Goal: Task Accomplishment & Management: Manage account settings

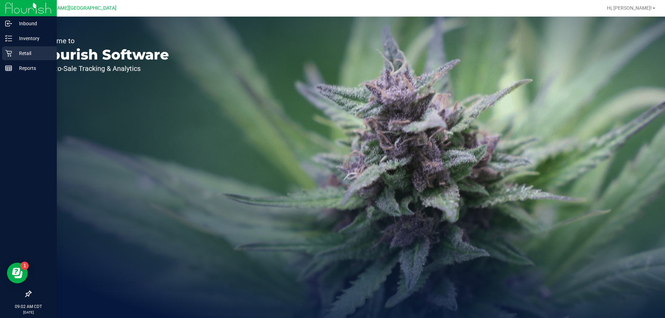
click at [16, 50] on p "Retail" at bounding box center [33, 53] width 42 height 8
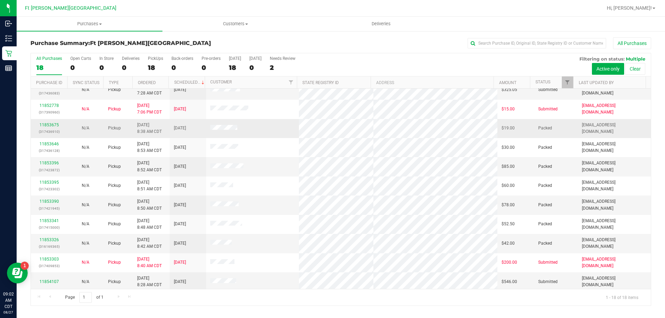
scroll to position [144, 0]
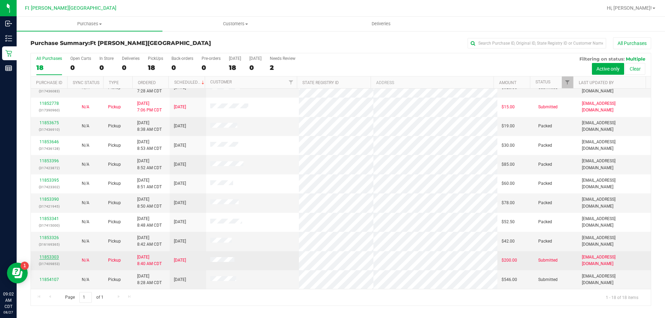
click at [56, 255] on link "11853303" at bounding box center [48, 257] width 19 height 5
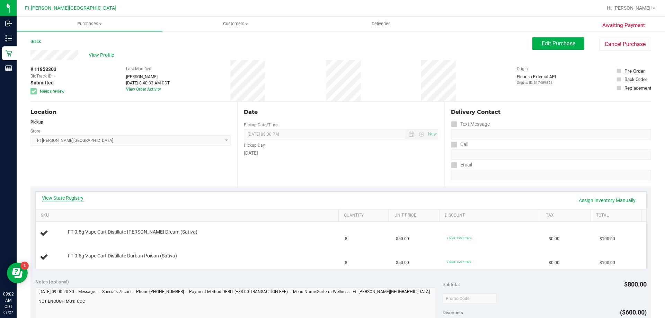
click at [78, 199] on link "View State Registry" at bounding box center [63, 198] width 42 height 7
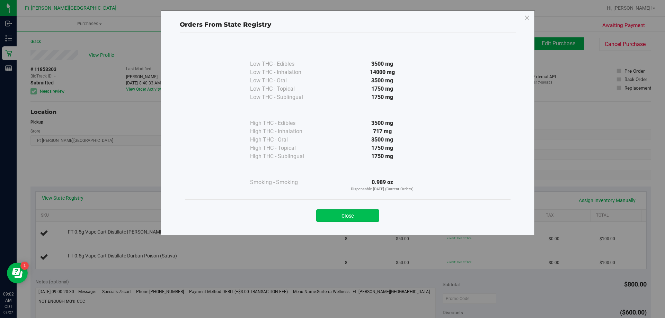
click at [376, 220] on button "Close" at bounding box center [347, 216] width 63 height 12
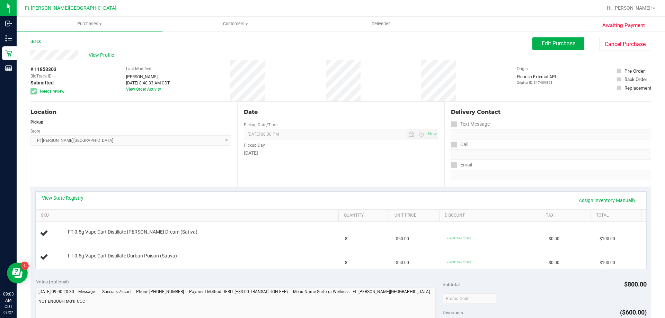
drag, startPoint x: 101, startPoint y: 56, endPoint x: 102, endPoint y: 60, distance: 3.5
click at [102, 60] on div "View Profile" at bounding box center [281, 55] width 502 height 10
click at [101, 54] on span "View Profile" at bounding box center [103, 55] width 28 height 7
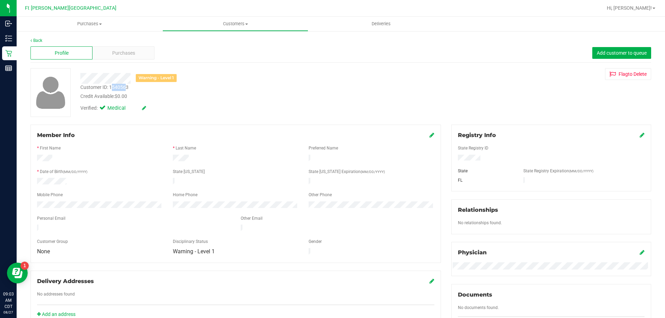
drag, startPoint x: 111, startPoint y: 88, endPoint x: 127, endPoint y: 88, distance: 15.9
click at [127, 88] on div "Customer ID: 1540563" at bounding box center [104, 87] width 48 height 7
click at [104, 93] on div "Credit Available: $0.00" at bounding box center [232, 96] width 305 height 7
click at [111, 88] on div "Customer ID: 1540563" at bounding box center [104, 87] width 48 height 7
drag, startPoint x: 110, startPoint y: 88, endPoint x: 129, endPoint y: 91, distance: 19.3
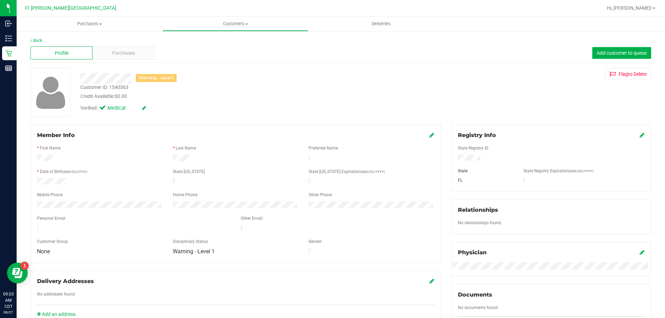
click at [130, 91] on div "Customer ID: 1540563 Credit Available: $0.00" at bounding box center [233, 92] width 316 height 16
click at [118, 88] on div "Customer ID: 1540563" at bounding box center [104, 87] width 48 height 7
drag, startPoint x: 112, startPoint y: 87, endPoint x: 116, endPoint y: 87, distance: 4.9
click at [116, 90] on div "Customer ID: 1540563" at bounding box center [104, 87] width 48 height 7
click at [107, 87] on div "Customer ID: 1540563" at bounding box center [104, 87] width 48 height 7
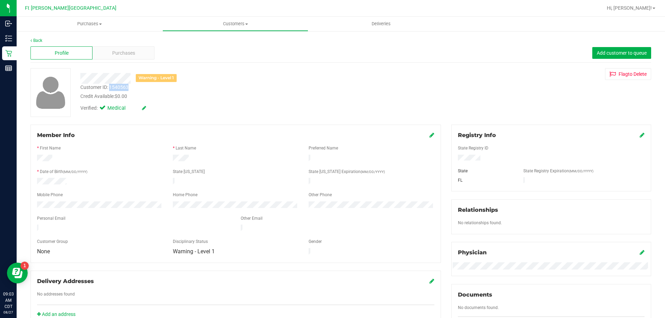
drag, startPoint x: 109, startPoint y: 88, endPoint x: 128, endPoint y: 90, distance: 18.8
click at [128, 90] on div "Customer ID: 1540563" at bounding box center [104, 87] width 48 height 7
copy div "1540563"
click at [93, 55] on div "Purchases" at bounding box center [123, 52] width 62 height 13
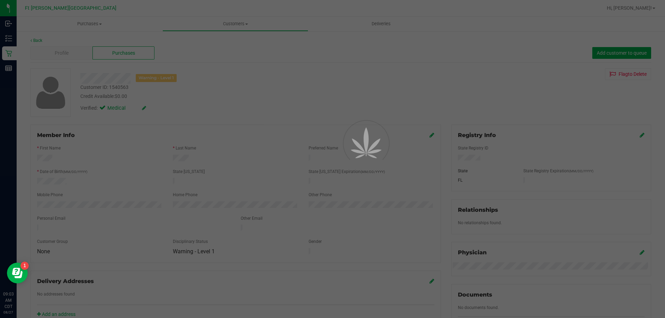
click at [103, 60] on div at bounding box center [332, 159] width 665 height 318
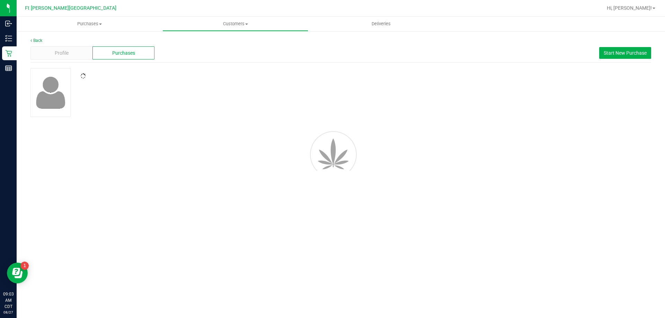
click at [107, 55] on div "Purchases" at bounding box center [123, 52] width 62 height 13
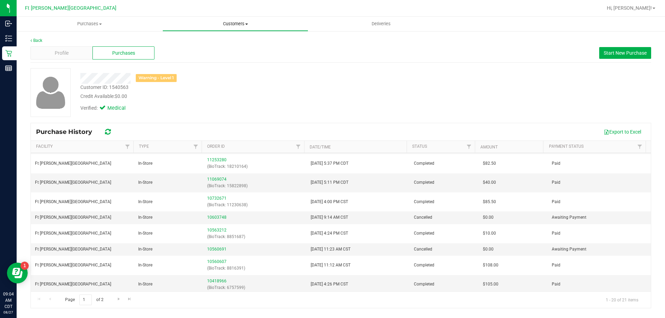
scroll to position [12, 0]
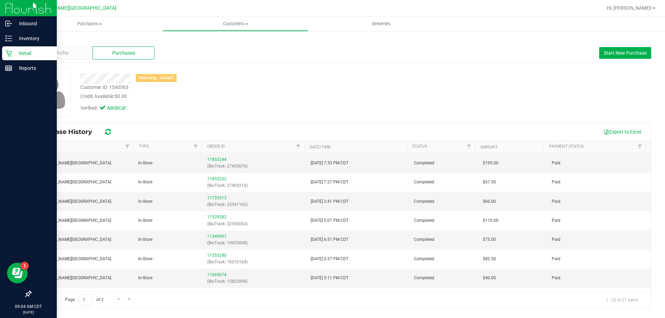
click at [16, 55] on p "Retail" at bounding box center [33, 53] width 42 height 8
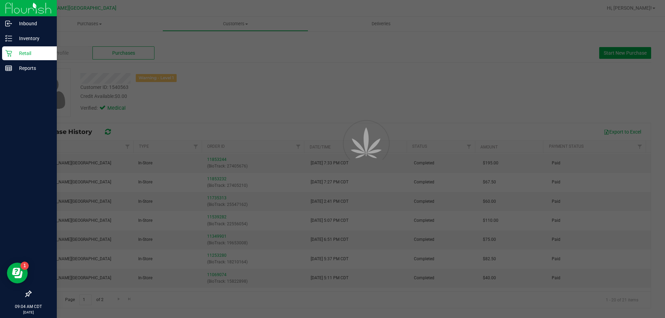
click at [15, 55] on p "Retail" at bounding box center [33, 53] width 42 height 8
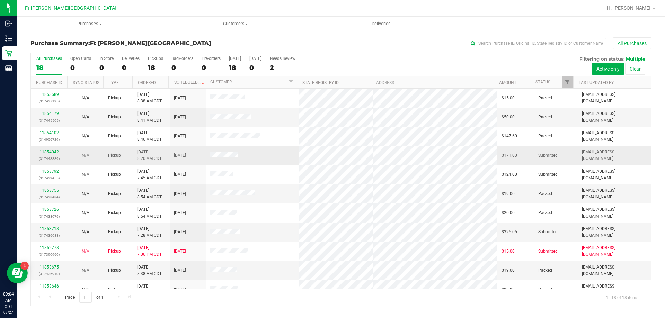
click at [52, 151] on link "11854042" at bounding box center [48, 152] width 19 height 5
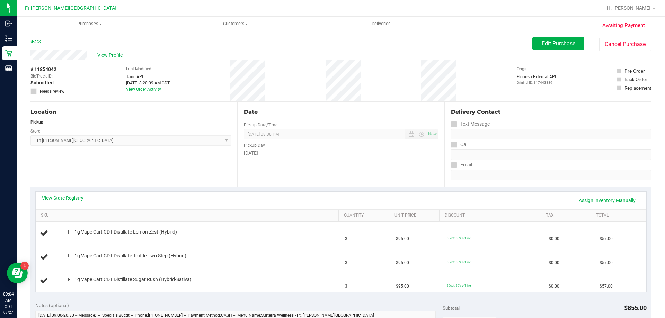
click at [79, 197] on link "View State Registry" at bounding box center [63, 198] width 42 height 7
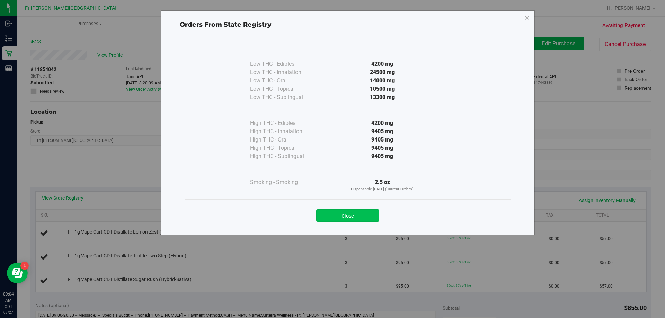
click at [365, 220] on button "Close" at bounding box center [347, 216] width 63 height 12
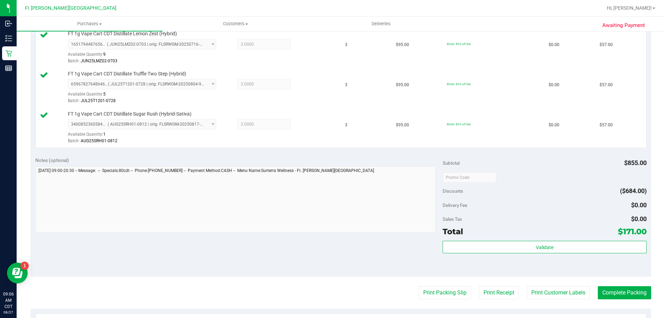
scroll to position [208, 0]
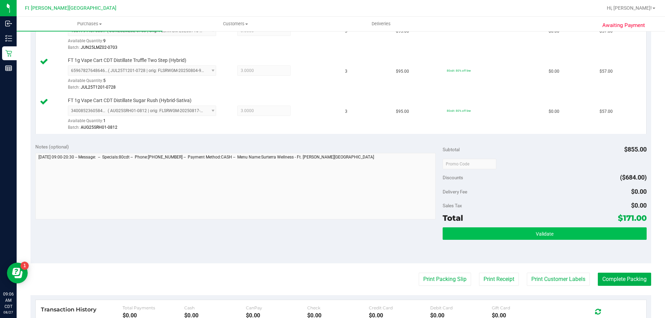
drag, startPoint x: 516, startPoint y: 227, endPoint x: 515, endPoint y: 239, distance: 12.1
click at [516, 232] on div "Subtotal $855.00 Discounts ($684.00) Delivery Fee $0.00 Sales Tax $0.00 Total $…" at bounding box center [545, 200] width 204 height 115
click at [515, 240] on button "Validate" at bounding box center [545, 234] width 204 height 12
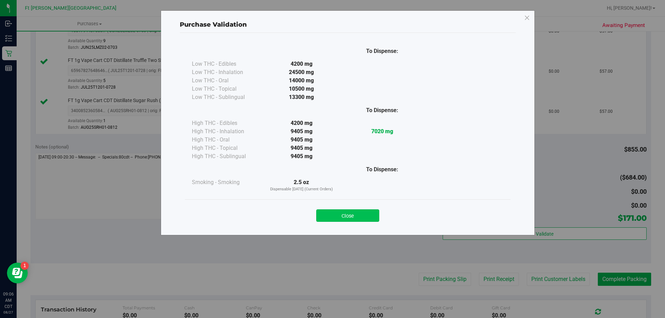
click at [353, 222] on button "Close" at bounding box center [347, 216] width 63 height 12
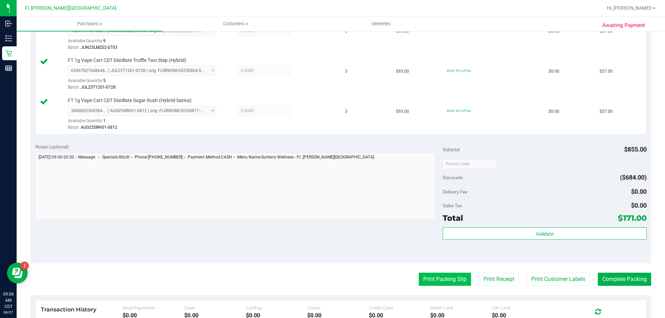
click at [456, 281] on button "Print Packing Slip" at bounding box center [445, 279] width 52 height 13
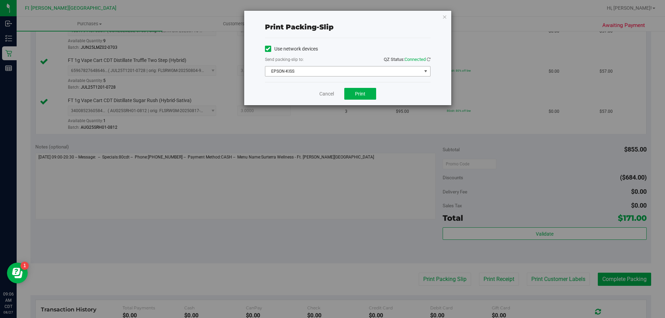
click at [306, 68] on span "EPSON-KISS" at bounding box center [343, 71] width 156 height 10
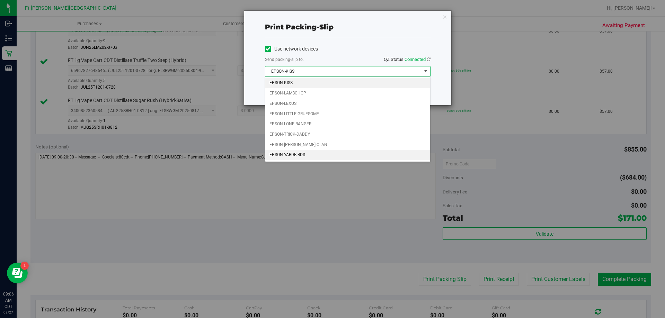
click at [294, 153] on li "EPSON-YARDBIRDS" at bounding box center [347, 155] width 165 height 10
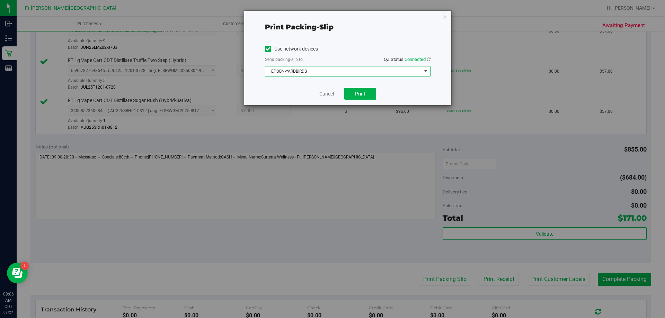
click at [384, 90] on div "Cancel Print" at bounding box center [348, 93] width 166 height 23
click at [370, 94] on button "Print" at bounding box center [360, 94] width 32 height 12
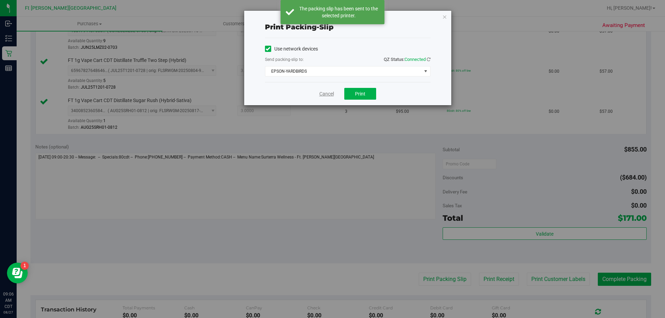
click at [326, 94] on link "Cancel" at bounding box center [326, 93] width 15 height 7
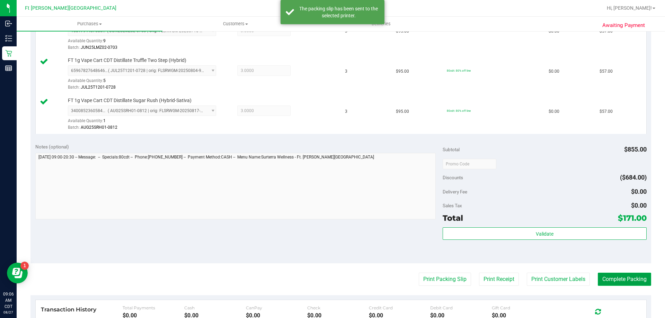
click at [633, 286] on button "Complete Packing" at bounding box center [624, 279] width 53 height 13
click at [634, 282] on button "Complete Packing" at bounding box center [621, 279] width 59 height 13
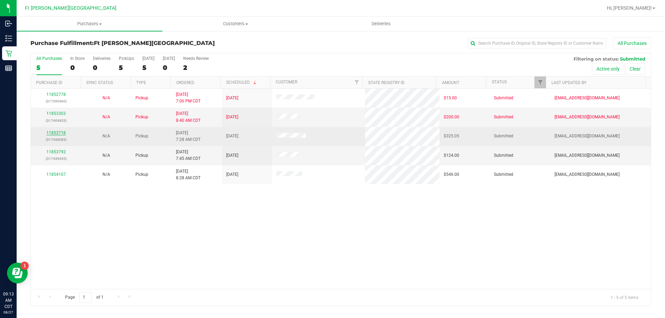
click at [57, 133] on link "11853718" at bounding box center [55, 133] width 19 height 5
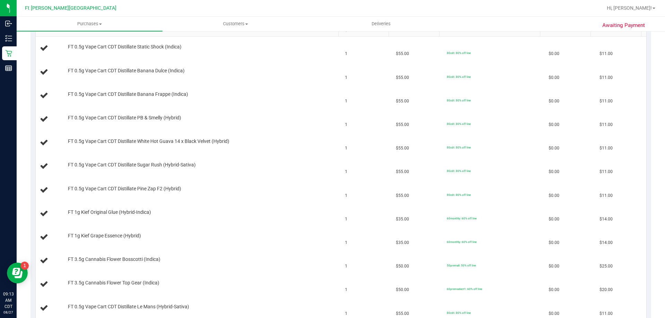
scroll to position [35, 0]
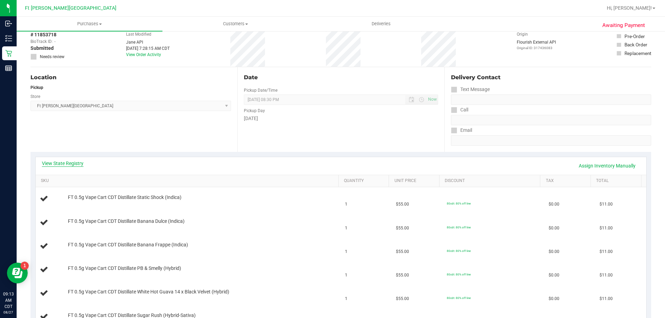
click at [44, 163] on link "View State Registry" at bounding box center [63, 163] width 42 height 7
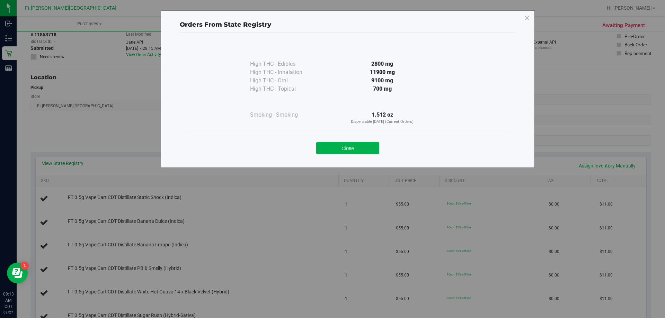
drag, startPoint x: 323, startPoint y: 150, endPoint x: 294, endPoint y: 168, distance: 34.2
click at [320, 153] on button "Close" at bounding box center [347, 148] width 63 height 12
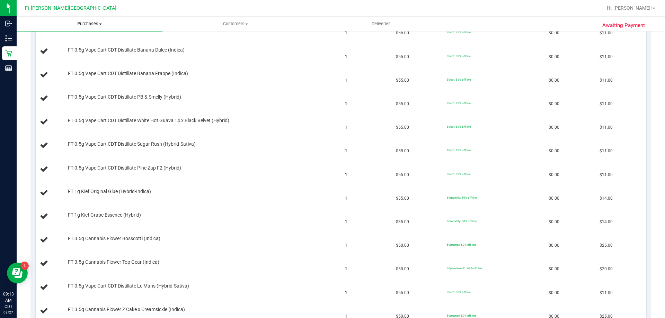
scroll to position [104, 0]
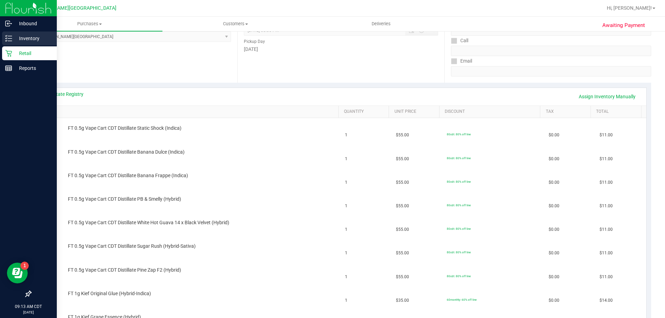
click at [15, 37] on p "Inventory" at bounding box center [33, 38] width 42 height 8
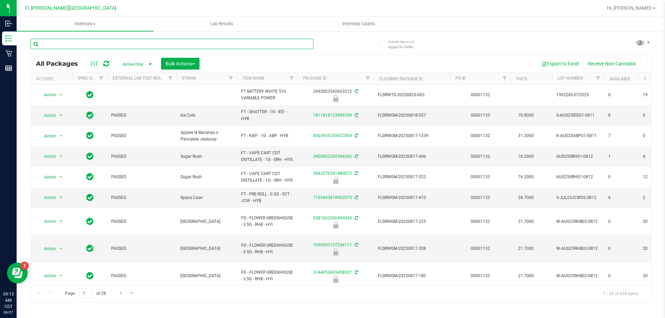
click at [56, 42] on input "text" at bounding box center [171, 44] width 283 height 10
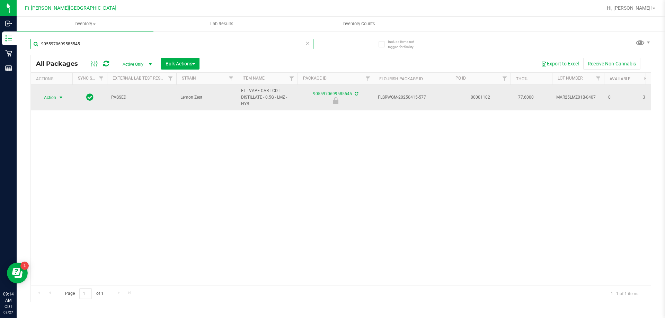
type input "9055970699585545"
click at [59, 99] on span "select" at bounding box center [61, 98] width 6 height 6
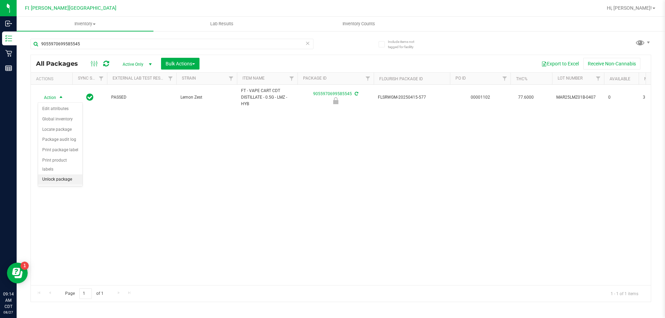
click at [60, 175] on li "Unlock package" at bounding box center [60, 180] width 44 height 10
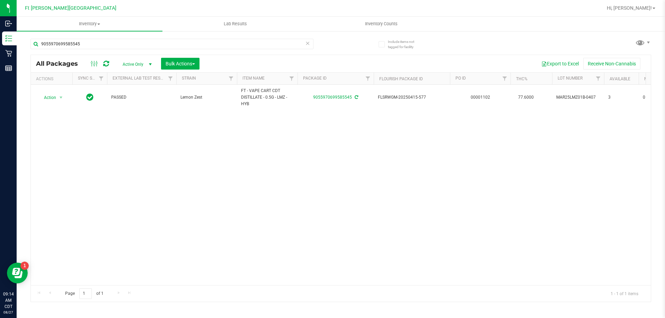
click at [281, 160] on div "Action Action Create package Edit attributes Global inventory Locate package Lo…" at bounding box center [341, 185] width 620 height 201
drag, startPoint x: 136, startPoint y: 165, endPoint x: 106, endPoint y: 114, distance: 59.1
click at [134, 161] on div "Action Action Create package Edit attributes Global inventory Locate package Lo…" at bounding box center [341, 185] width 620 height 201
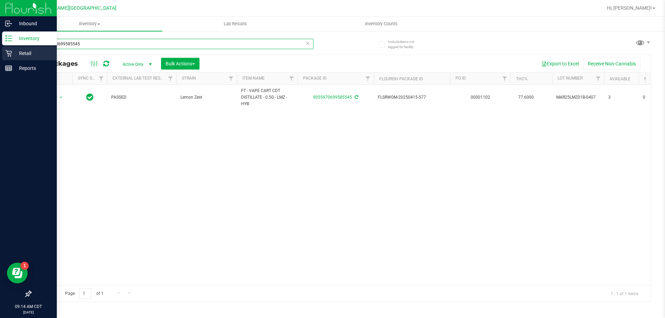
drag, startPoint x: 131, startPoint y: 41, endPoint x: 0, endPoint y: 52, distance: 131.0
click at [0, 52] on div "Inbound Inventory Retail Reports 09:14 AM CDT [DATE] 08/27 Ft [PERSON_NAME][GEO…" at bounding box center [332, 159] width 665 height 318
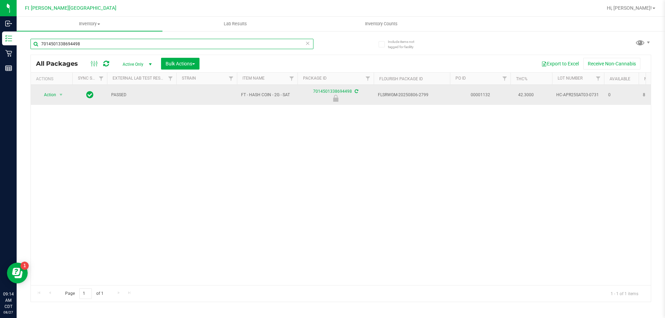
drag, startPoint x: 100, startPoint y: 45, endPoint x: 130, endPoint y: 97, distance: 59.6
click at [125, 87] on div "7014501338694498 All Packages Active Only Active Only Lab Samples Locked All Ex…" at bounding box center [340, 167] width 621 height 270
type input "7014501338694498"
click at [53, 95] on span "Action" at bounding box center [47, 95] width 19 height 10
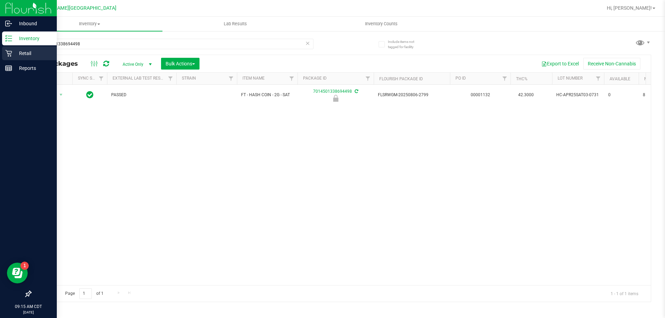
click at [20, 50] on p "Retail" at bounding box center [33, 53] width 42 height 8
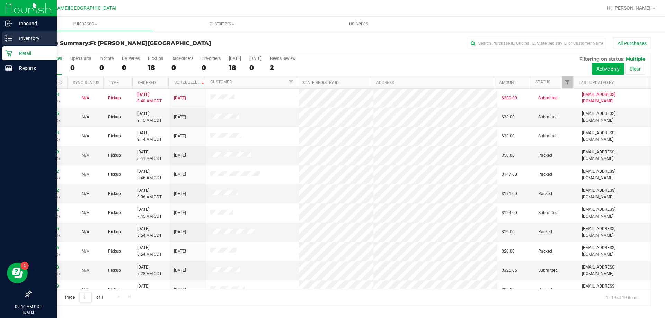
click at [27, 39] on p "Inventory" at bounding box center [33, 38] width 42 height 8
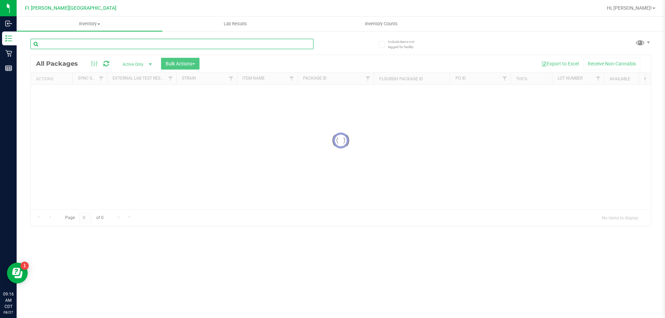
click at [101, 45] on input "text" at bounding box center [171, 44] width 283 height 10
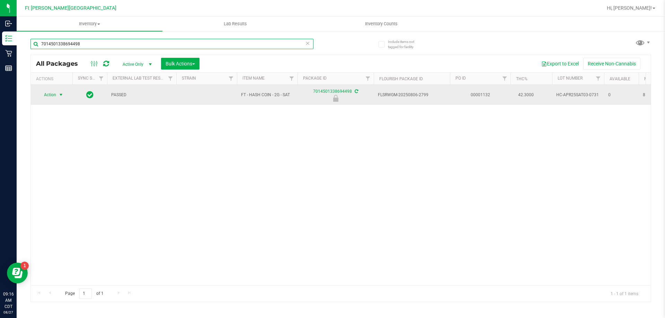
type input "7014501338694498"
click at [60, 95] on span "select" at bounding box center [61, 95] width 6 height 6
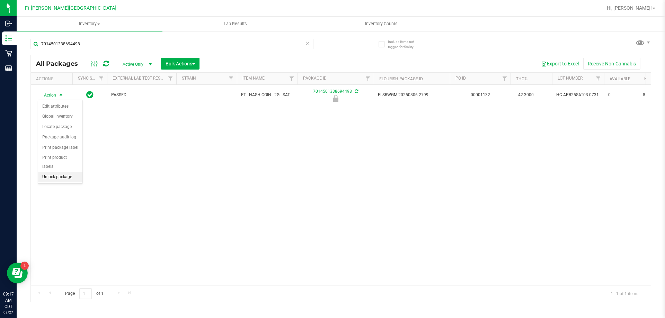
click at [71, 172] on li "Unlock package" at bounding box center [60, 177] width 44 height 10
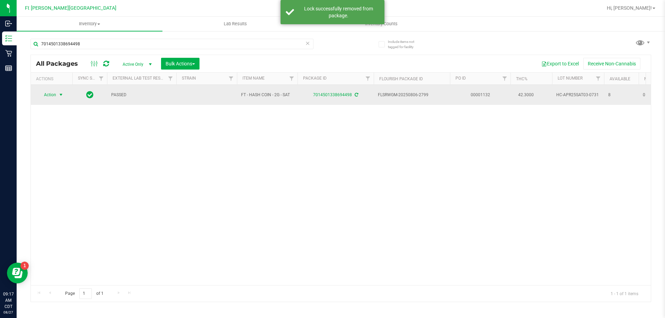
click at [58, 95] on span "select" at bounding box center [61, 95] width 6 height 6
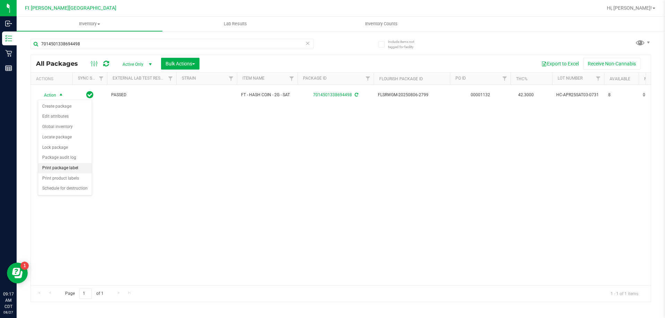
click at [72, 167] on li "Print package label" at bounding box center [65, 168] width 54 height 10
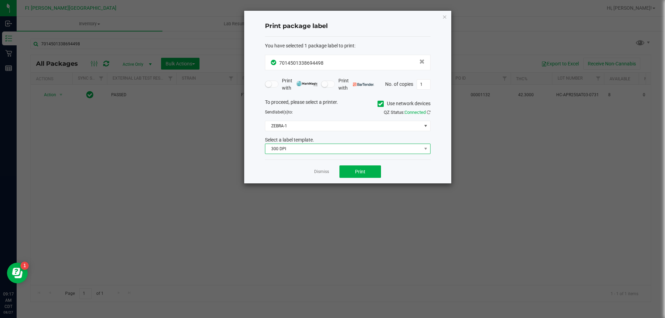
click at [332, 151] on span "300 DPI" at bounding box center [343, 149] width 156 height 10
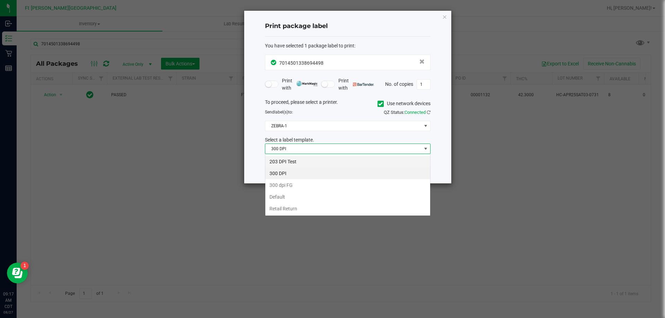
scroll to position [10, 166]
drag, startPoint x: 293, startPoint y: 160, endPoint x: 294, endPoint y: 155, distance: 5.3
click at [293, 160] on li "203 DPI Test" at bounding box center [347, 162] width 165 height 12
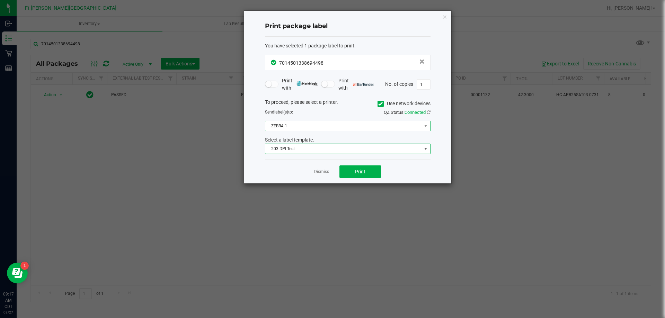
click at [300, 126] on span "ZEBRA-1" at bounding box center [343, 126] width 156 height 10
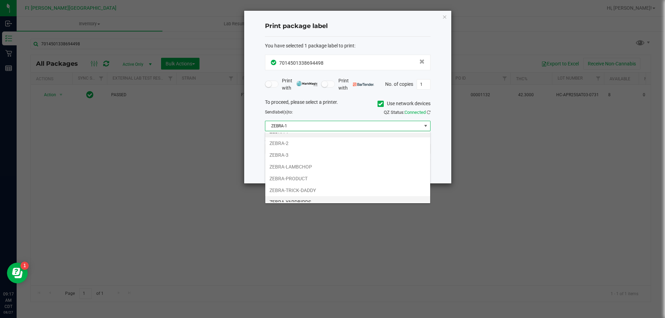
scroll to position [13, 0]
click at [303, 193] on li "ZEBRA-YARDBIRDS" at bounding box center [347, 196] width 165 height 12
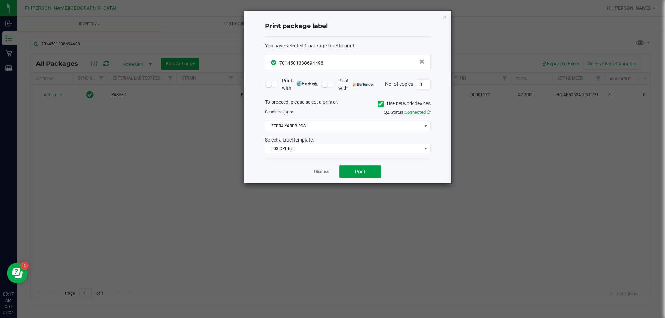
click at [370, 171] on button "Print" at bounding box center [360, 172] width 42 height 12
click at [328, 173] on link "Dismiss" at bounding box center [321, 172] width 15 height 6
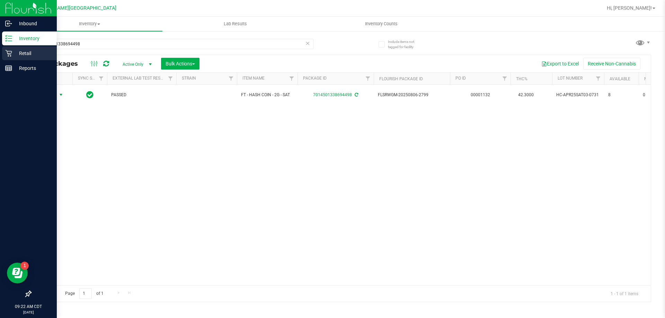
click at [8, 49] on div "Retail" at bounding box center [29, 53] width 55 height 14
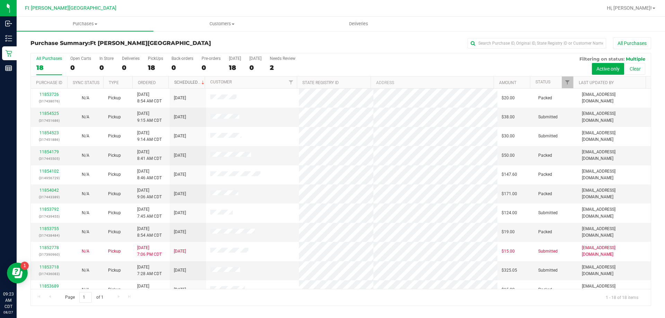
click at [187, 82] on link "Scheduled" at bounding box center [190, 82] width 32 height 5
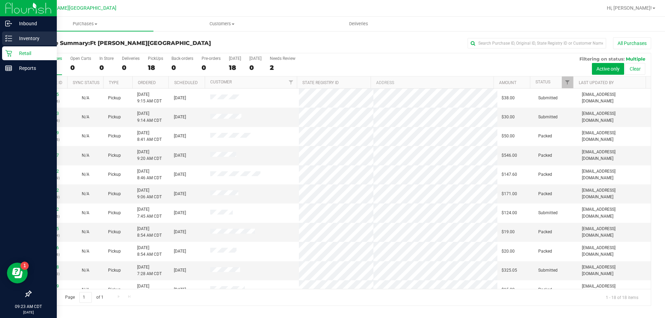
click at [17, 43] on div "Inventory" at bounding box center [29, 39] width 55 height 14
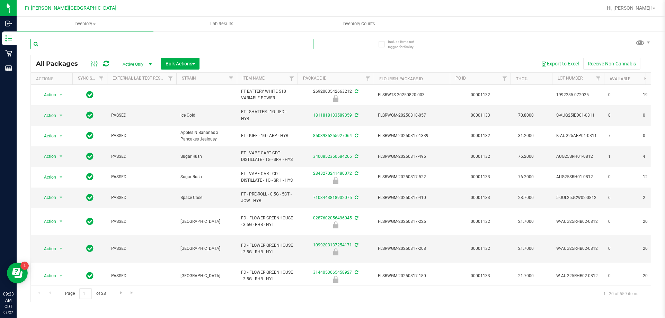
click at [94, 44] on input "text" at bounding box center [171, 44] width 283 height 10
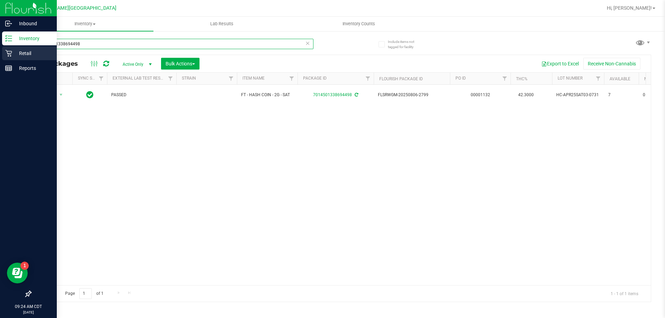
type input "7014501338694498"
click at [35, 51] on p "Retail" at bounding box center [33, 53] width 42 height 8
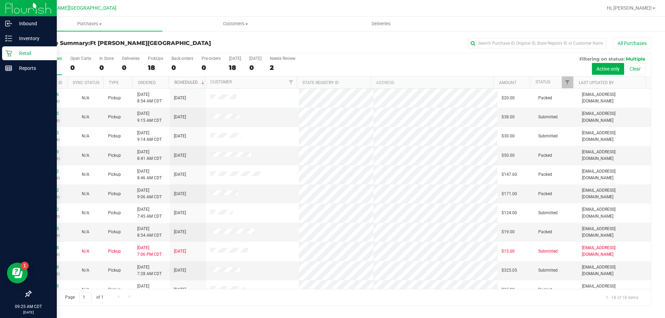
click at [183, 83] on link "Scheduled" at bounding box center [190, 82] width 32 height 5
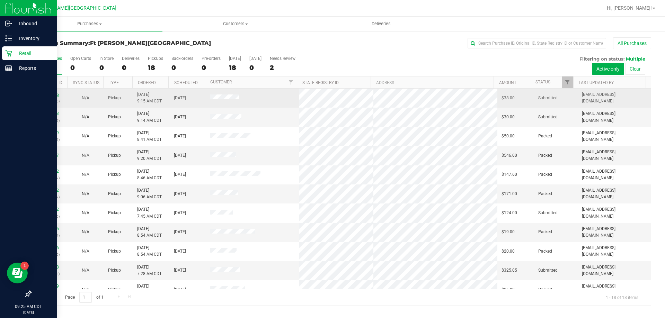
click at [54, 92] on link "11854525" at bounding box center [48, 94] width 19 height 5
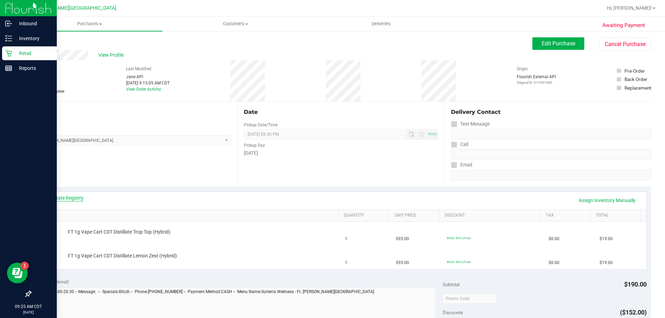
click at [59, 197] on link "View State Registry" at bounding box center [63, 198] width 42 height 7
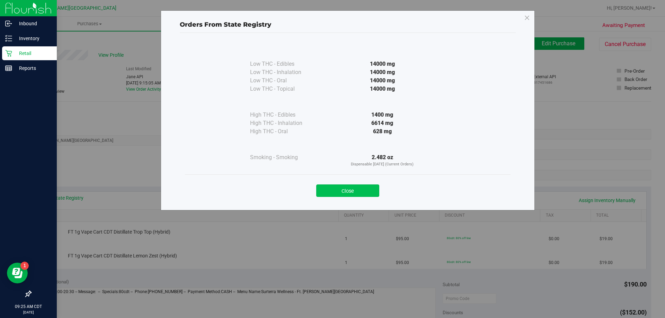
click at [360, 193] on button "Close" at bounding box center [347, 191] width 63 height 12
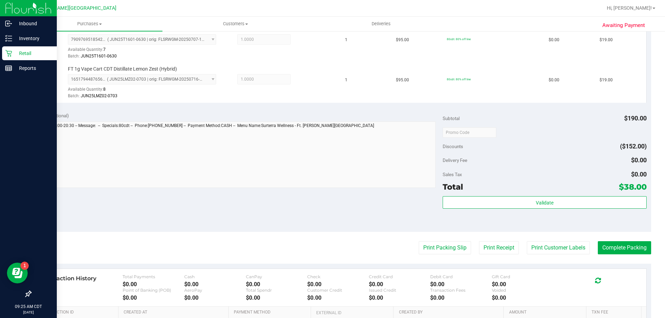
scroll to position [277, 0]
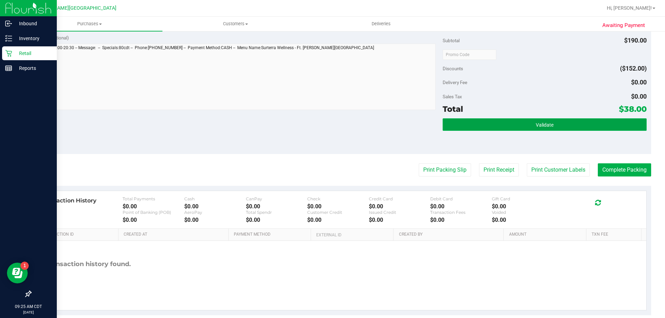
click at [542, 123] on span "Validate" at bounding box center [545, 125] width 18 height 6
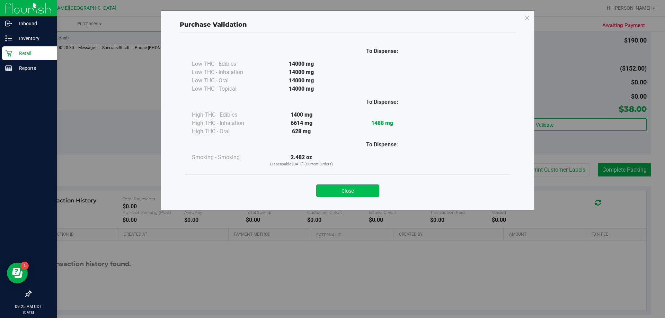
click at [361, 196] on button "Close" at bounding box center [347, 191] width 63 height 12
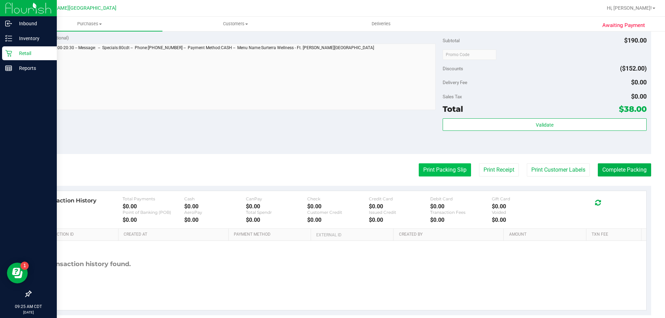
click at [442, 167] on button "Print Packing Slip" at bounding box center [445, 169] width 52 height 13
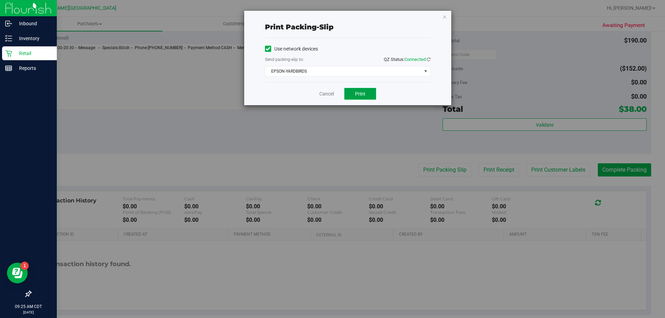
click at [368, 98] on button "Print" at bounding box center [360, 94] width 32 height 12
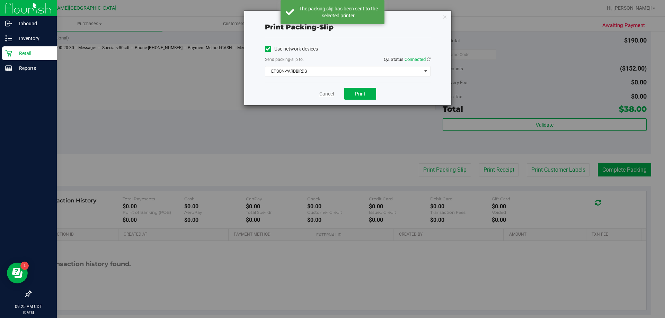
click at [325, 94] on link "Cancel" at bounding box center [326, 93] width 15 height 7
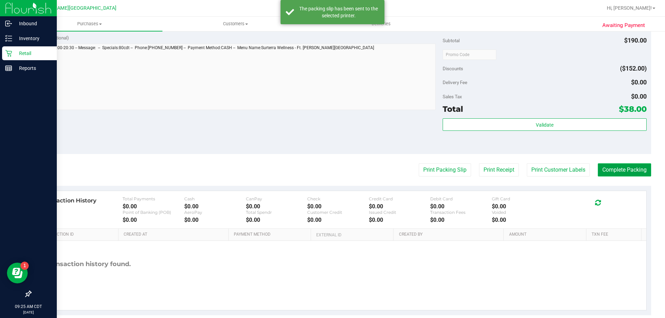
click at [639, 170] on button "Complete Packing" at bounding box center [624, 169] width 53 height 13
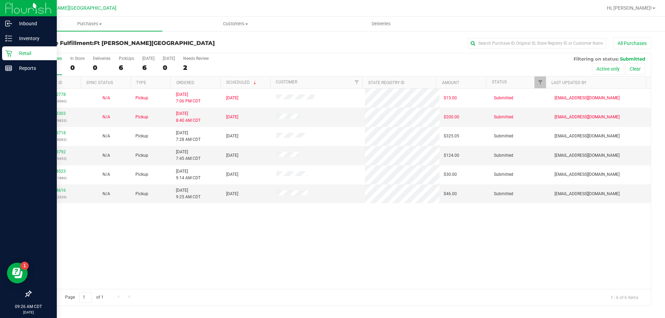
click at [31, 55] on p "Retail" at bounding box center [33, 53] width 42 height 8
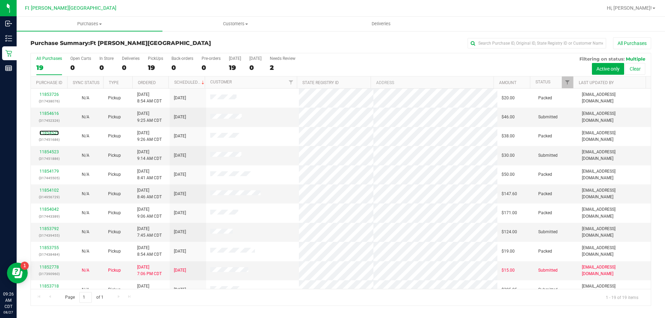
click at [54, 132] on link "11854525" at bounding box center [48, 133] width 19 height 5
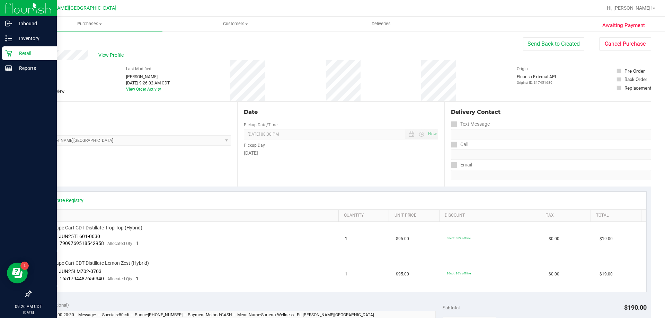
click at [17, 50] on p "Retail" at bounding box center [33, 53] width 42 height 8
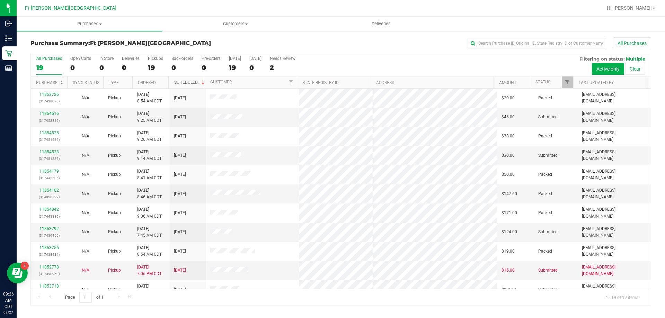
click at [187, 82] on link "Scheduled" at bounding box center [190, 82] width 32 height 5
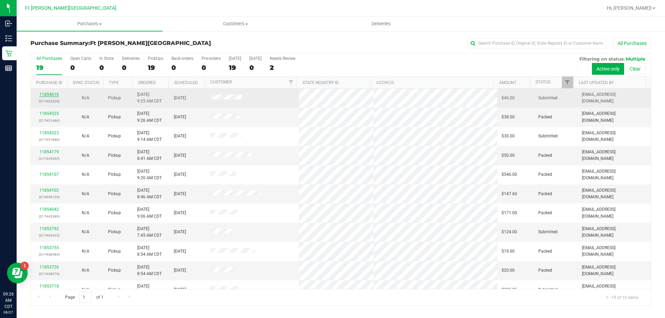
click at [56, 93] on link "11854616" at bounding box center [48, 94] width 19 height 5
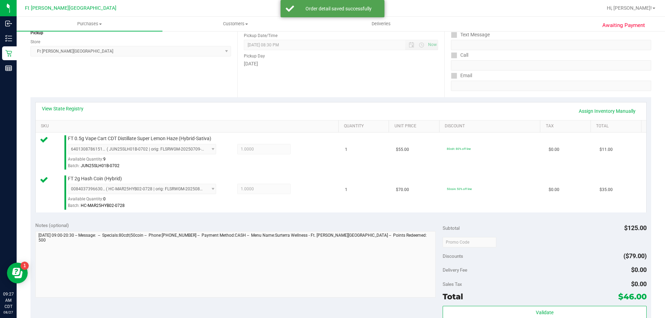
scroll to position [139, 0]
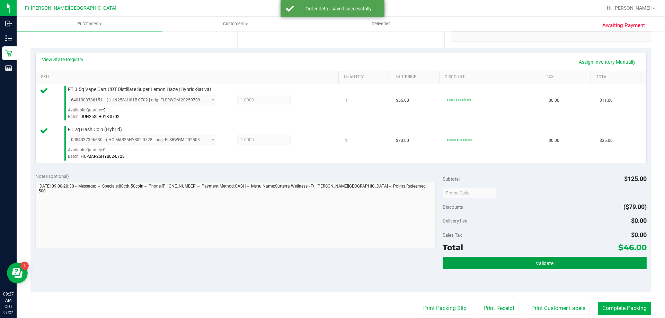
click at [531, 258] on button "Validate" at bounding box center [545, 263] width 204 height 12
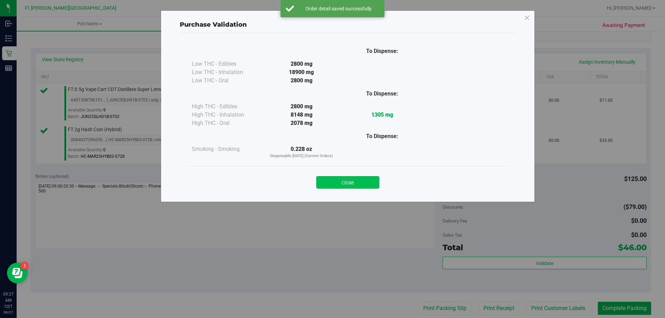
click at [373, 184] on button "Close" at bounding box center [347, 182] width 63 height 12
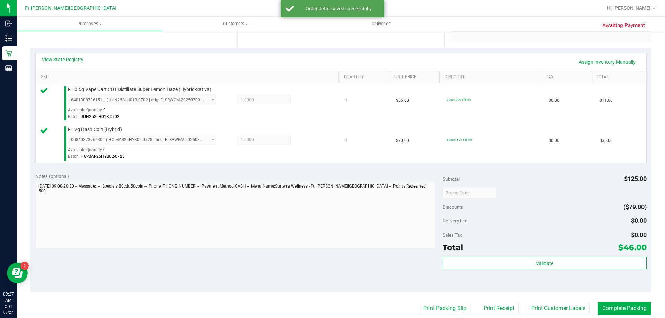
scroll to position [242, 0]
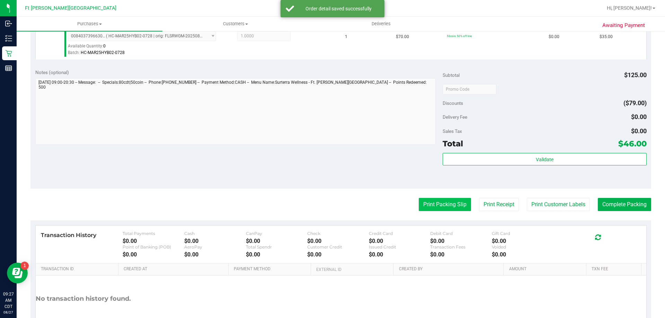
click at [445, 203] on button "Print Packing Slip" at bounding box center [445, 204] width 52 height 13
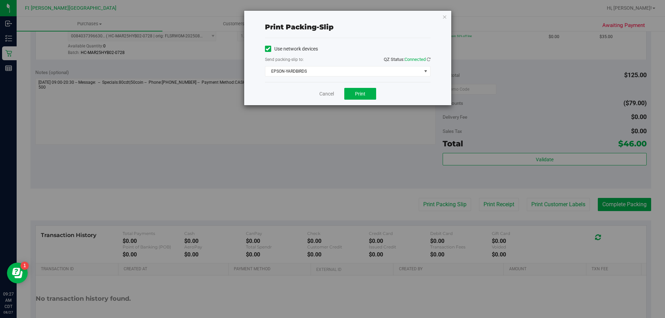
click at [363, 86] on div "Cancel Print" at bounding box center [348, 93] width 166 height 23
click at [360, 85] on div "Cancel Print" at bounding box center [348, 93] width 166 height 23
click at [350, 92] on button "Print" at bounding box center [360, 94] width 32 height 12
click at [325, 95] on link "Cancel" at bounding box center [326, 93] width 15 height 7
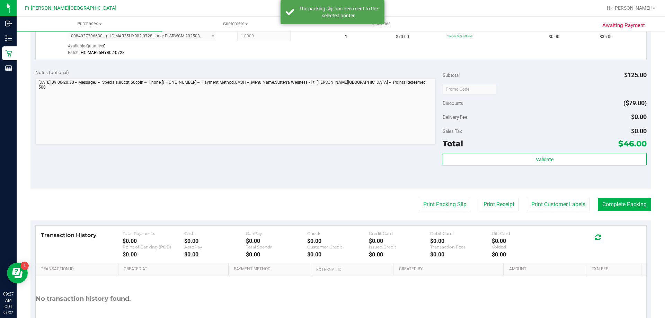
click at [616, 195] on purchase-details "Back Edit Purchase Cancel Purchase View Profile # 11854616 BioTrack ID: - Submi…" at bounding box center [340, 72] width 621 height 555
click at [621, 204] on button "Complete Packing" at bounding box center [624, 204] width 53 height 13
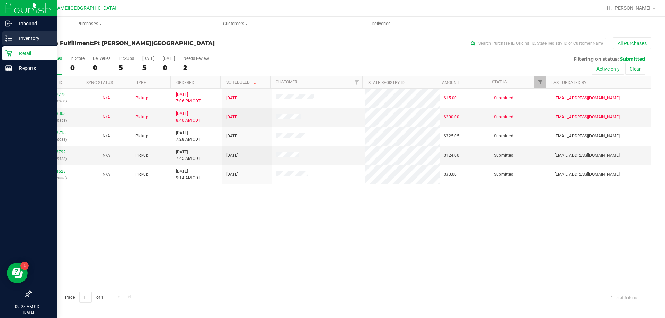
click at [27, 39] on p "Inventory" at bounding box center [33, 38] width 42 height 8
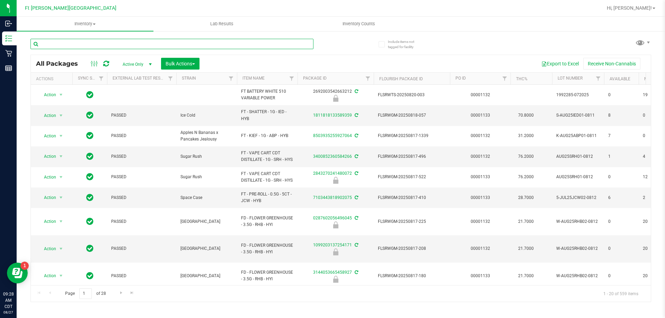
click at [115, 44] on input "text" at bounding box center [171, 44] width 283 height 10
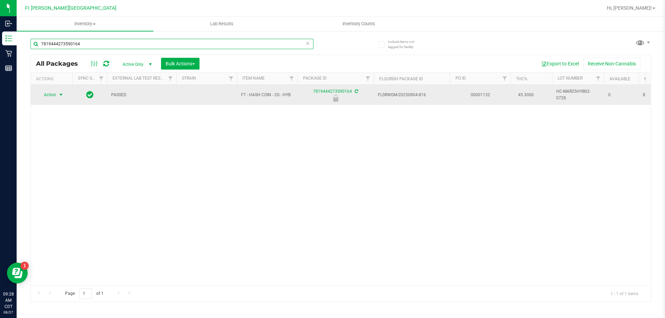
type input "7819444273590164"
click at [60, 96] on span "select" at bounding box center [61, 95] width 6 height 6
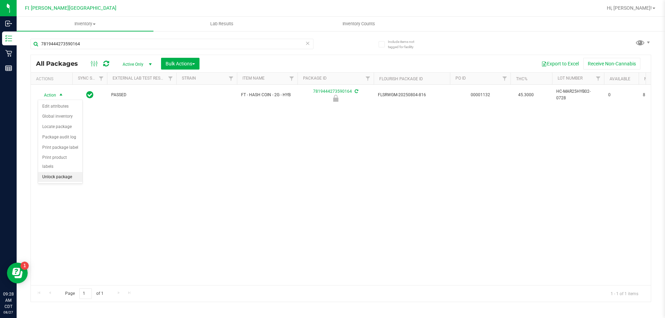
click at [60, 172] on li "Unlock package" at bounding box center [60, 177] width 44 height 10
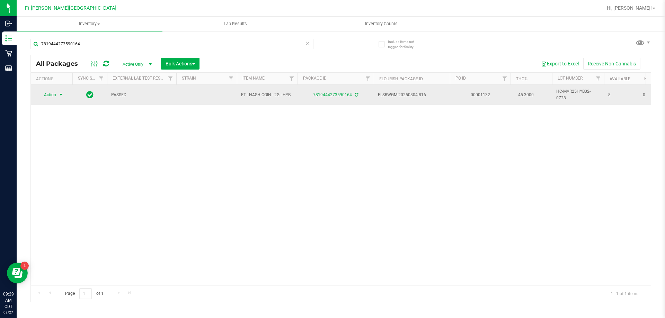
click at [60, 95] on span "select" at bounding box center [61, 95] width 6 height 6
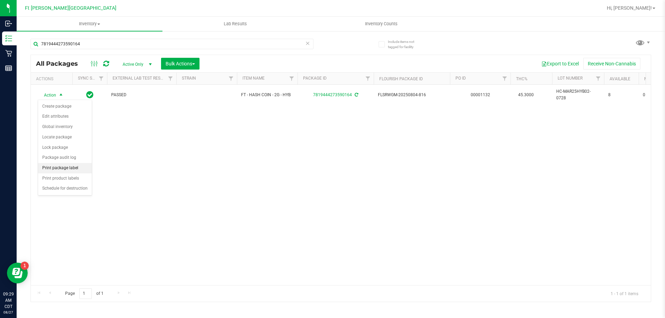
click at [70, 168] on li "Print package label" at bounding box center [65, 168] width 54 height 10
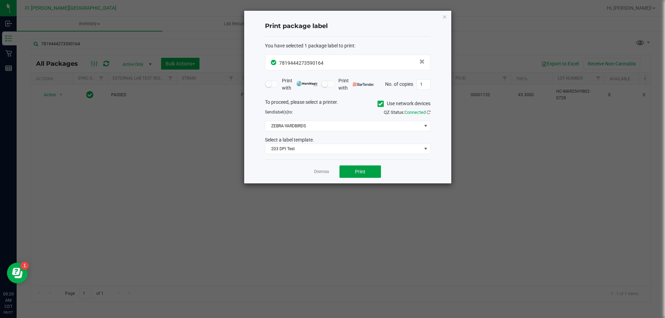
click at [366, 176] on button "Print" at bounding box center [360, 172] width 42 height 12
click at [370, 177] on button "Print" at bounding box center [360, 172] width 42 height 12
click at [321, 175] on div "Dismiss Print" at bounding box center [348, 172] width 166 height 24
click at [321, 174] on link "Dismiss" at bounding box center [321, 172] width 15 height 6
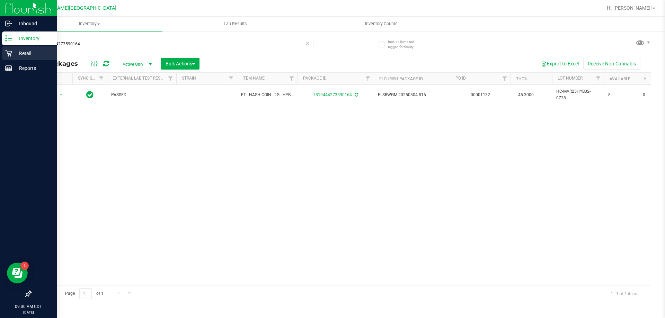
click at [33, 51] on p "Retail" at bounding box center [33, 53] width 42 height 8
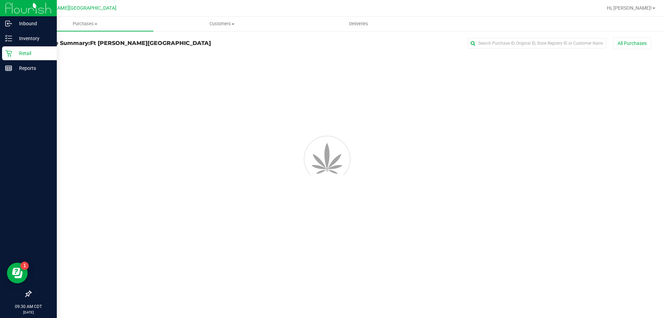
click at [51, 61] on link "Retail" at bounding box center [28, 53] width 57 height 15
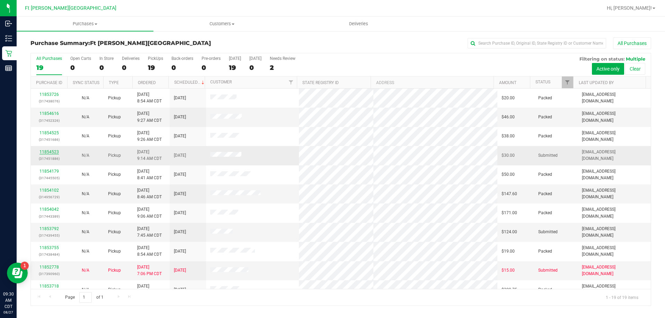
click at [48, 152] on link "11854523" at bounding box center [48, 152] width 19 height 5
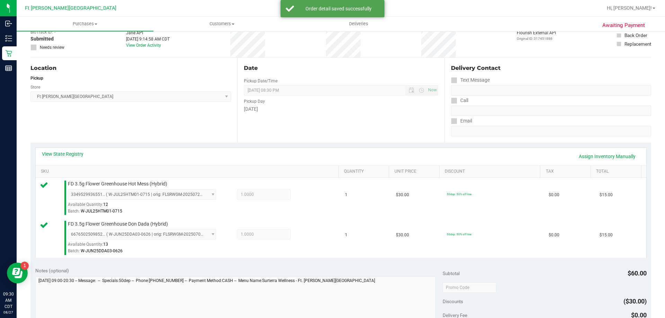
scroll to position [173, 0]
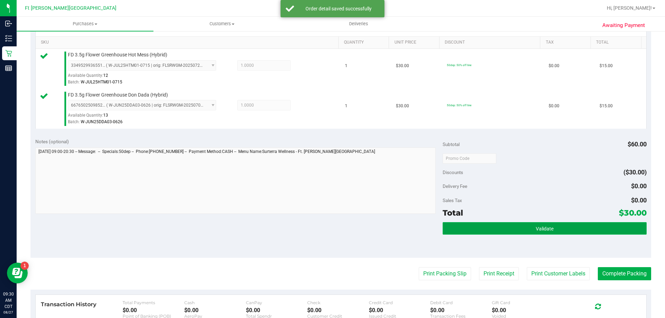
click at [517, 223] on button "Validate" at bounding box center [545, 228] width 204 height 12
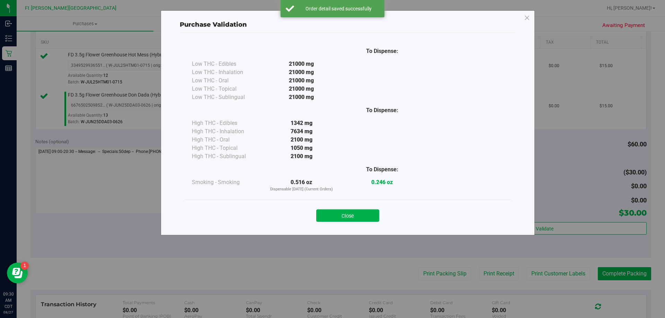
drag, startPoint x: 361, startPoint y: 215, endPoint x: 380, endPoint y: 204, distance: 22.0
click at [361, 215] on button "Close" at bounding box center [347, 216] width 63 height 12
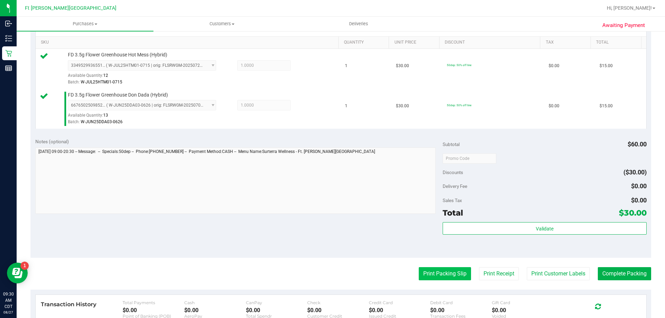
click at [438, 275] on button "Print Packing Slip" at bounding box center [445, 273] width 52 height 13
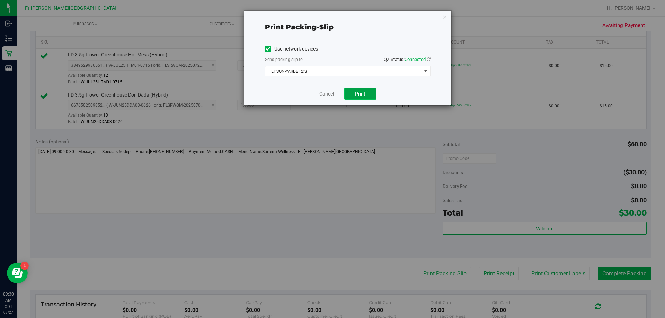
click at [356, 96] on span "Print" at bounding box center [360, 94] width 10 height 6
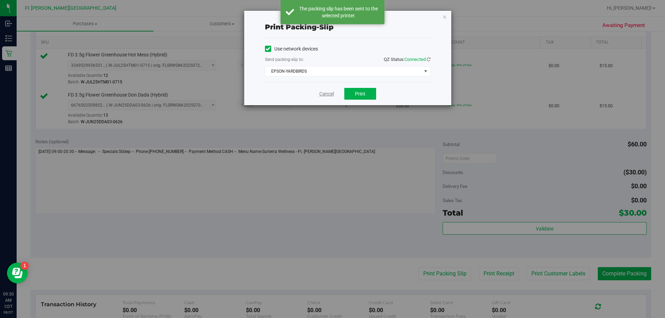
click at [329, 91] on link "Cancel" at bounding box center [326, 93] width 15 height 7
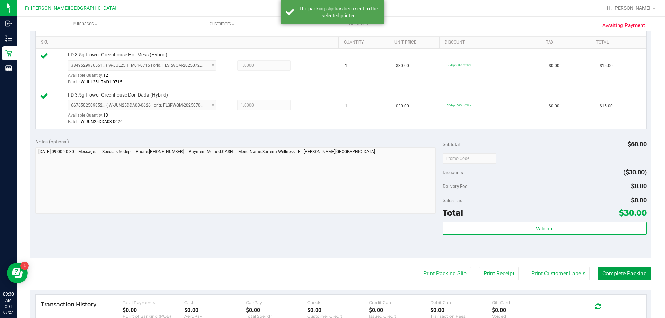
click at [611, 271] on button "Complete Packing" at bounding box center [624, 273] width 53 height 13
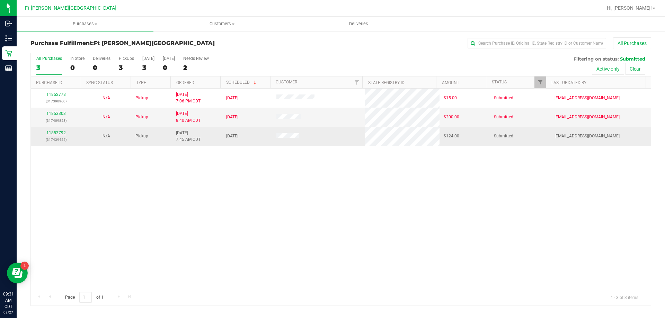
click at [59, 133] on link "11853792" at bounding box center [55, 133] width 19 height 5
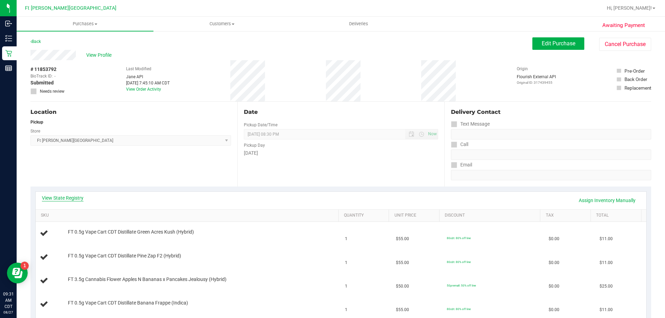
click at [63, 197] on link "View State Registry" at bounding box center [63, 198] width 42 height 7
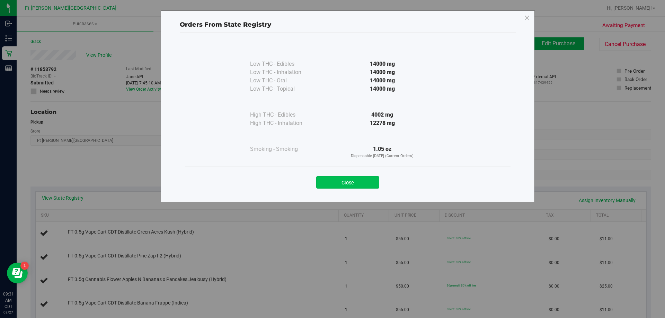
click at [338, 183] on button "Close" at bounding box center [347, 182] width 63 height 12
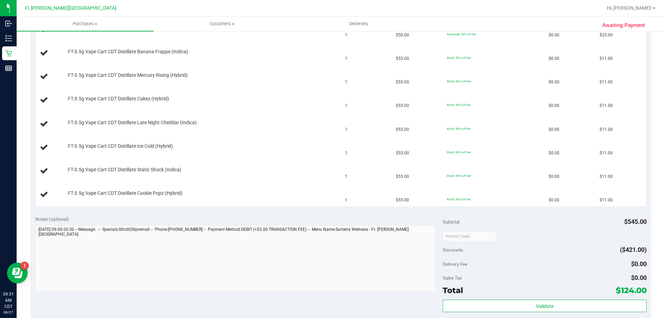
scroll to position [312, 0]
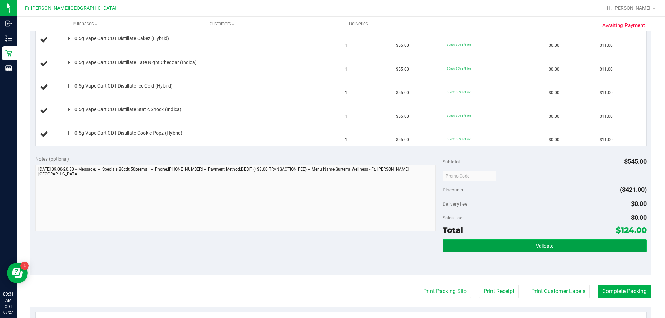
click at [493, 248] on button "Validate" at bounding box center [545, 246] width 204 height 12
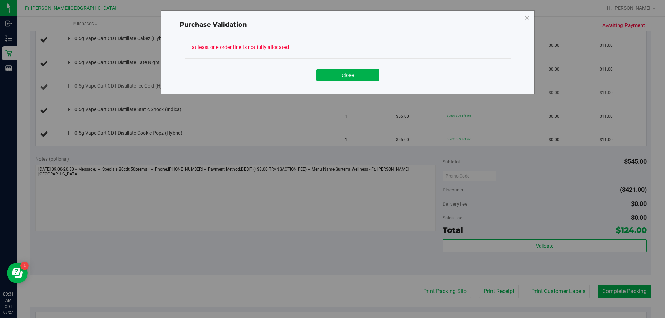
click at [351, 77] on button "Close" at bounding box center [347, 75] width 63 height 12
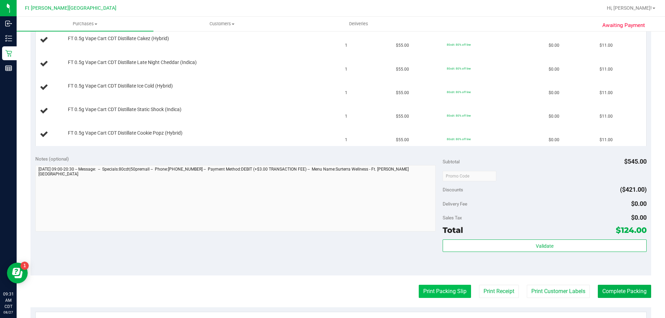
click at [440, 296] on button "Print Packing Slip" at bounding box center [445, 291] width 52 height 13
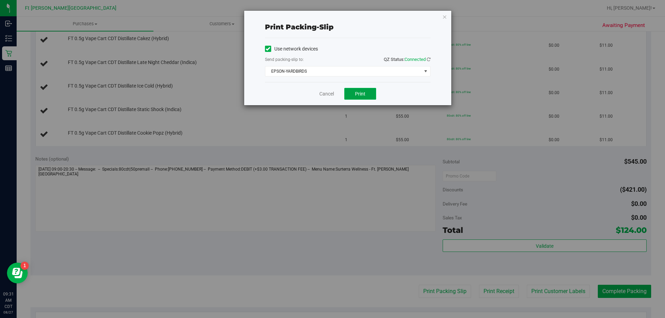
click at [356, 94] on button "Print" at bounding box center [360, 94] width 32 height 12
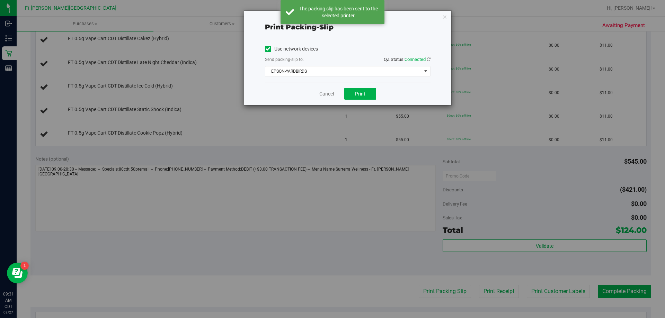
click at [327, 94] on link "Cancel" at bounding box center [326, 93] width 15 height 7
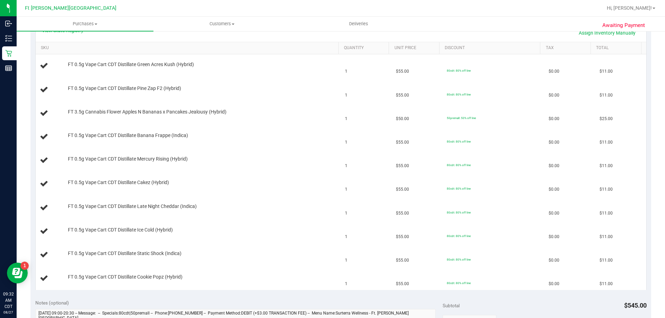
scroll to position [165, 0]
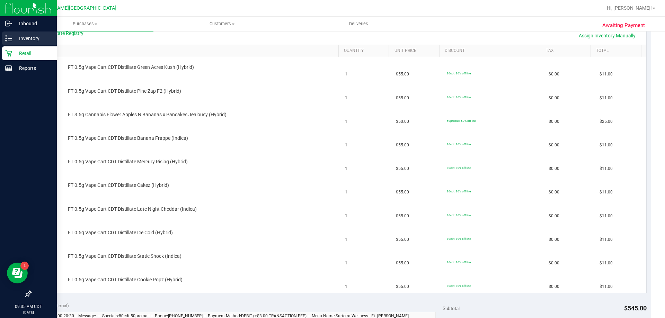
click at [27, 39] on p "Inventory" at bounding box center [33, 38] width 42 height 8
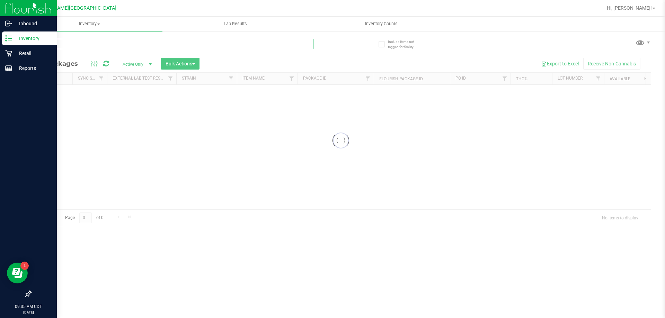
click at [80, 45] on input "text" at bounding box center [171, 44] width 283 height 10
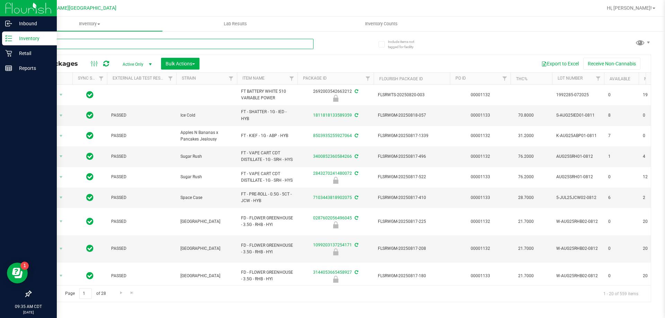
type input "static"
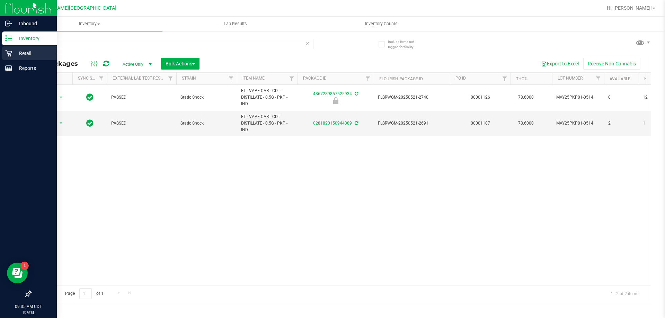
drag, startPoint x: 34, startPoint y: 51, endPoint x: 37, endPoint y: 53, distance: 3.6
click at [35, 51] on p "Retail" at bounding box center [33, 53] width 42 height 8
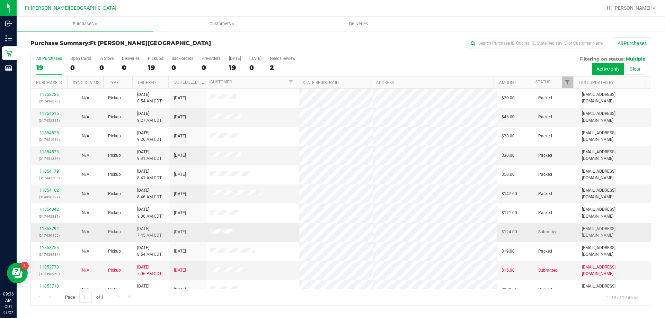
click at [48, 229] on link "11853792" at bounding box center [48, 229] width 19 height 5
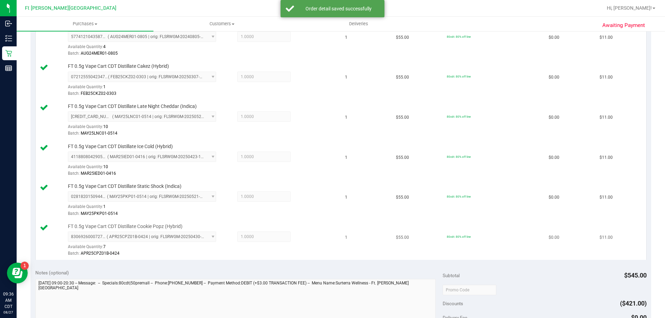
scroll to position [485, 0]
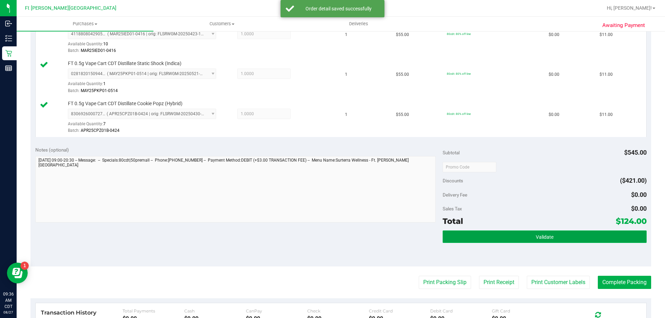
click at [579, 243] on button "Validate" at bounding box center [545, 237] width 204 height 12
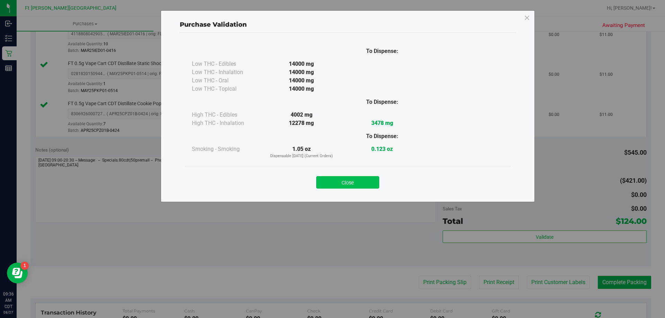
click at [343, 187] on button "Close" at bounding box center [347, 182] width 63 height 12
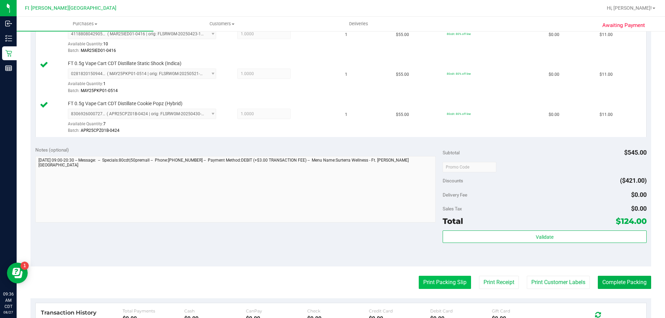
click at [430, 287] on button "Print Packing Slip" at bounding box center [445, 282] width 52 height 13
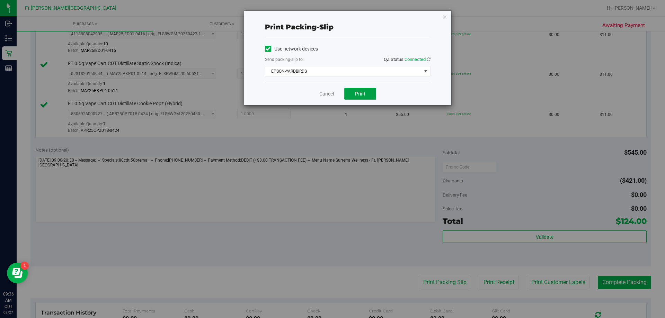
click at [354, 97] on button "Print" at bounding box center [360, 94] width 32 height 12
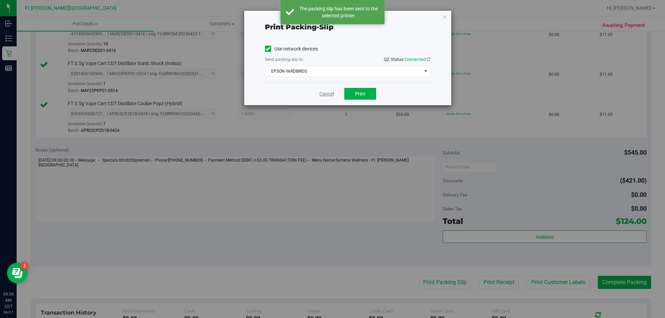
click at [328, 93] on link "Cancel" at bounding box center [326, 93] width 15 height 7
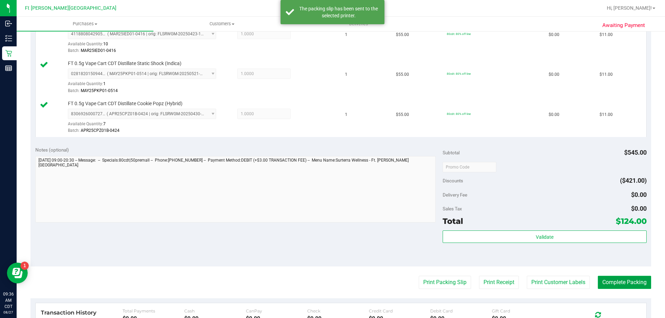
click at [625, 283] on button "Complete Packing" at bounding box center [624, 282] width 53 height 13
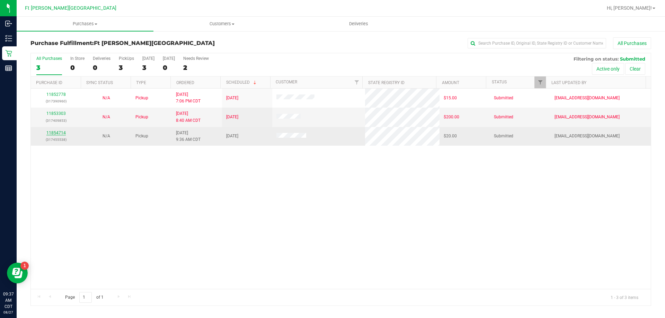
click at [63, 132] on link "11854714" at bounding box center [55, 133] width 19 height 5
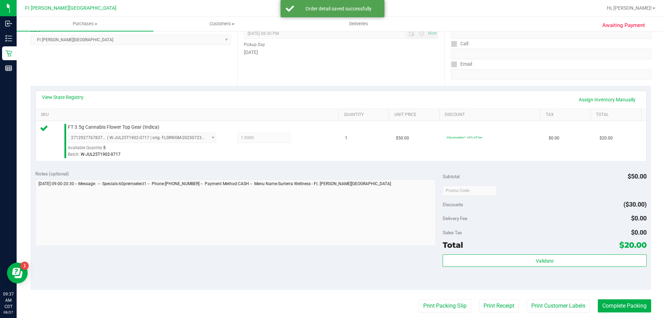
scroll to position [208, 0]
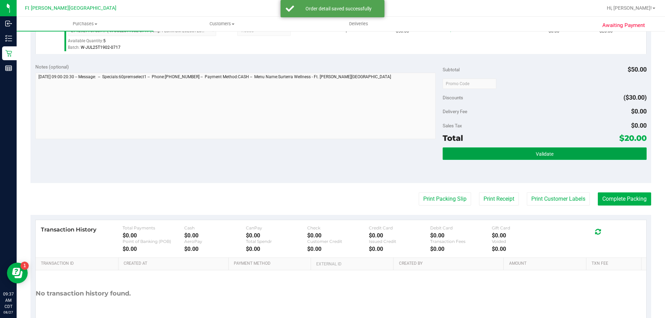
click at [494, 156] on button "Validate" at bounding box center [545, 154] width 204 height 12
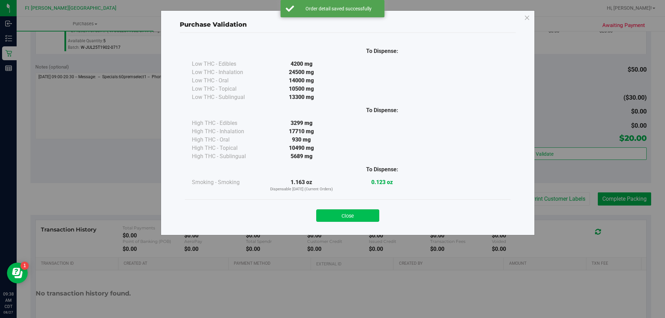
click at [363, 216] on button "Close" at bounding box center [347, 216] width 63 height 12
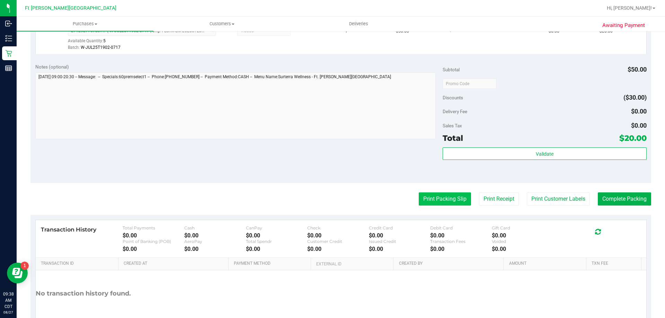
click at [443, 203] on button "Print Packing Slip" at bounding box center [445, 199] width 52 height 13
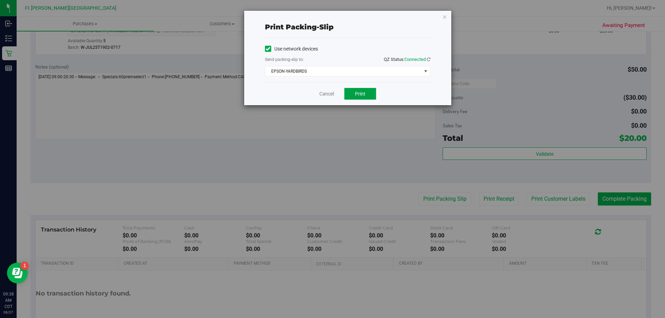
click at [354, 95] on button "Print" at bounding box center [360, 94] width 32 height 12
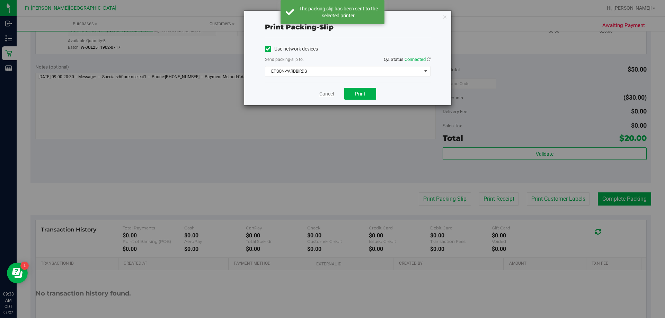
click at [330, 93] on link "Cancel" at bounding box center [326, 93] width 15 height 7
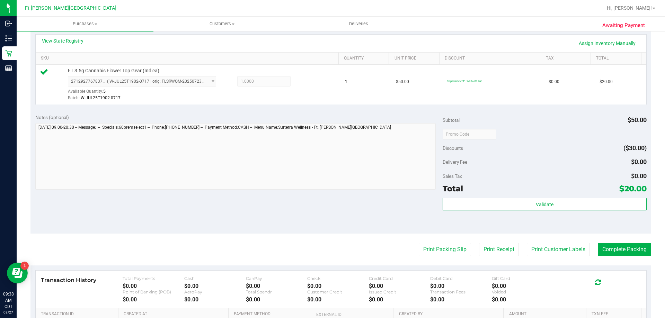
scroll to position [248, 0]
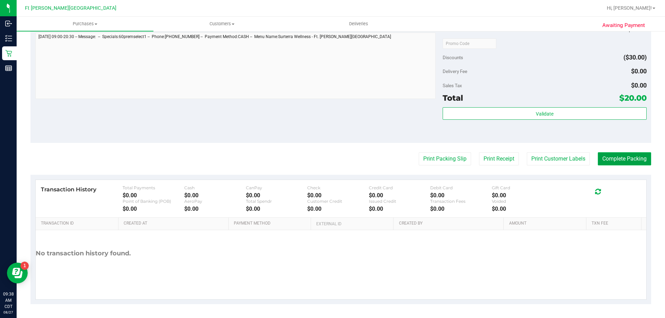
click at [602, 162] on button "Complete Packing" at bounding box center [624, 158] width 53 height 13
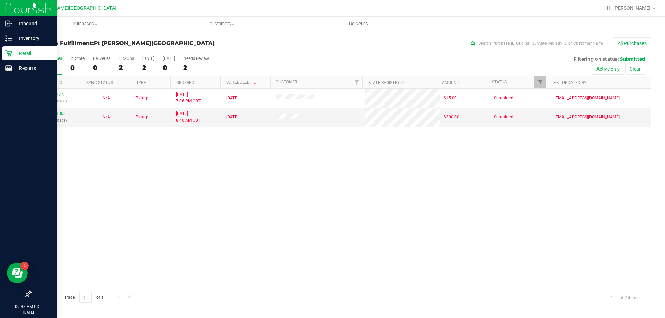
click at [19, 54] on p "Retail" at bounding box center [33, 53] width 42 height 8
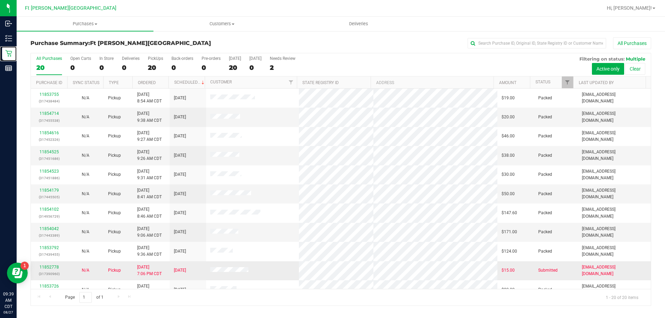
scroll to position [139, 0]
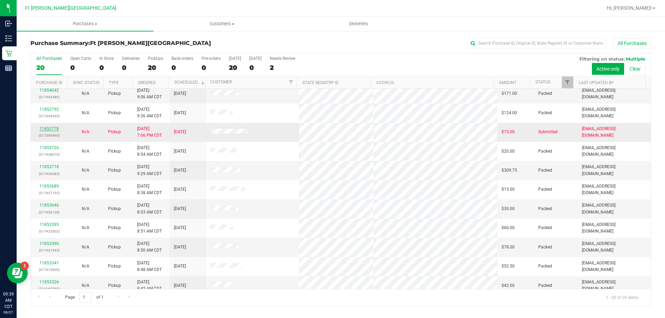
click at [44, 128] on link "11852778" at bounding box center [48, 128] width 19 height 5
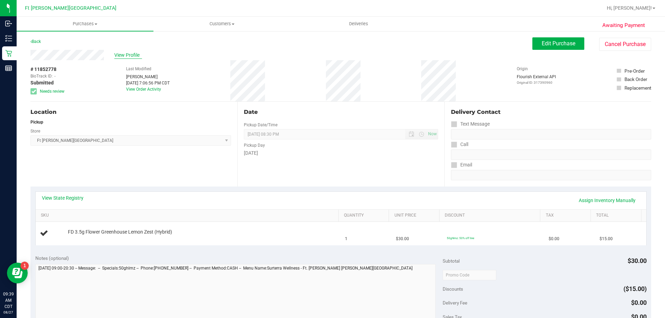
click at [132, 54] on span "View Profile" at bounding box center [128, 55] width 28 height 7
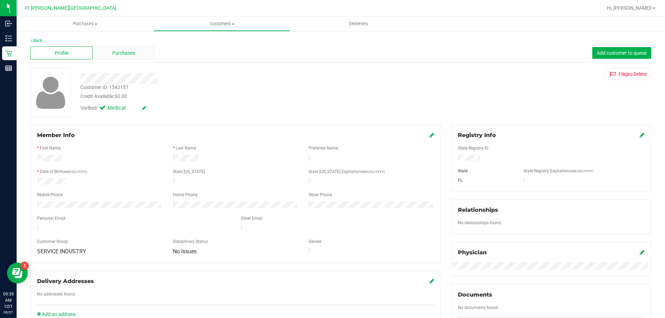
click at [124, 53] on span "Purchases" at bounding box center [123, 53] width 23 height 7
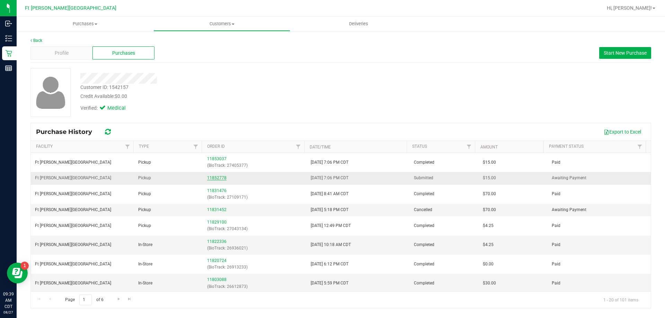
click at [211, 179] on link "11852778" at bounding box center [216, 178] width 19 height 5
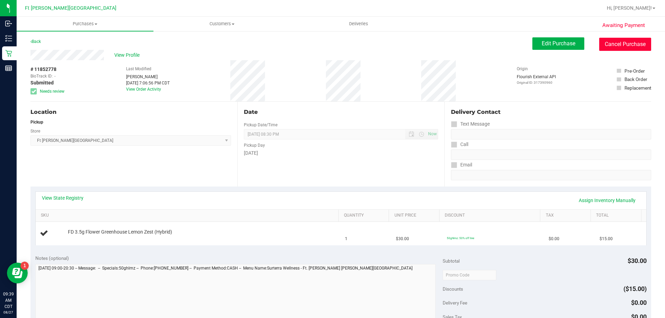
click at [613, 50] on button "Cancel Purchase" at bounding box center [625, 44] width 52 height 13
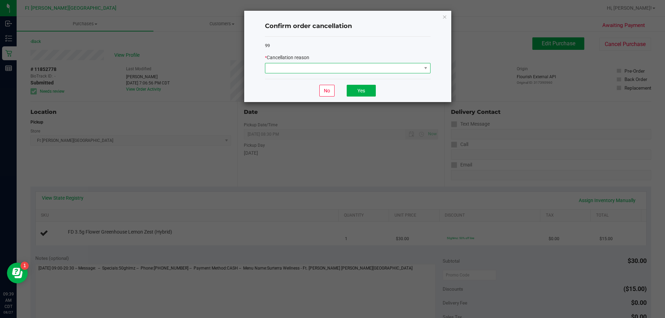
click at [321, 66] on span at bounding box center [343, 68] width 156 height 10
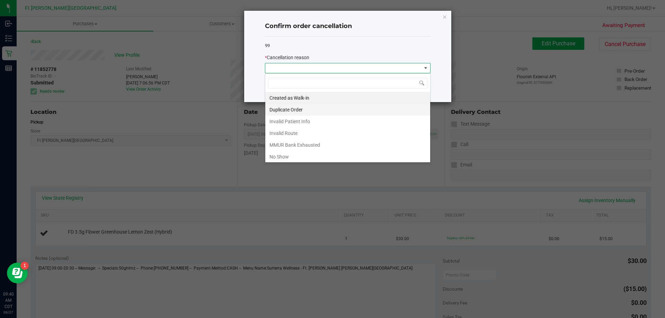
click at [302, 109] on li "Duplicate Order" at bounding box center [347, 110] width 165 height 12
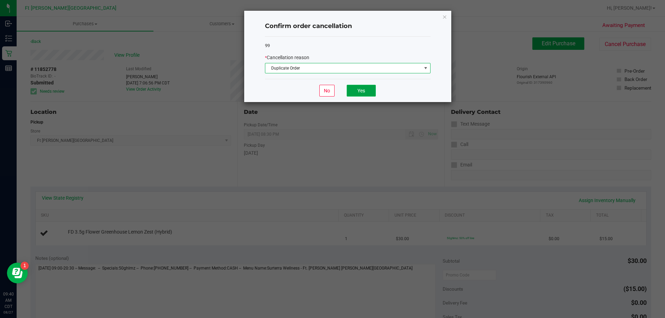
click at [371, 92] on button "Yes" at bounding box center [361, 91] width 29 height 12
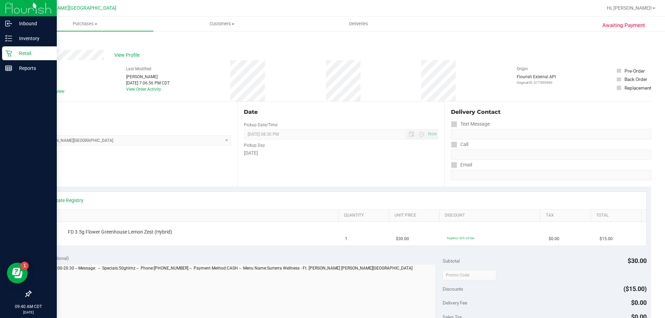
click at [20, 52] on p "Retail" at bounding box center [33, 53] width 42 height 8
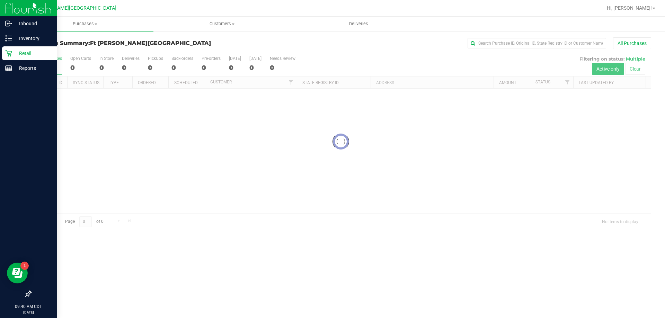
click at [19, 51] on p "Retail" at bounding box center [33, 53] width 42 height 8
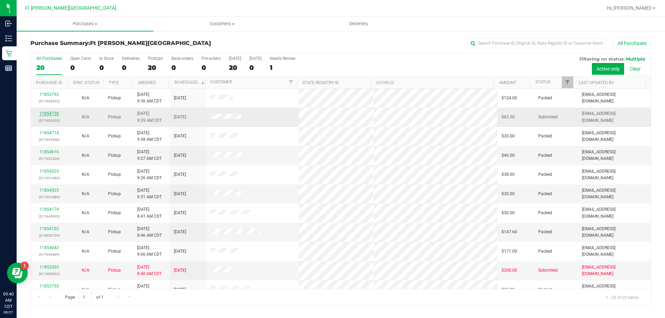
click at [45, 111] on link "11854738" at bounding box center [48, 113] width 19 height 5
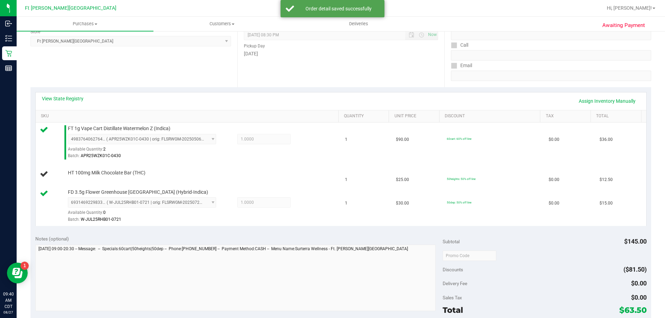
scroll to position [173, 0]
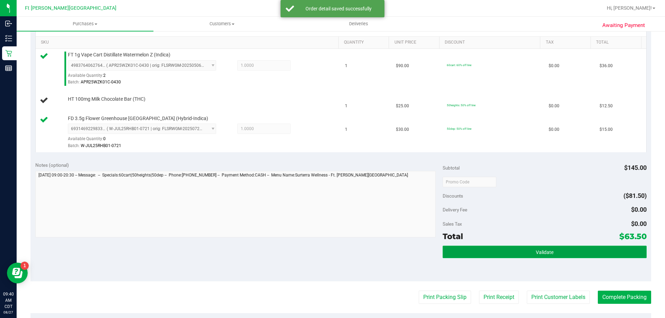
click at [592, 256] on button "Validate" at bounding box center [545, 252] width 204 height 12
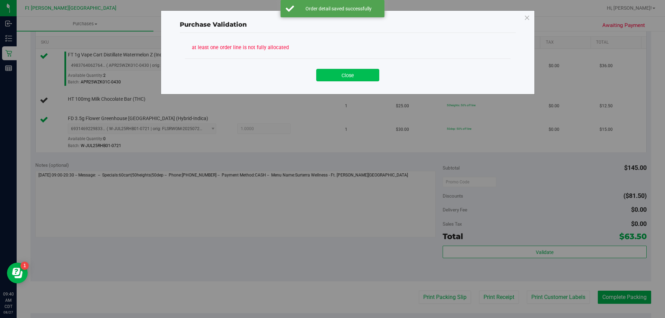
click at [354, 73] on button "Close" at bounding box center [347, 75] width 63 height 12
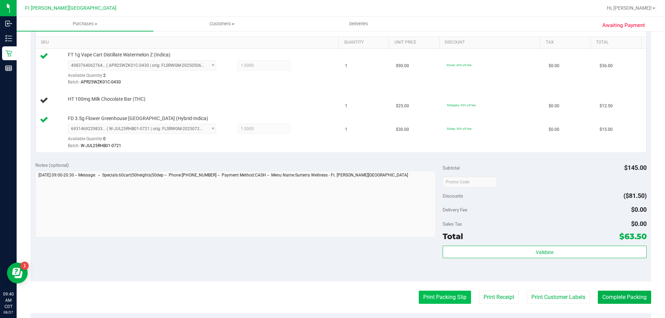
click at [445, 294] on button "Print Packing Slip" at bounding box center [445, 297] width 52 height 13
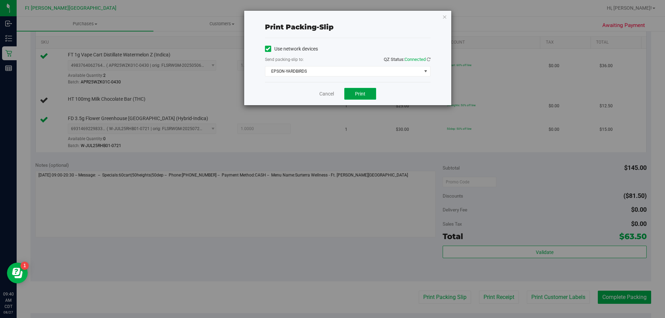
click at [360, 92] on span "Print" at bounding box center [360, 94] width 10 height 6
click at [330, 96] on link "Cancel" at bounding box center [326, 93] width 15 height 7
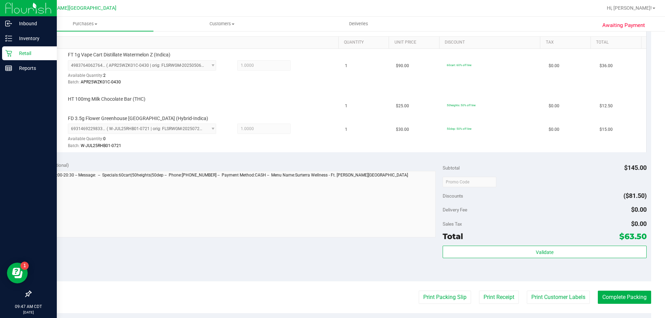
click at [21, 56] on p "Retail" at bounding box center [33, 53] width 42 height 8
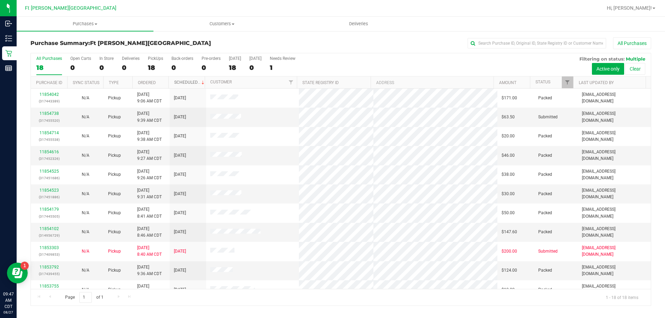
click at [190, 82] on link "Scheduled" at bounding box center [190, 82] width 32 height 5
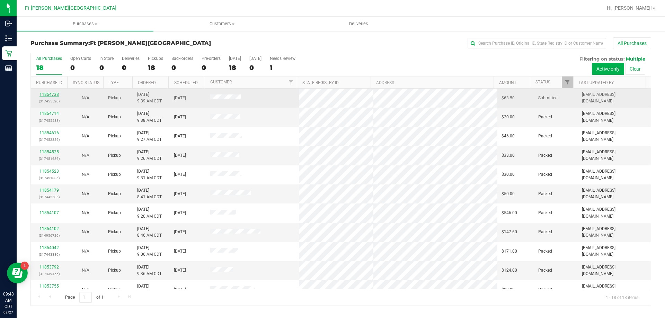
click at [49, 94] on link "11854738" at bounding box center [48, 94] width 19 height 5
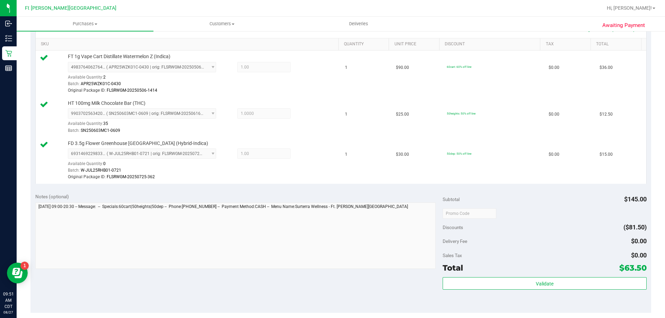
scroll to position [208, 0]
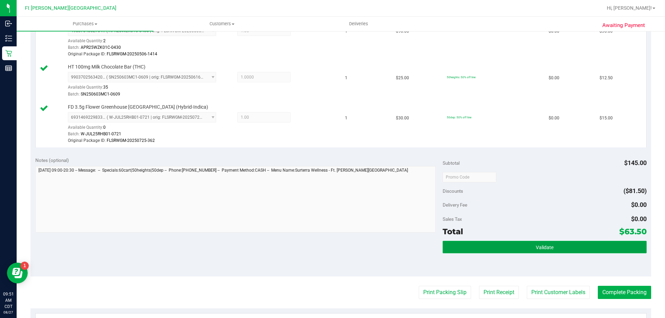
click at [536, 252] on button "Validate" at bounding box center [545, 247] width 204 height 12
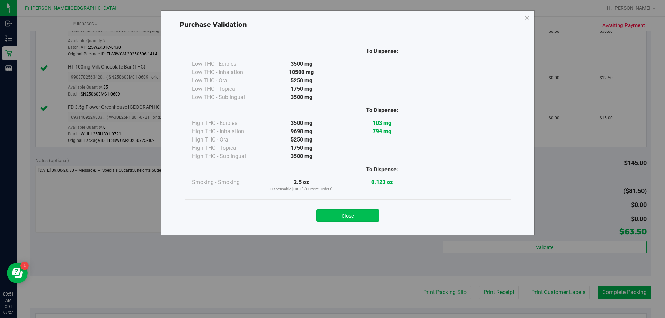
click at [344, 215] on button "Close" at bounding box center [347, 216] width 63 height 12
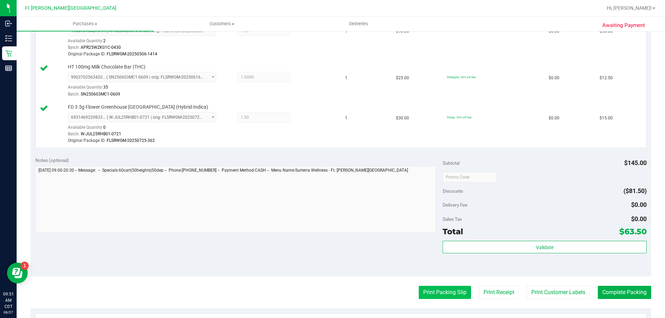
click at [439, 292] on button "Print Packing Slip" at bounding box center [445, 292] width 52 height 13
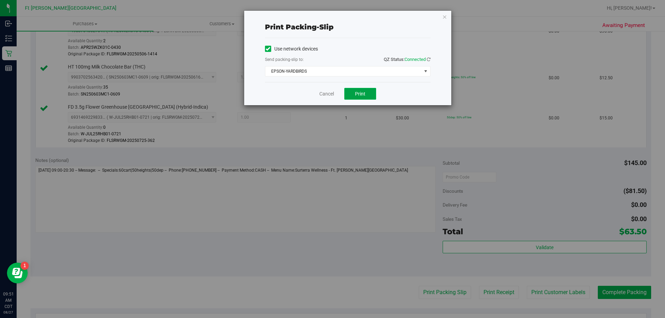
click at [362, 94] on span "Print" at bounding box center [360, 94] width 10 height 6
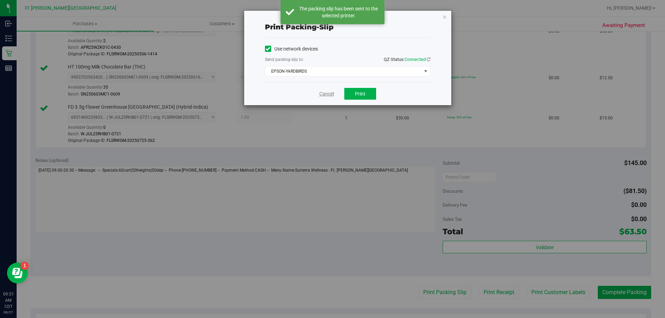
click at [329, 95] on link "Cancel" at bounding box center [326, 93] width 15 height 7
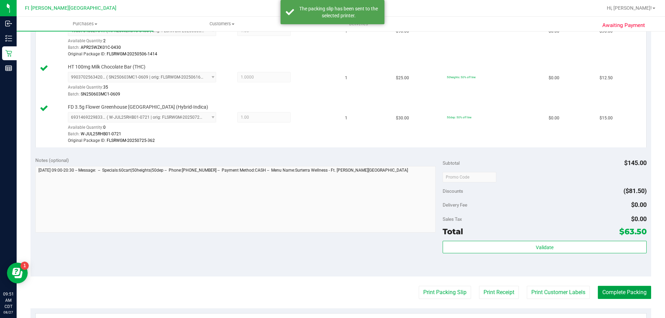
click at [614, 290] on button "Complete Packing" at bounding box center [624, 292] width 53 height 13
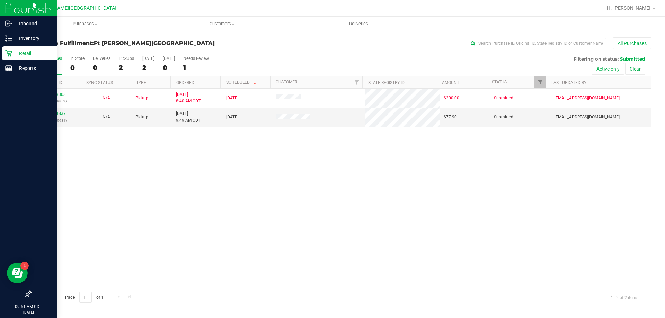
click at [32, 53] on p "Retail" at bounding box center [33, 53] width 42 height 8
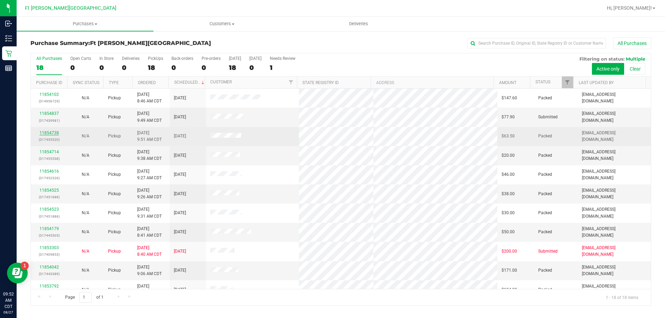
click at [56, 132] on link "11854738" at bounding box center [48, 133] width 19 height 5
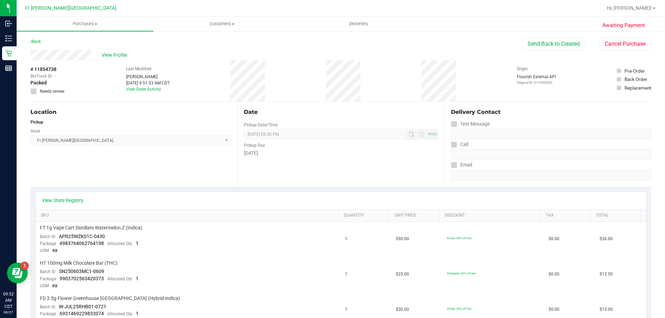
scroll to position [208, 0]
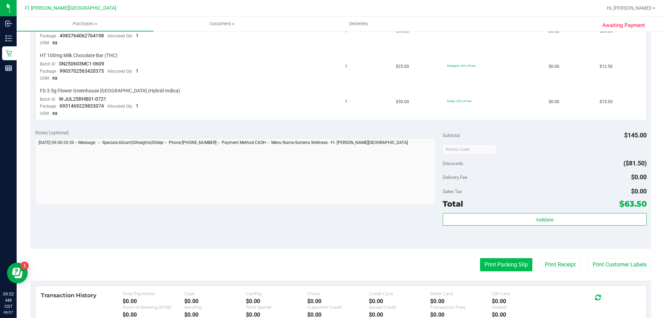
click at [508, 267] on button "Print Packing Slip" at bounding box center [506, 264] width 52 height 13
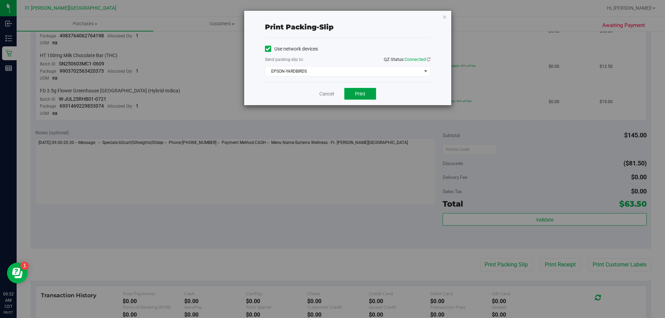
click at [363, 95] on span "Print" at bounding box center [360, 94] width 10 height 6
click at [323, 95] on link "Cancel" at bounding box center [326, 93] width 15 height 7
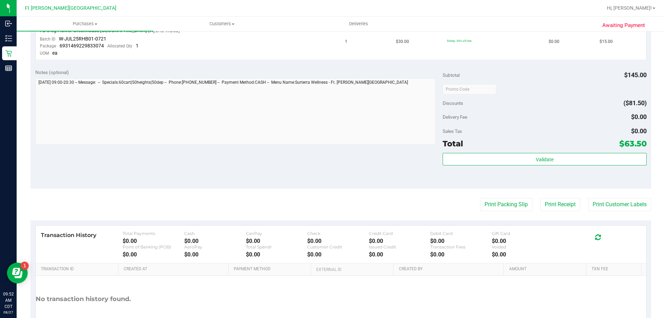
scroll to position [141, 0]
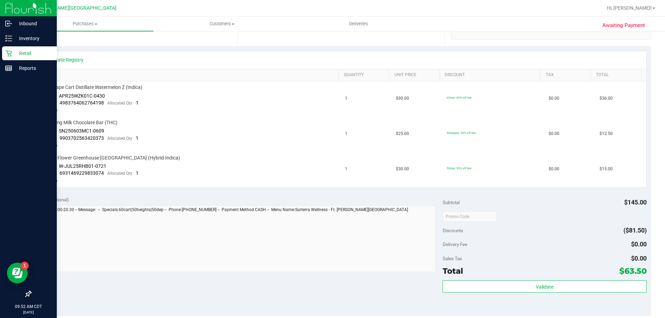
click at [14, 55] on p "Retail" at bounding box center [33, 53] width 42 height 8
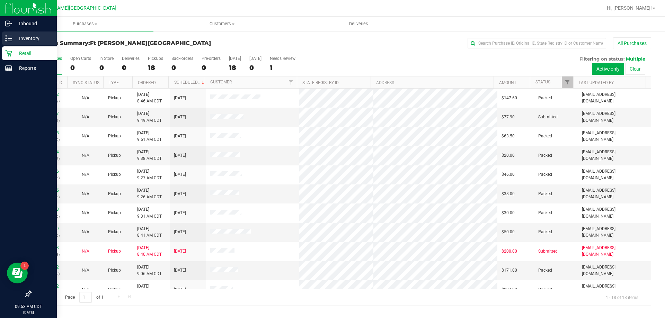
click at [29, 37] on p "Inventory" at bounding box center [33, 38] width 42 height 8
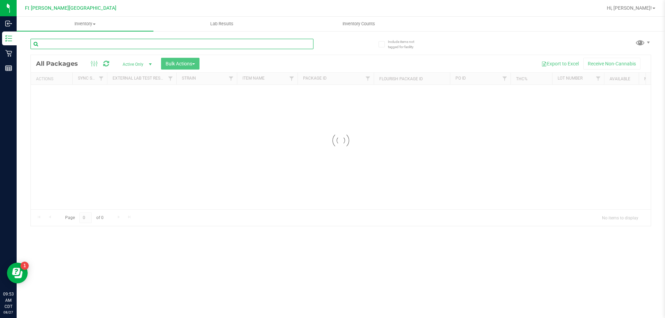
click at [157, 44] on input "text" at bounding box center [171, 44] width 283 height 10
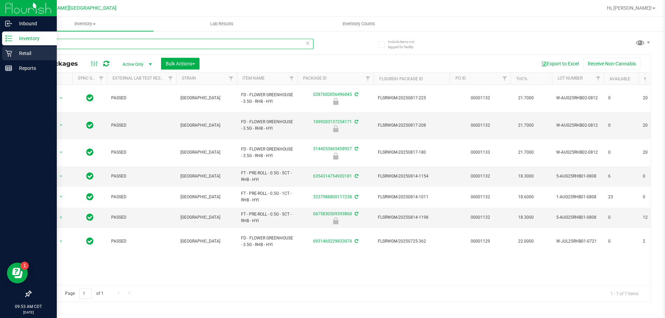
drag, startPoint x: 89, startPoint y: 47, endPoint x: 0, endPoint y: 54, distance: 89.6
click at [0, 54] on div "Inbound Inventory Retail Reports 09:53 AM CDT [DATE] 08/27 Ft [PERSON_NAME][GEO…" at bounding box center [332, 159] width 665 height 318
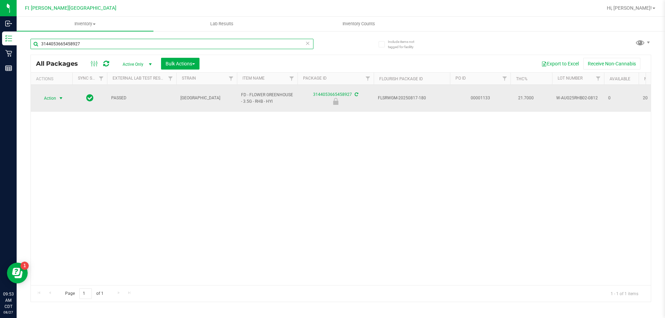
type input "3144053665458927"
click at [59, 96] on span "select" at bounding box center [61, 99] width 6 height 6
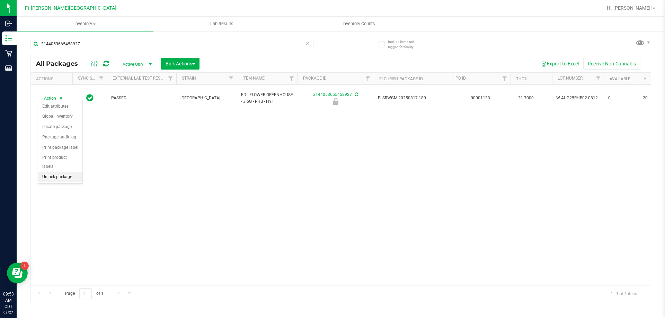
click at [56, 172] on li "Unlock package" at bounding box center [60, 177] width 44 height 10
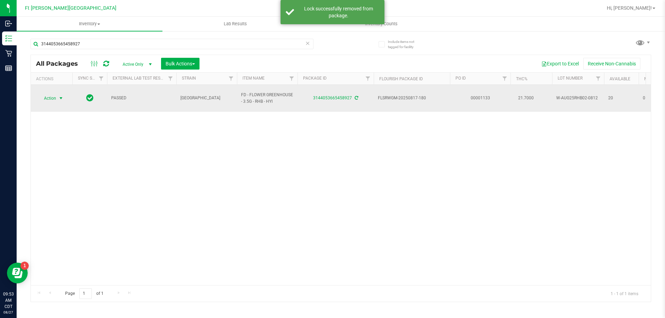
click at [57, 95] on span "select" at bounding box center [61, 99] width 9 height 10
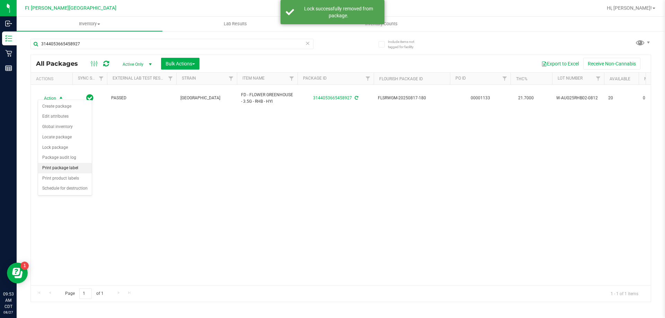
click at [57, 166] on li "Print package label" at bounding box center [65, 168] width 54 height 10
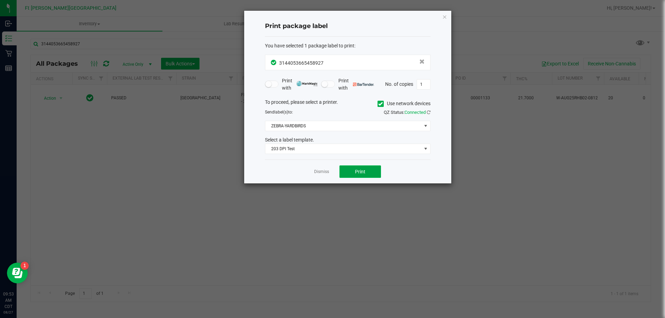
click at [363, 172] on span "Print" at bounding box center [360, 172] width 10 height 6
click at [320, 171] on link "Dismiss" at bounding box center [321, 172] width 15 height 6
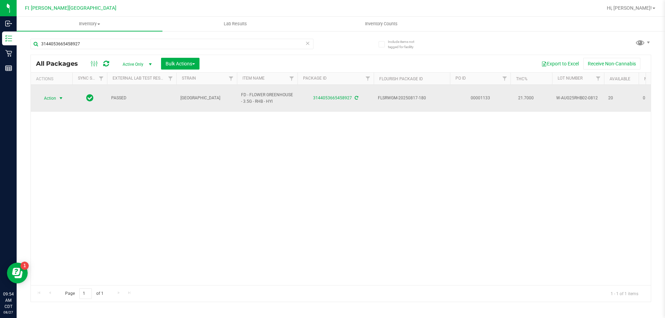
click at [59, 96] on span "select" at bounding box center [61, 99] width 6 height 6
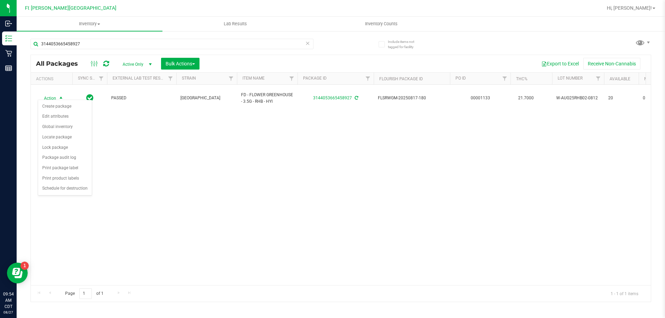
drag, startPoint x: 66, startPoint y: 168, endPoint x: 499, endPoint y: 147, distance: 432.7
click at [506, 147] on body "Inbound Inventory Retail Reports 09:54 AM CDT [DATE] 08/27 Ft [PERSON_NAME][GEO…" at bounding box center [332, 159] width 665 height 318
drag, startPoint x: 458, startPoint y: 176, endPoint x: 456, endPoint y: 153, distance: 23.6
click at [460, 178] on div "Action Action Create package Edit attributes Global inventory Locate package Lo…" at bounding box center [341, 185] width 620 height 201
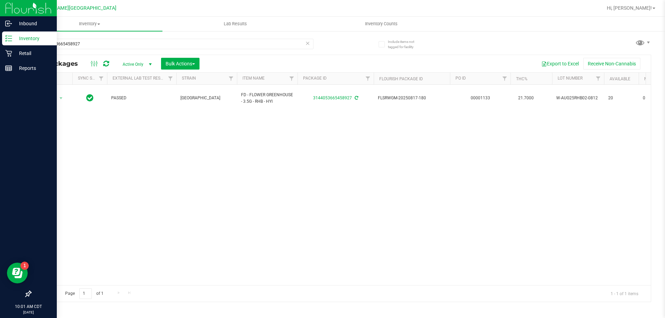
click at [27, 41] on p "Inventory" at bounding box center [33, 38] width 42 height 8
click at [25, 55] on p "Retail" at bounding box center [33, 53] width 42 height 8
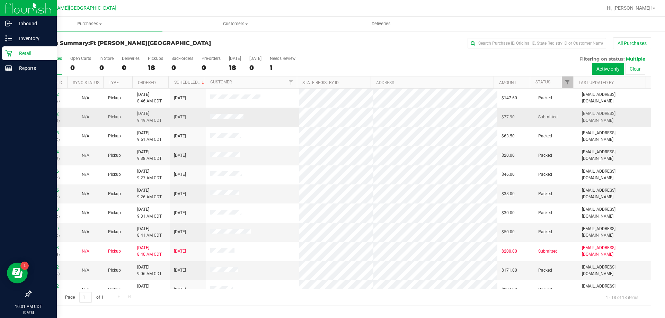
click at [52, 114] on link "11854837" at bounding box center [48, 113] width 19 height 5
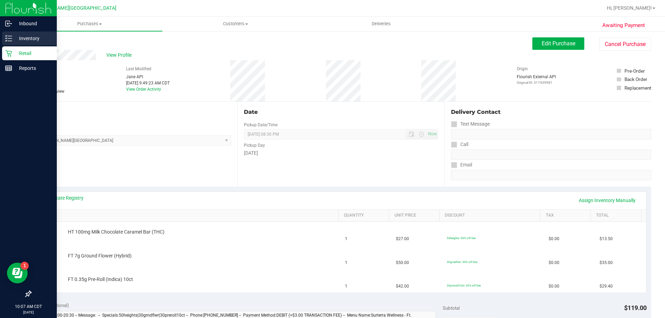
click at [20, 38] on p "Inventory" at bounding box center [33, 38] width 42 height 8
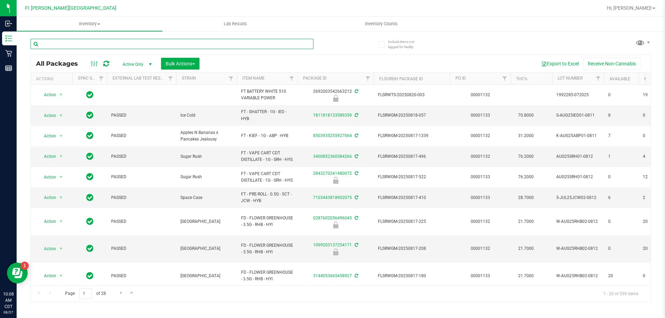
click at [72, 43] on input "text" at bounding box center [171, 44] width 283 height 10
type input "alleg"
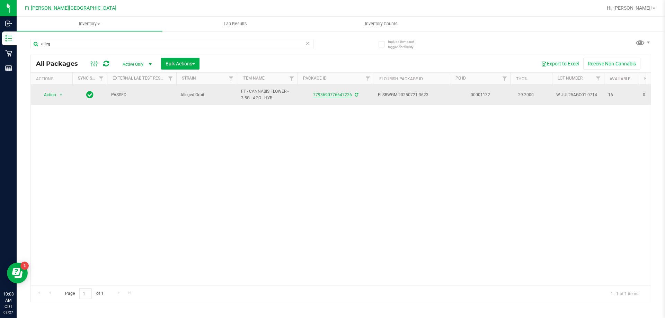
click at [342, 96] on link "7793690776647226" at bounding box center [332, 94] width 39 height 5
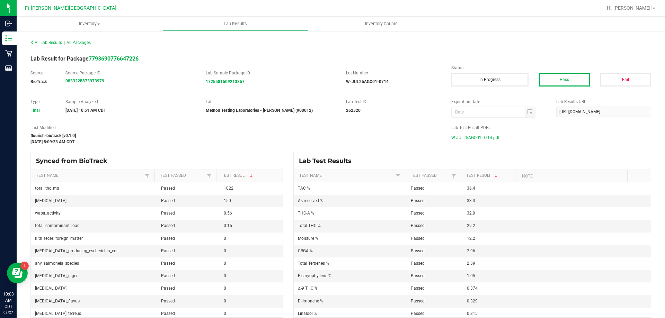
click at [465, 136] on span "W-JUL25AGO01-0714.pdf" at bounding box center [475, 138] width 48 height 10
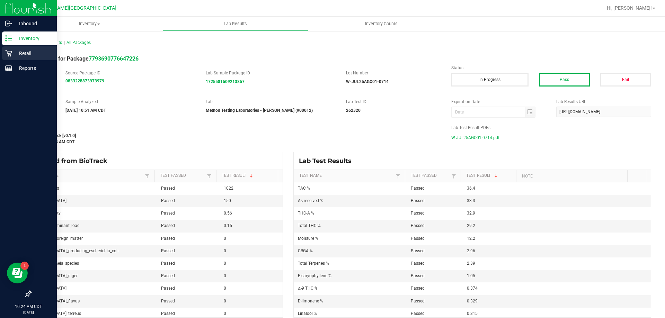
click at [23, 51] on p "Retail" at bounding box center [33, 53] width 42 height 8
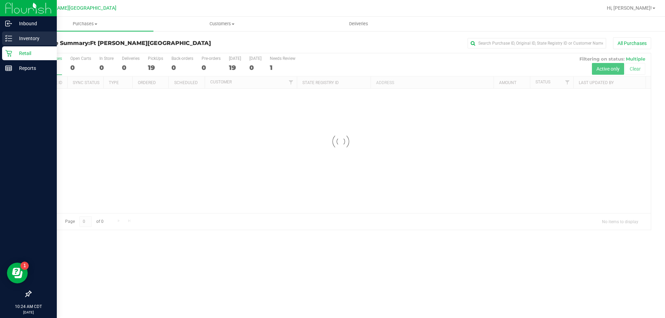
click at [10, 38] on line at bounding box center [10, 38] width 4 height 0
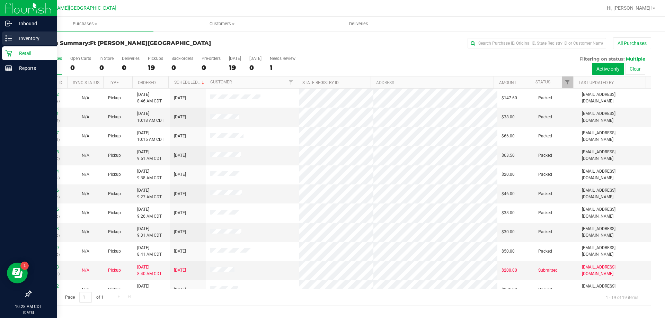
click at [26, 39] on p "Inventory" at bounding box center [33, 38] width 42 height 8
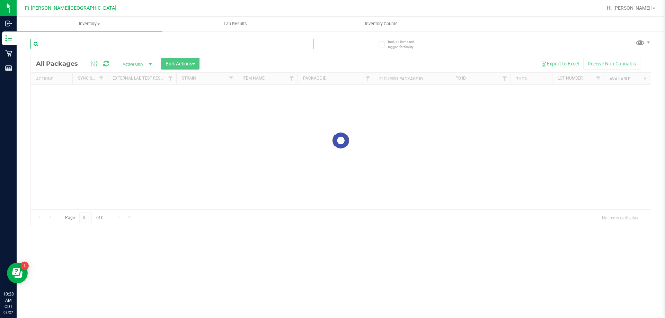
click at [73, 46] on input "text" at bounding box center [171, 44] width 283 height 10
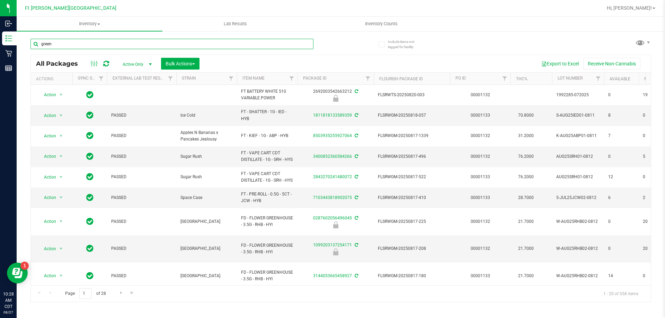
type input "green"
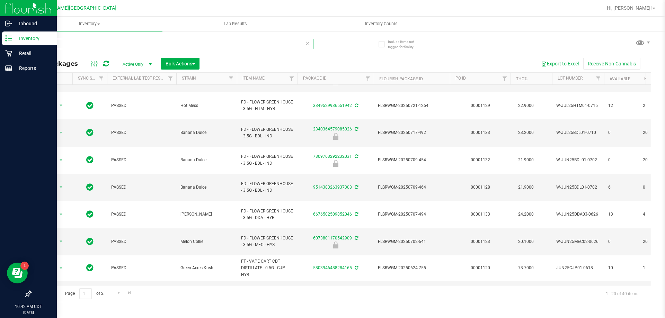
scroll to position [221, 0]
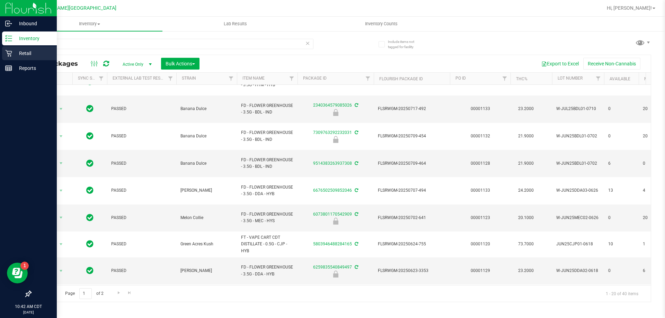
click at [25, 48] on div "Retail" at bounding box center [29, 53] width 55 height 14
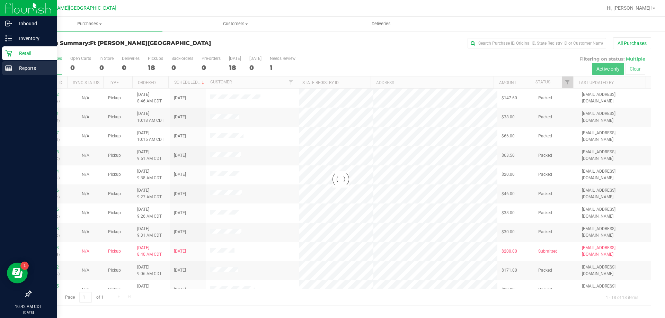
click at [28, 70] on p "Reports" at bounding box center [33, 68] width 42 height 8
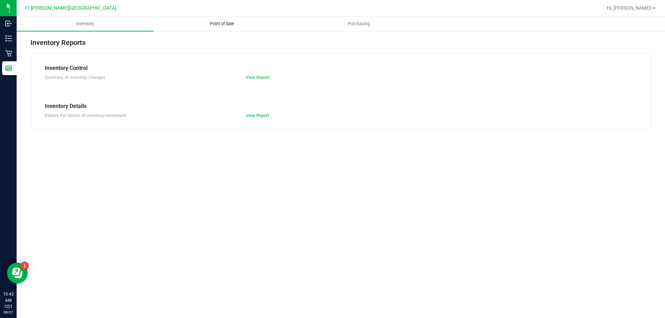
click at [223, 21] on span "Point of Sale" at bounding box center [222, 24] width 43 height 6
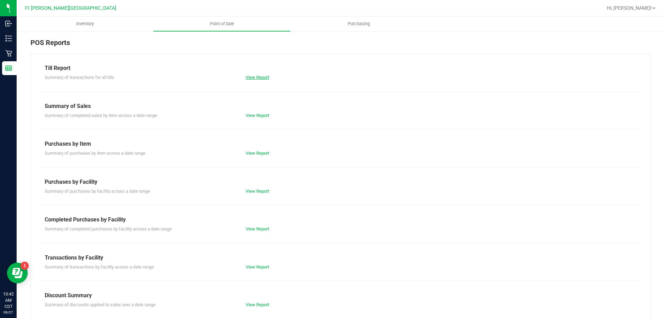
click at [248, 78] on link "View Report" at bounding box center [258, 77] width 24 height 5
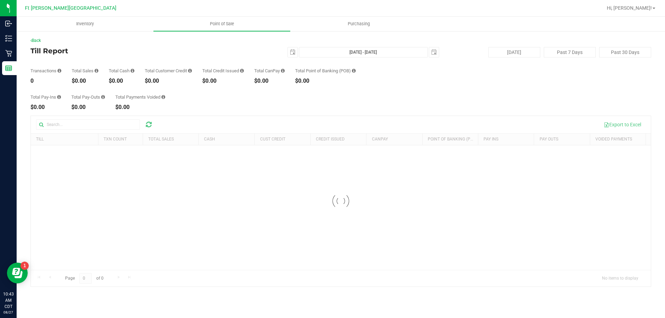
drag, startPoint x: 406, startPoint y: 147, endPoint x: 124, endPoint y: 10, distance: 313.5
click at [124, 10] on div at bounding box center [363, 8] width 478 height 14
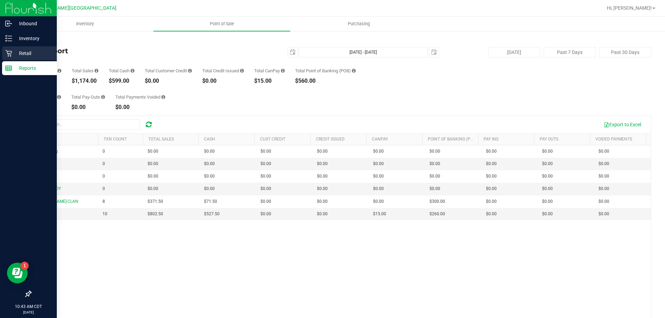
click at [28, 57] on p "Retail" at bounding box center [33, 53] width 42 height 8
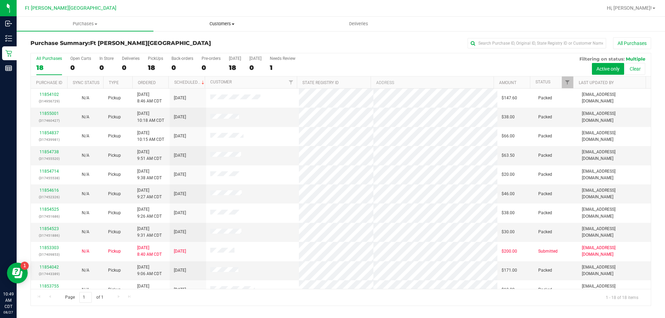
click at [219, 24] on span "Customers" at bounding box center [222, 24] width 136 height 6
click at [187, 39] on span "All customers" at bounding box center [178, 42] width 50 height 6
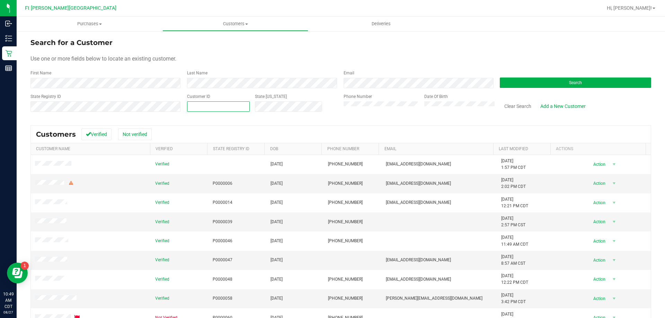
click at [216, 106] on span at bounding box center [218, 106] width 63 height 10
paste input "1594234"
type input "1594234"
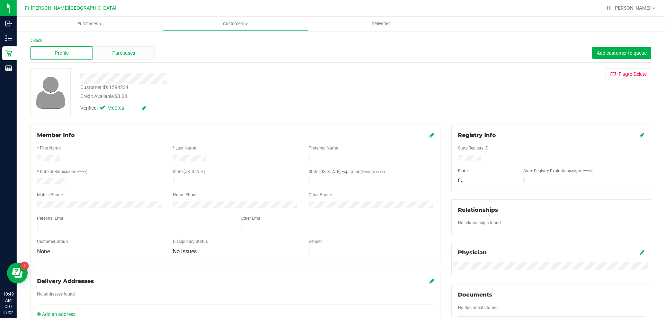
click at [134, 56] on div "Purchases" at bounding box center [123, 52] width 62 height 13
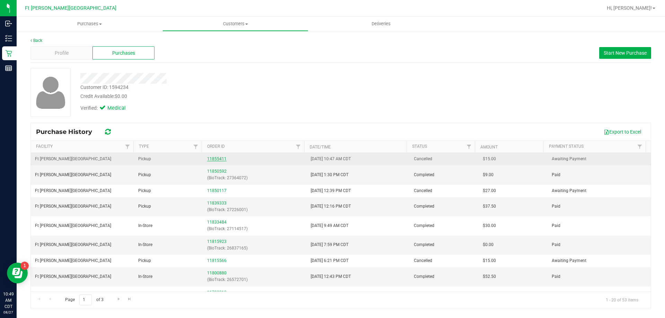
click at [214, 160] on link "11855411" at bounding box center [216, 159] width 19 height 5
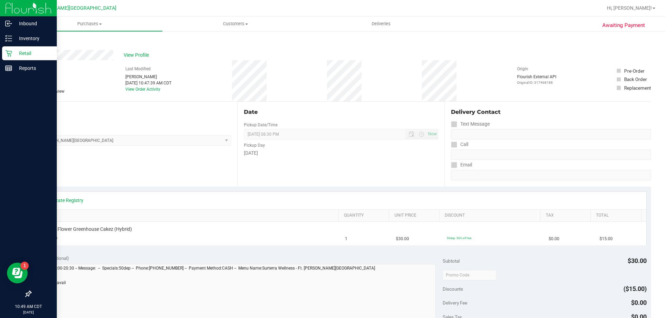
click at [11, 57] on div "Retail" at bounding box center [29, 53] width 55 height 14
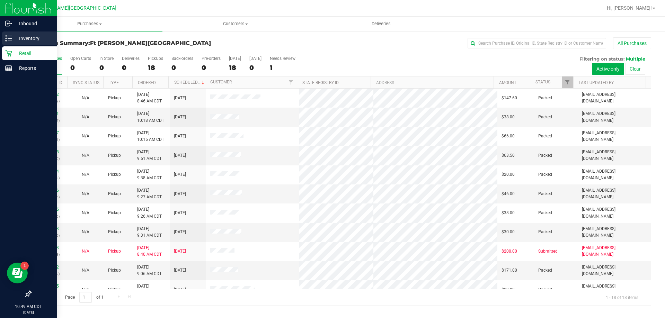
click at [28, 39] on p "Inventory" at bounding box center [33, 38] width 42 height 8
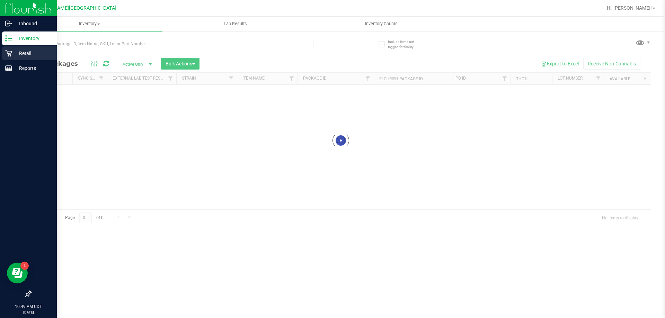
click at [12, 50] on p "Retail" at bounding box center [33, 53] width 42 height 8
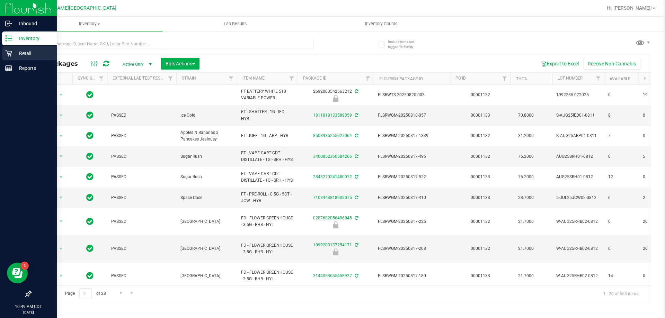
click at [27, 51] on p "Retail" at bounding box center [33, 53] width 42 height 8
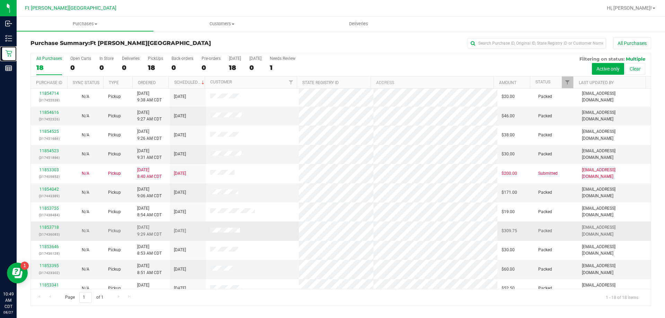
scroll to position [144, 0]
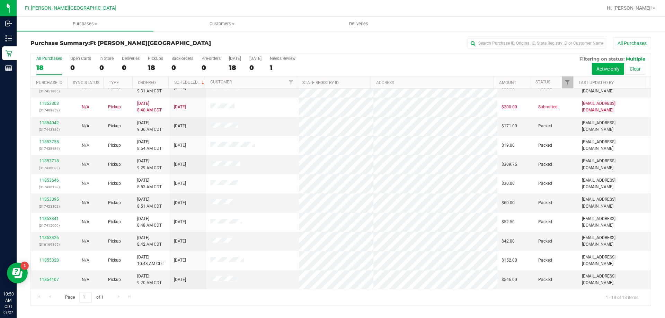
click at [133, 12] on div at bounding box center [363, 8] width 478 height 14
click at [188, 18] on uib-tab-heading "Customers All customers Add a new customer All physicians" at bounding box center [222, 24] width 136 height 14
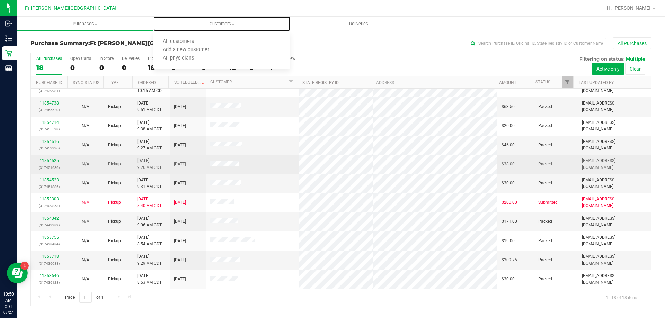
scroll to position [0, 0]
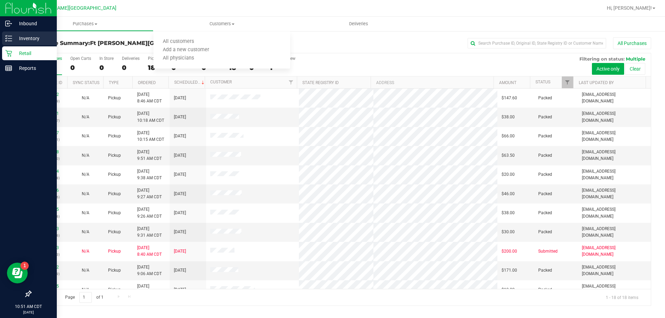
click at [27, 37] on p "Inventory" at bounding box center [33, 38] width 42 height 8
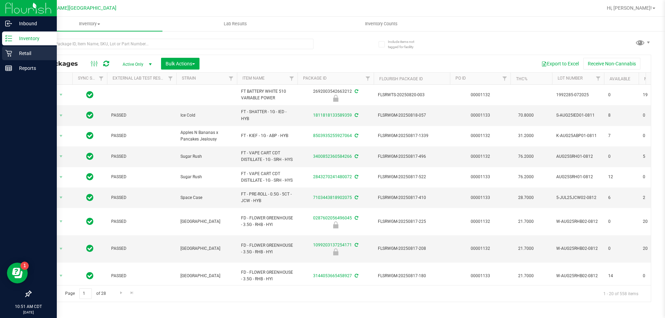
click at [16, 53] on p "Retail" at bounding box center [33, 53] width 42 height 8
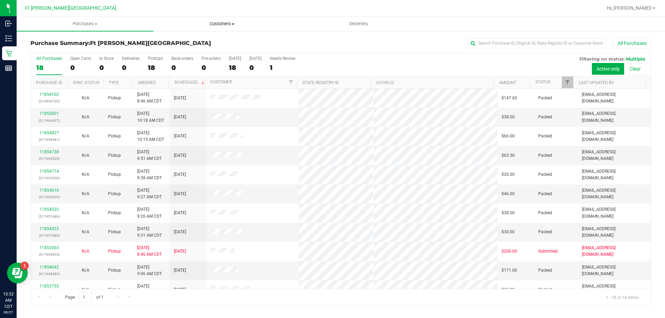
click at [222, 26] on span "Customers" at bounding box center [222, 24] width 136 height 6
click at [188, 40] on span "All customers" at bounding box center [178, 42] width 50 height 6
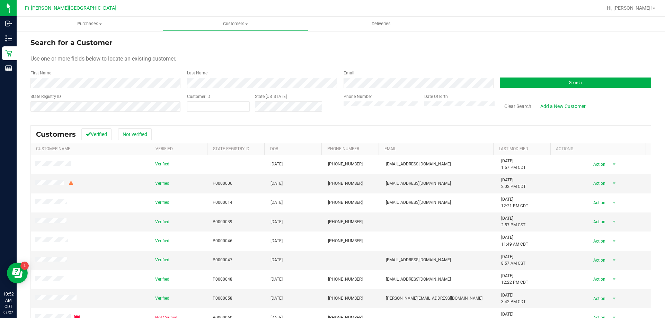
click at [118, 77] on div "First Name" at bounding box center [105, 79] width 151 height 18
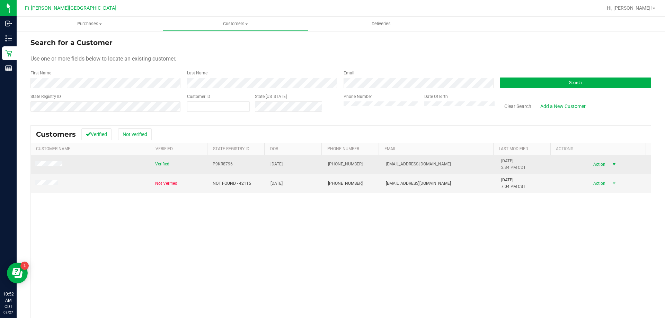
click at [610, 167] on span "select" at bounding box center [614, 165] width 9 height 10
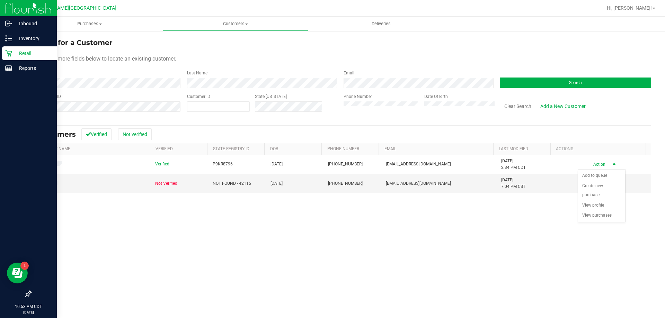
click at [22, 53] on p "Retail" at bounding box center [33, 53] width 42 height 8
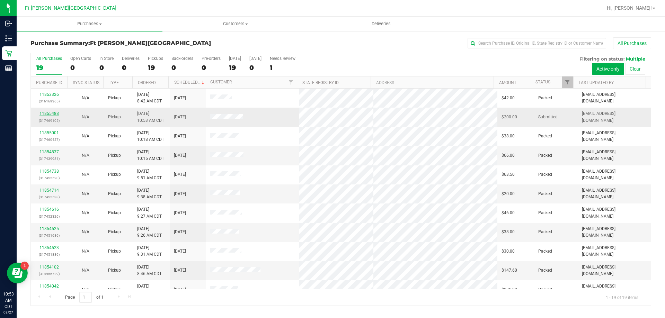
click at [49, 113] on link "11855488" at bounding box center [48, 113] width 19 height 5
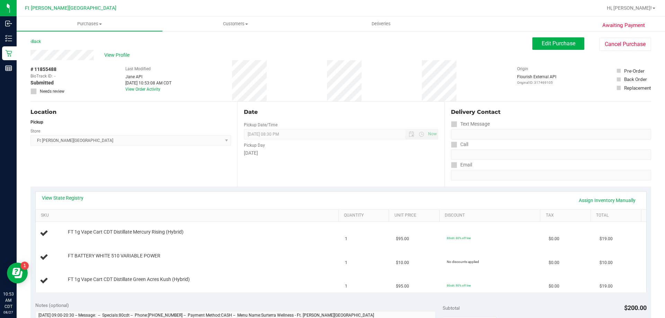
click at [72, 193] on div "View State Registry Assign Inventory Manually" at bounding box center [341, 201] width 611 height 18
click at [72, 195] on link "View State Registry" at bounding box center [63, 198] width 42 height 7
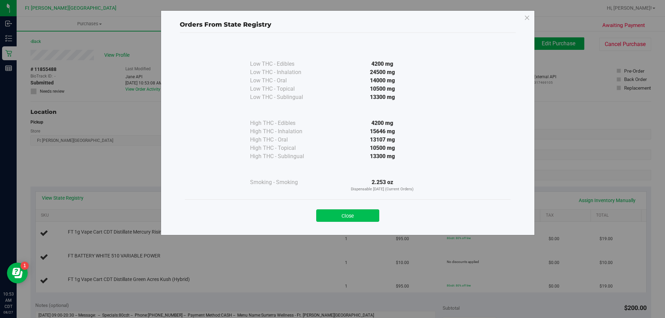
click at [353, 212] on button "Close" at bounding box center [347, 216] width 63 height 12
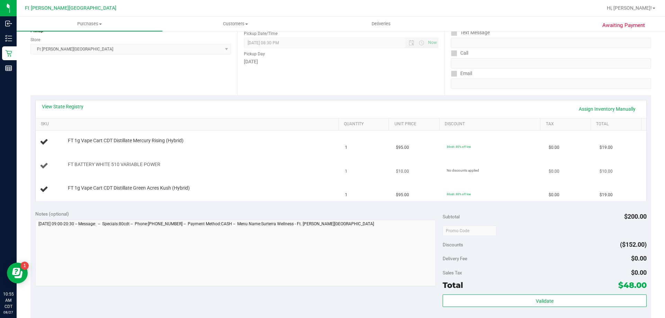
scroll to position [69, 0]
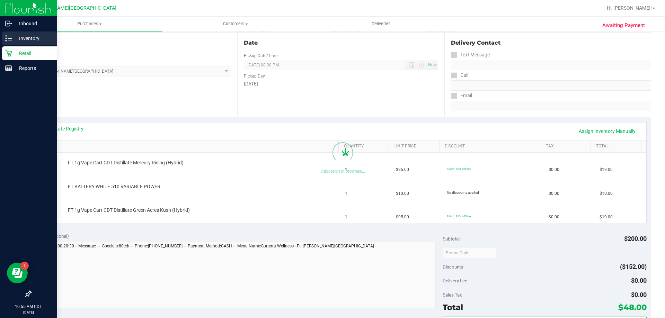
click at [13, 40] on p "Inventory" at bounding box center [33, 38] width 42 height 8
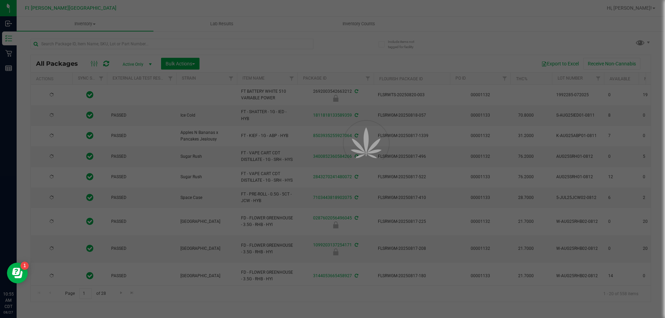
click at [97, 47] on div at bounding box center [332, 159] width 665 height 318
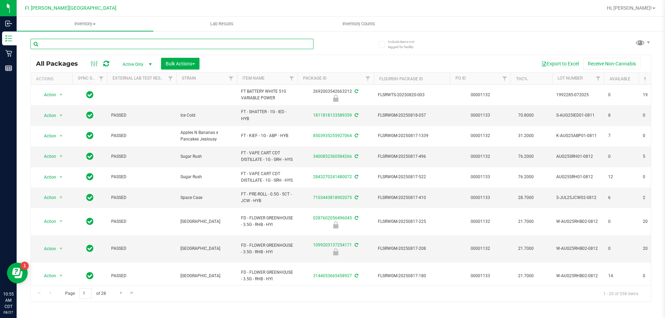
click at [97, 44] on input "text" at bounding box center [171, 44] width 283 height 10
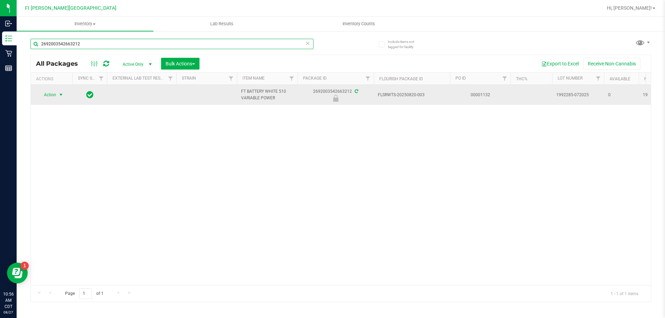
type input "2692003542663212"
click at [60, 96] on span "select" at bounding box center [61, 95] width 6 height 6
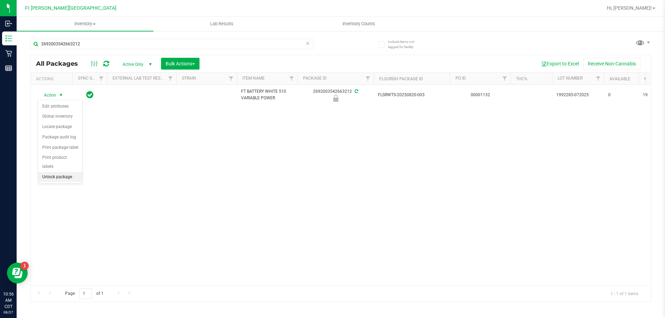
click at [60, 172] on li "Unlock package" at bounding box center [60, 177] width 44 height 10
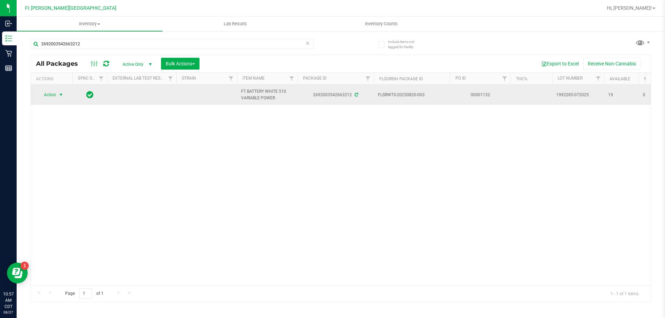
click at [59, 93] on span "select" at bounding box center [61, 95] width 6 height 6
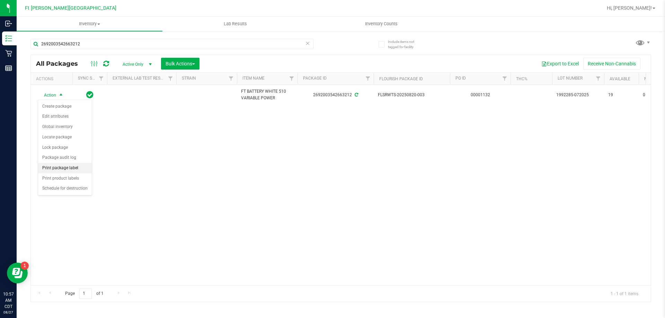
click at [64, 170] on li "Print package label" at bounding box center [65, 168] width 54 height 10
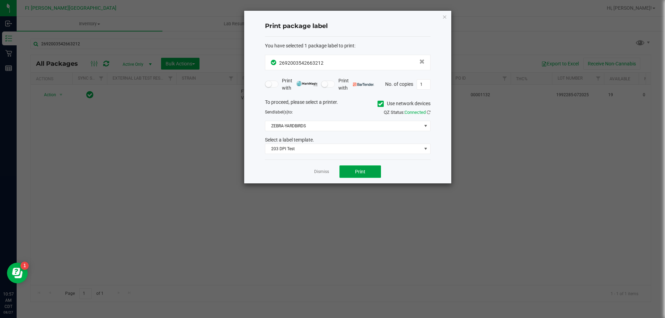
click at [369, 174] on button "Print" at bounding box center [360, 172] width 42 height 12
click at [315, 170] on link "Dismiss" at bounding box center [321, 172] width 15 height 6
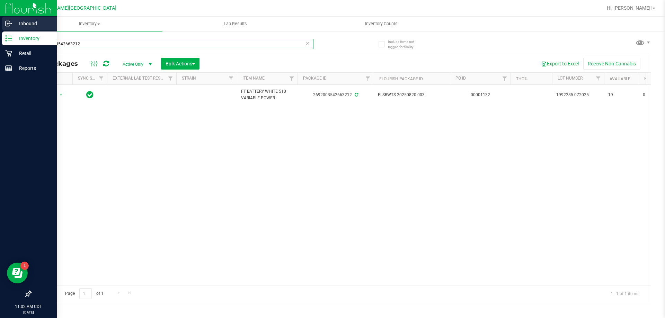
drag, startPoint x: 95, startPoint y: 43, endPoint x: 33, endPoint y: 9, distance: 71.0
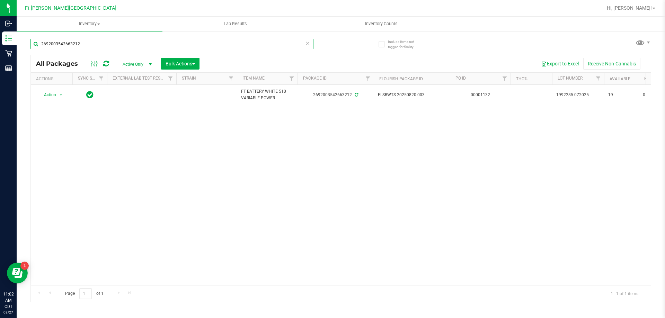
click at [0, 19] on div "Inbound Inventory Retail Reports 11:02 AM CDT [DATE] 08/27 Ft [PERSON_NAME][GEO…" at bounding box center [332, 159] width 665 height 318
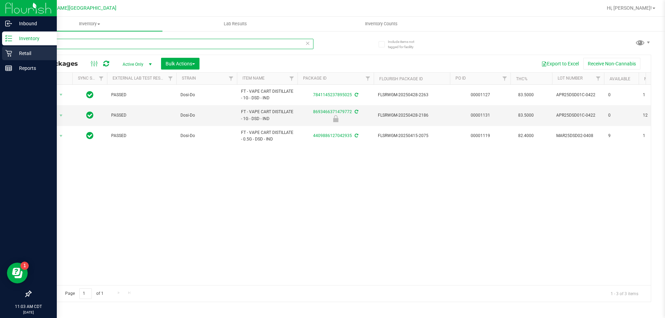
drag, startPoint x: 63, startPoint y: 45, endPoint x: 0, endPoint y: 50, distance: 63.6
click at [0, 57] on div "Inbound Inventory Retail Reports 11:03 AM CDT [DATE] 08/27 Ft [PERSON_NAME][GEO…" at bounding box center [332, 159] width 665 height 318
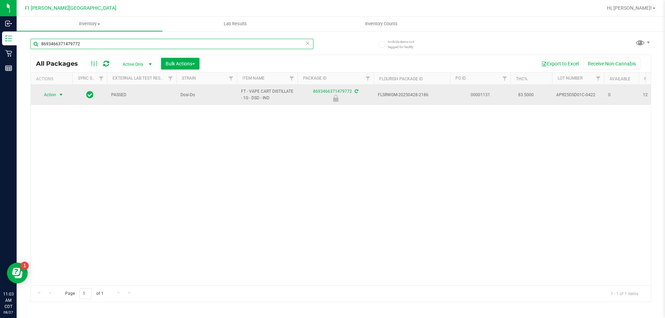
type input "8693466371479772"
click at [55, 97] on span "Action" at bounding box center [47, 95] width 19 height 10
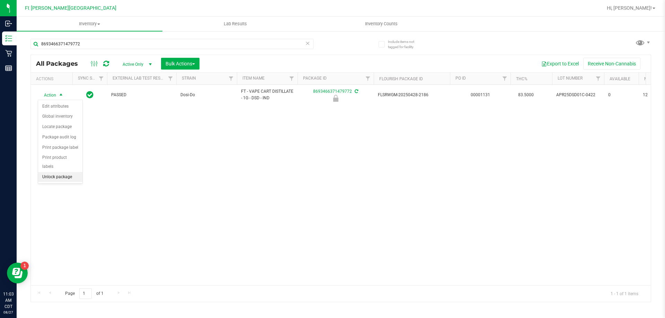
click at [59, 172] on li "Unlock package" at bounding box center [60, 177] width 44 height 10
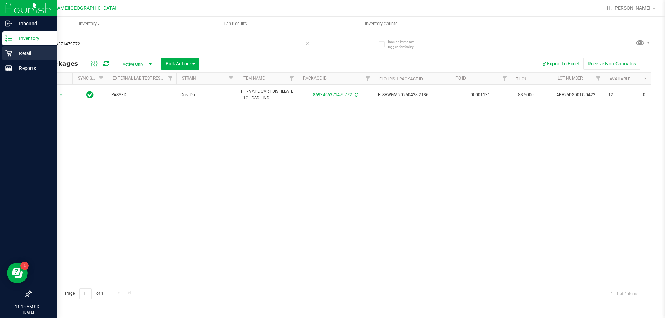
drag, startPoint x: 103, startPoint y: 46, endPoint x: 0, endPoint y: 47, distance: 102.9
click at [0, 53] on div "Inbound Inventory Retail Reports 11:15 AM CDT [DATE] 08/27 Ft [PERSON_NAME][GEO…" at bounding box center [332, 159] width 665 height 318
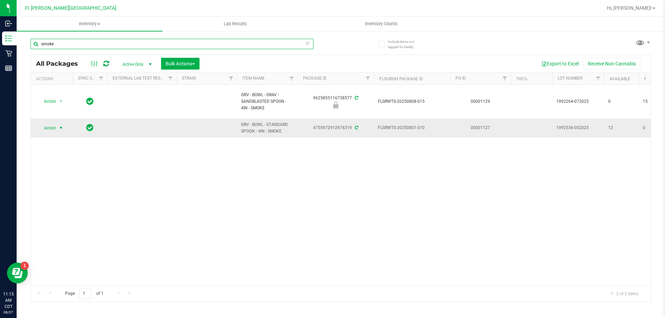
type input "smoke"
click at [51, 130] on span "Action" at bounding box center [47, 128] width 19 height 10
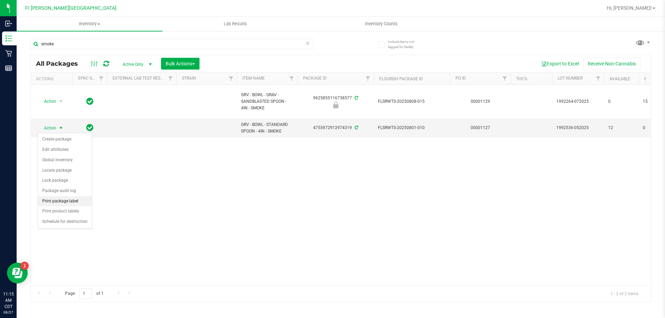
click at [73, 199] on li "Print package label" at bounding box center [65, 201] width 54 height 10
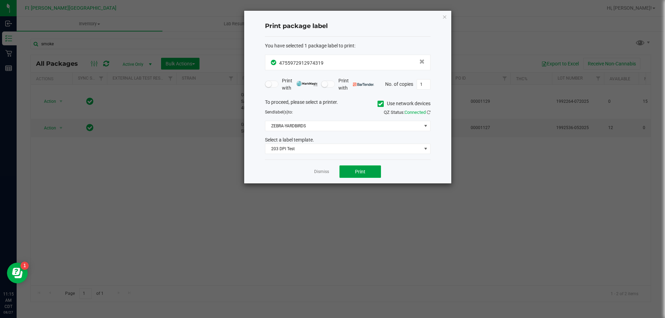
click at [365, 176] on button "Print" at bounding box center [360, 172] width 42 height 12
click at [317, 171] on link "Dismiss" at bounding box center [321, 172] width 15 height 6
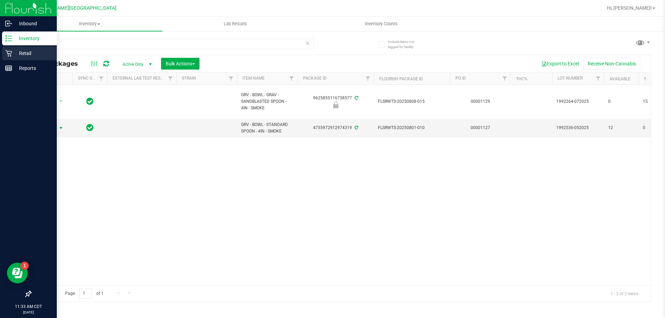
click at [15, 55] on p "Retail" at bounding box center [33, 53] width 42 height 8
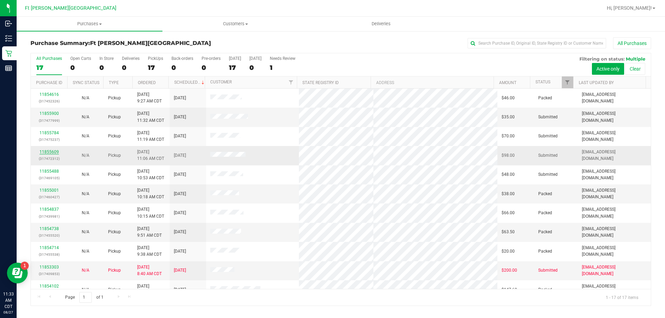
click at [51, 151] on link "11855609" at bounding box center [48, 152] width 19 height 5
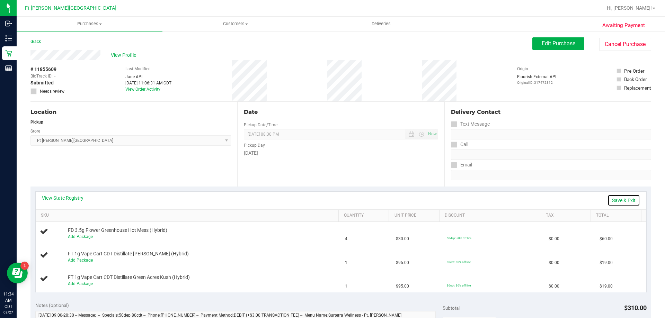
click at [628, 197] on link "Save & Exit" at bounding box center [623, 201] width 33 height 12
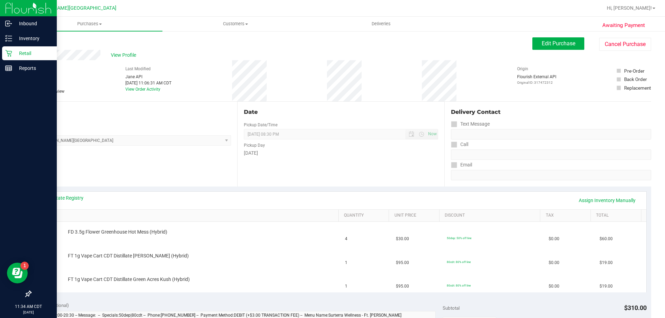
click at [24, 56] on p "Retail" at bounding box center [33, 53] width 42 height 8
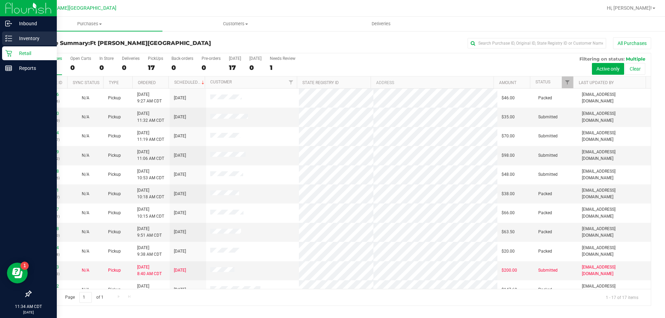
click at [20, 34] on div "Inventory" at bounding box center [29, 39] width 55 height 14
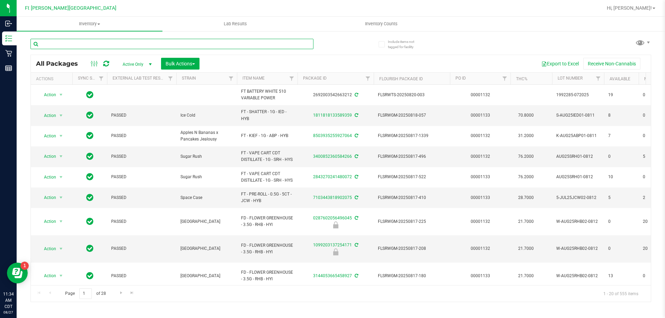
click at [92, 43] on input "text" at bounding box center [171, 44] width 283 height 10
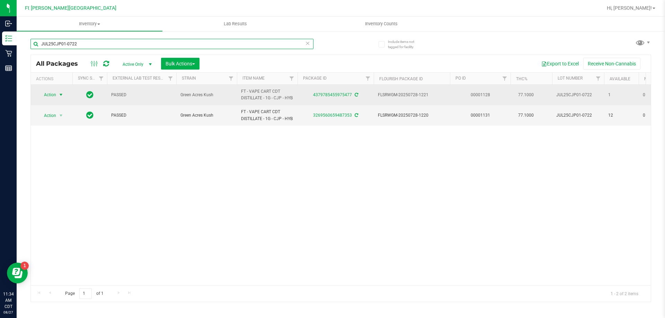
type input "JUL25CJP01-0722"
click at [59, 96] on span "select" at bounding box center [61, 95] width 6 height 6
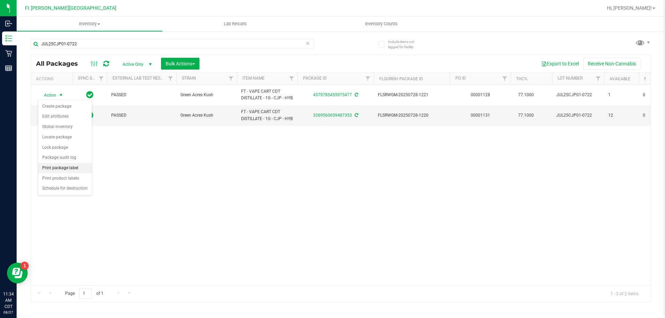
click at [68, 168] on li "Print package label" at bounding box center [65, 168] width 54 height 10
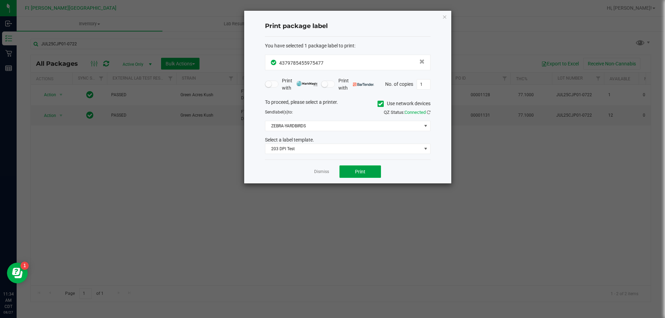
click at [371, 171] on button "Print" at bounding box center [360, 172] width 42 height 12
click at [321, 173] on link "Dismiss" at bounding box center [321, 172] width 15 height 6
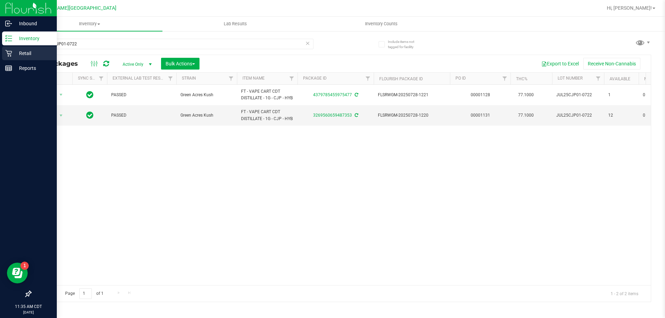
click at [36, 50] on p "Retail" at bounding box center [33, 53] width 42 height 8
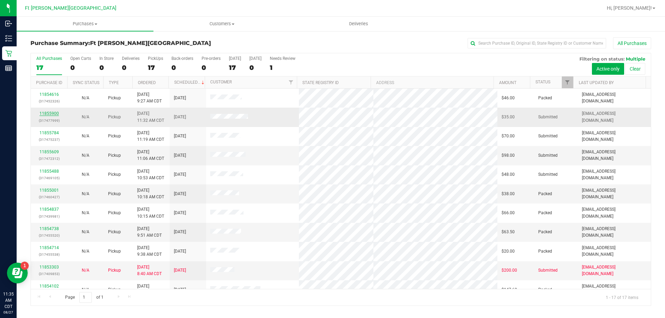
click at [48, 113] on link "11855900" at bounding box center [48, 113] width 19 height 5
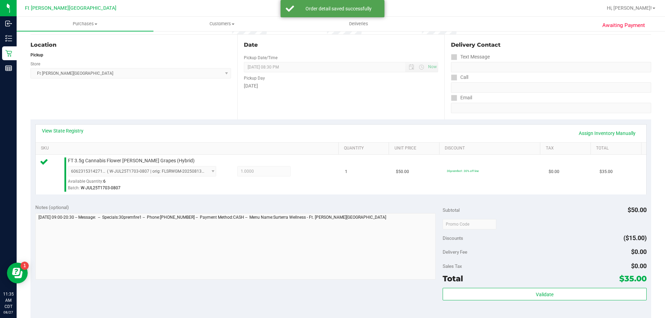
scroll to position [208, 0]
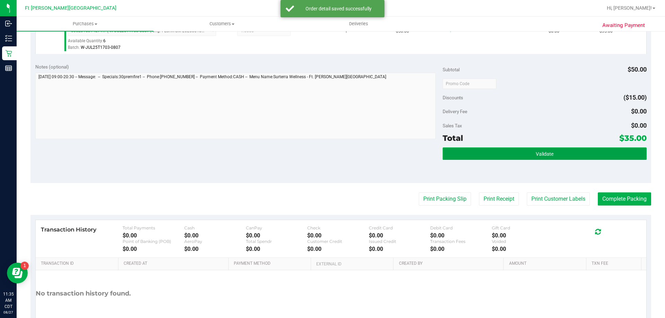
click at [580, 154] on button "Validate" at bounding box center [545, 154] width 204 height 12
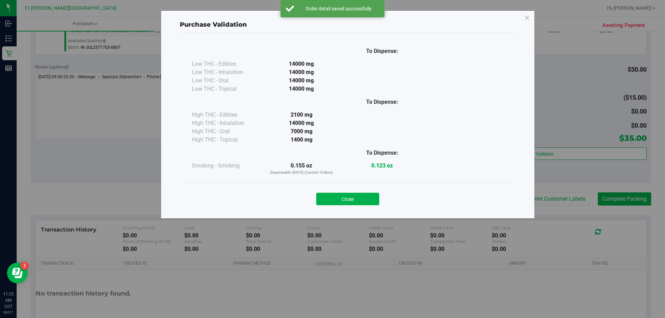
click at [361, 201] on button "Close" at bounding box center [347, 199] width 63 height 12
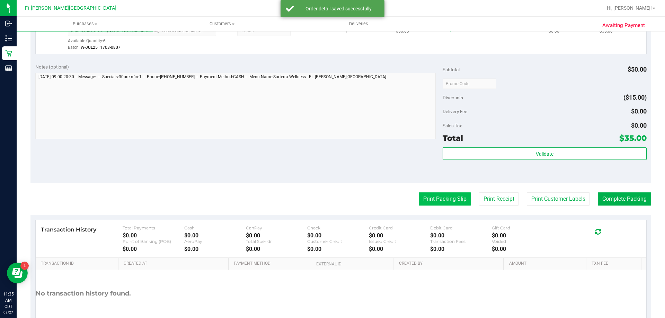
click at [440, 198] on button "Print Packing Slip" at bounding box center [445, 199] width 52 height 13
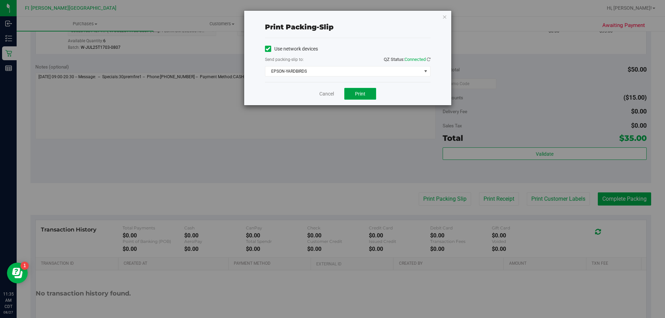
click at [368, 95] on button "Print" at bounding box center [360, 94] width 32 height 12
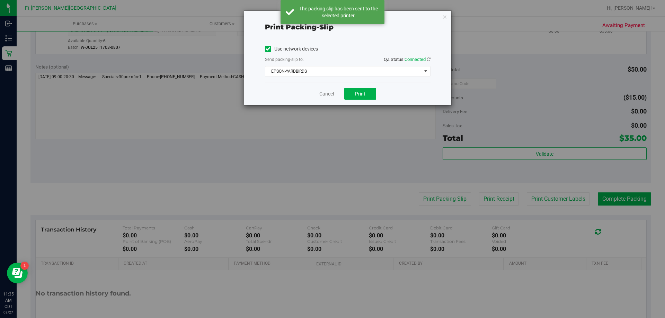
click at [333, 93] on link "Cancel" at bounding box center [326, 93] width 15 height 7
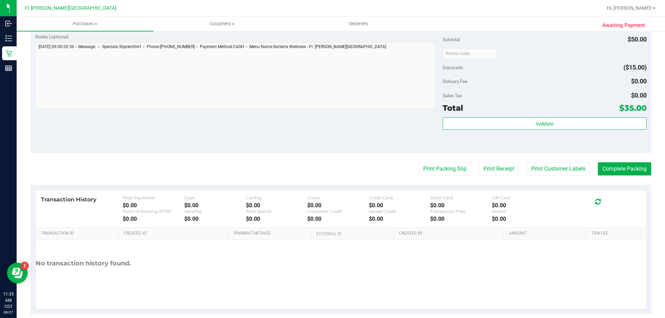
scroll to position [248, 0]
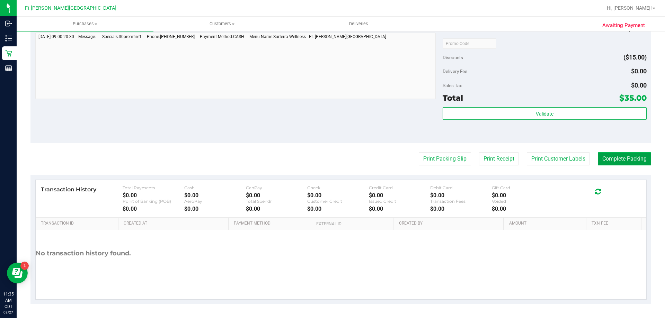
click at [629, 158] on button "Complete Packing" at bounding box center [624, 158] width 53 height 13
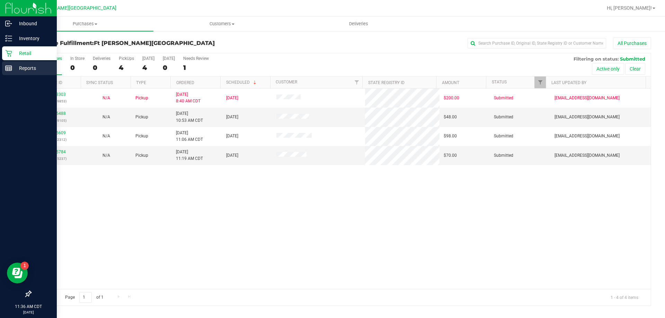
click at [11, 70] on icon at bounding box center [8, 68] width 7 height 7
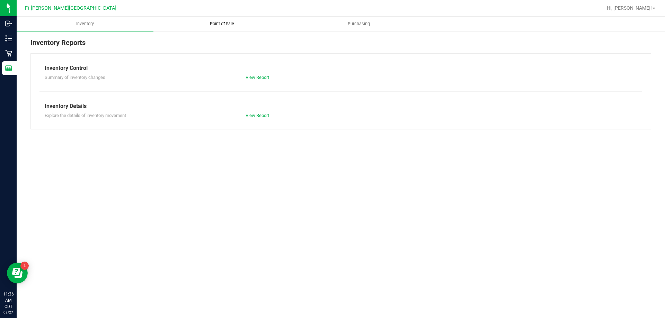
click at [217, 25] on span "Point of Sale" at bounding box center [222, 24] width 43 height 6
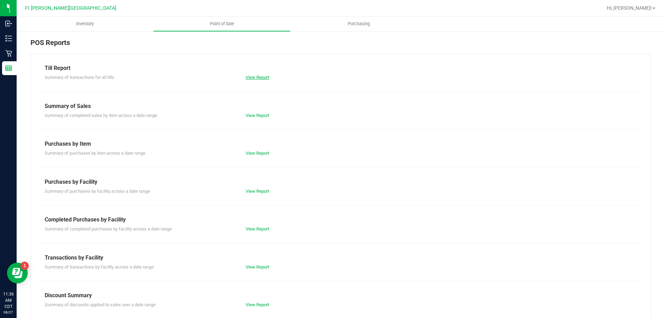
click at [253, 77] on link "View Report" at bounding box center [258, 77] width 24 height 5
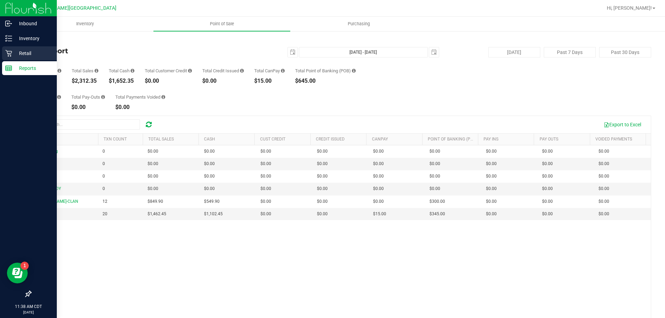
click at [12, 54] on icon at bounding box center [8, 53] width 7 height 7
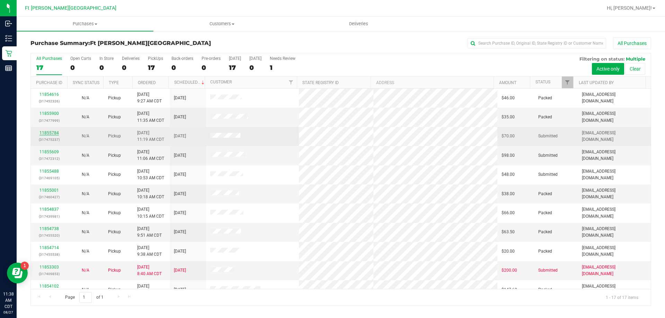
click at [55, 132] on link "11855784" at bounding box center [48, 133] width 19 height 5
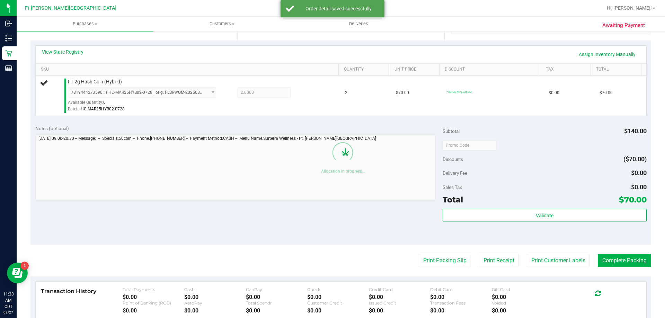
scroll to position [242, 0]
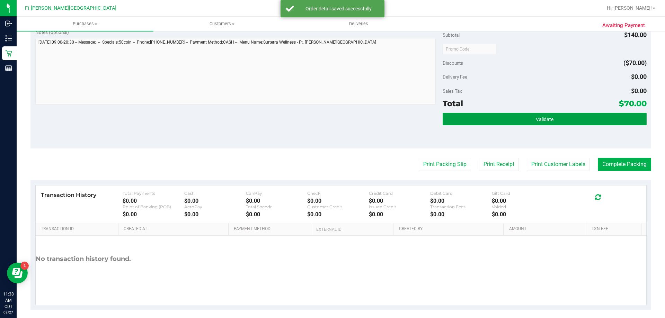
click at [576, 119] on button "Validate" at bounding box center [545, 119] width 204 height 12
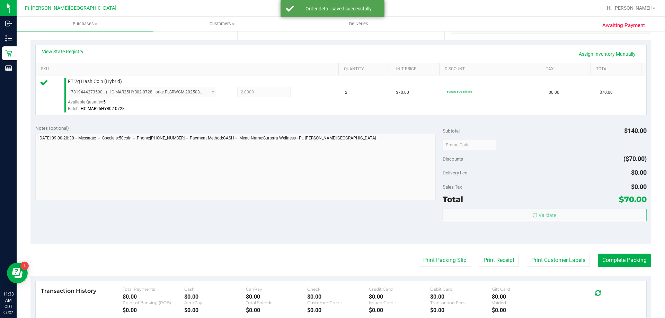
scroll to position [69, 0]
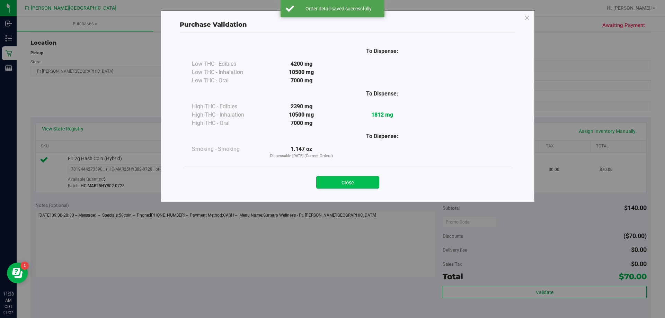
click at [351, 187] on button "Close" at bounding box center [347, 182] width 63 height 12
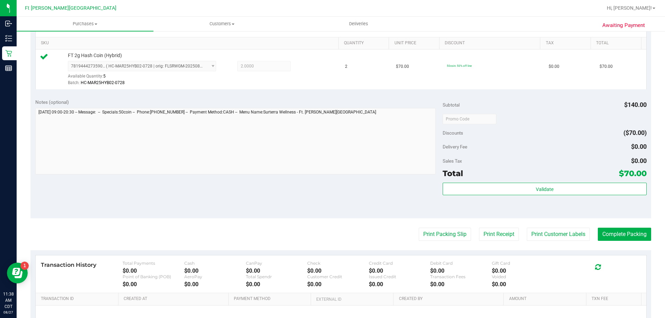
scroll to position [248, 0]
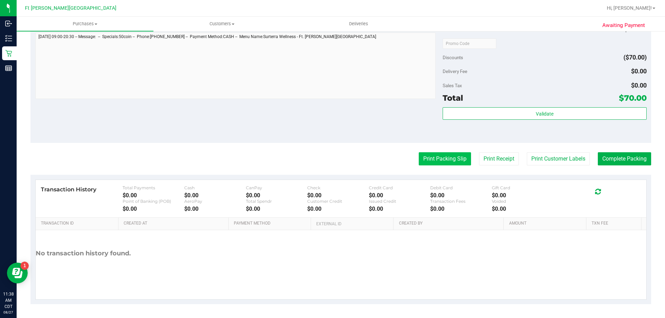
click at [440, 156] on button "Print Packing Slip" at bounding box center [445, 158] width 52 height 13
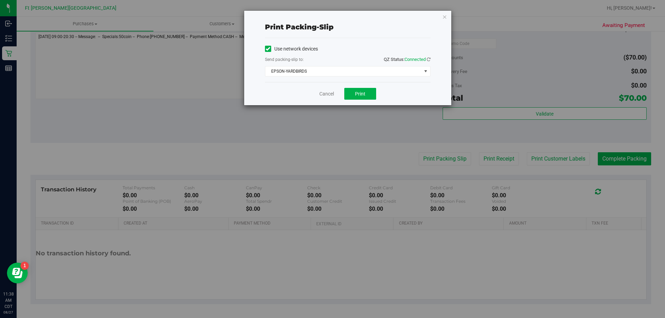
click at [355, 100] on div "Cancel Print" at bounding box center [348, 93] width 166 height 23
click at [354, 96] on button "Print" at bounding box center [360, 94] width 32 height 12
click at [328, 95] on link "Cancel" at bounding box center [326, 93] width 15 height 7
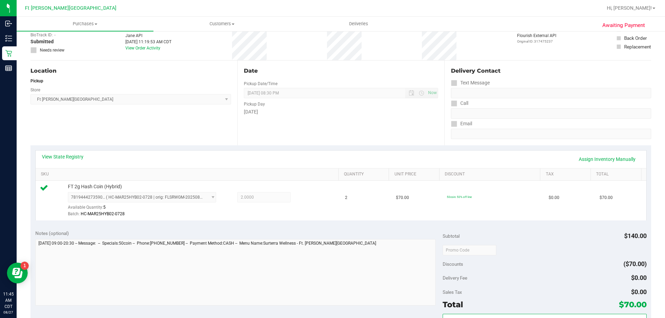
scroll to position [139, 0]
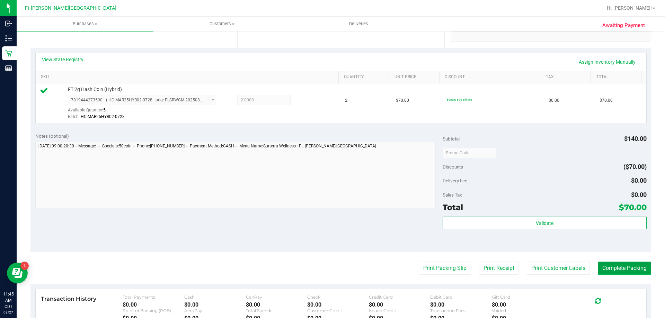
click at [632, 272] on button "Complete Packing" at bounding box center [624, 268] width 53 height 13
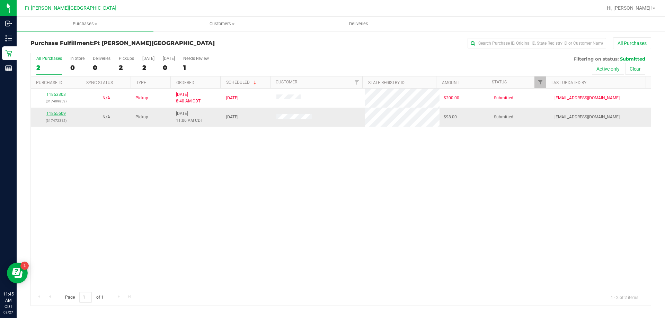
click at [52, 113] on link "11855609" at bounding box center [55, 113] width 19 height 5
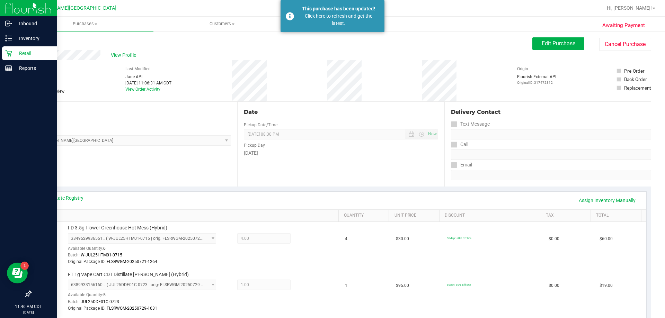
click at [38, 52] on p "Retail" at bounding box center [33, 53] width 42 height 8
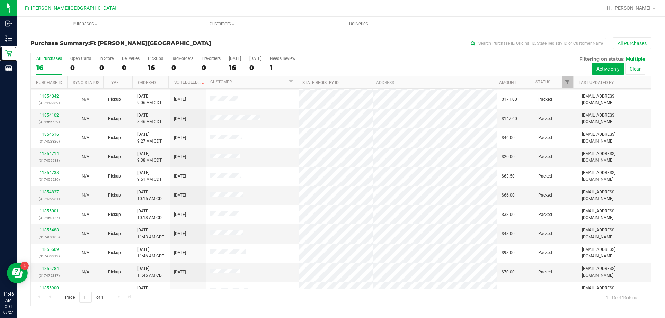
scroll to position [106, 0]
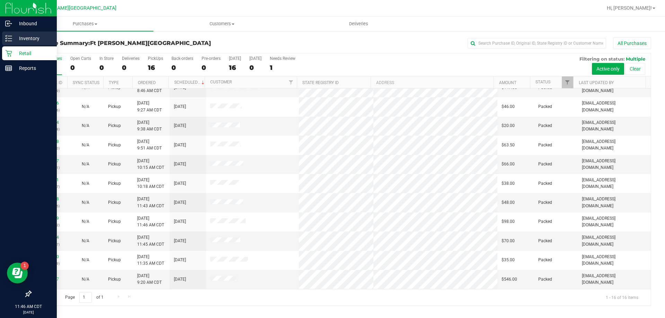
click at [16, 37] on p "Inventory" at bounding box center [33, 38] width 42 height 8
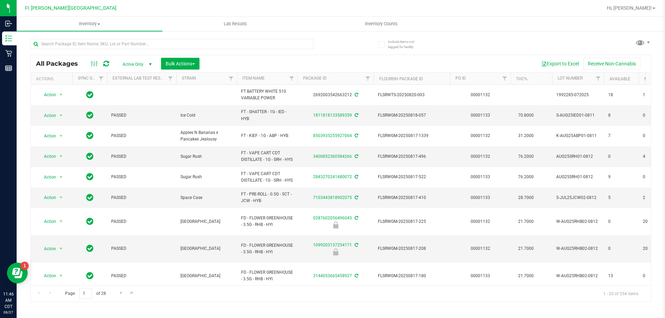
click at [189, 11] on div at bounding box center [363, 8] width 478 height 14
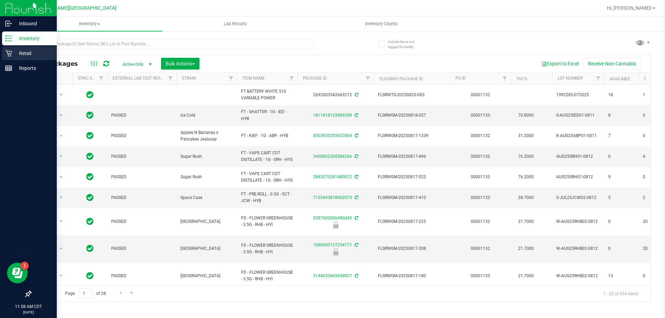
click at [7, 55] on icon at bounding box center [8, 53] width 7 height 7
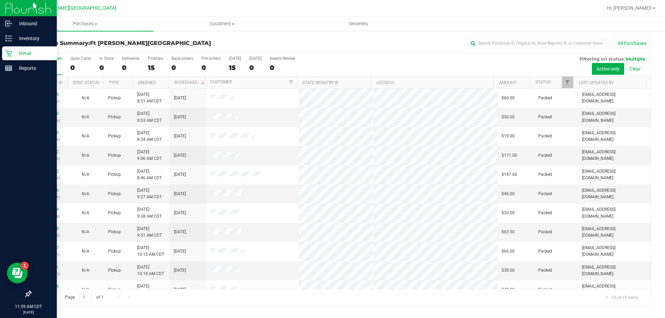
click at [31, 52] on p "Retail" at bounding box center [33, 53] width 42 height 8
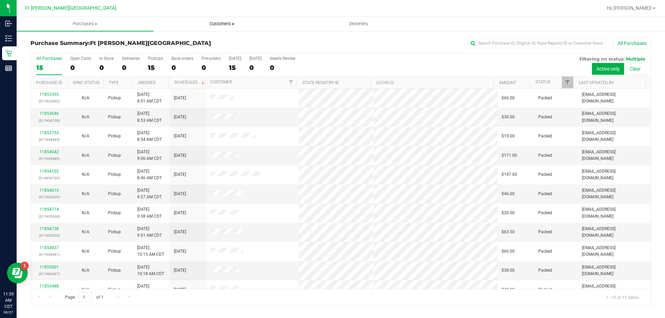
click at [229, 23] on span "Customers" at bounding box center [222, 24] width 136 height 6
click at [203, 39] on span "All customers" at bounding box center [178, 42] width 50 height 6
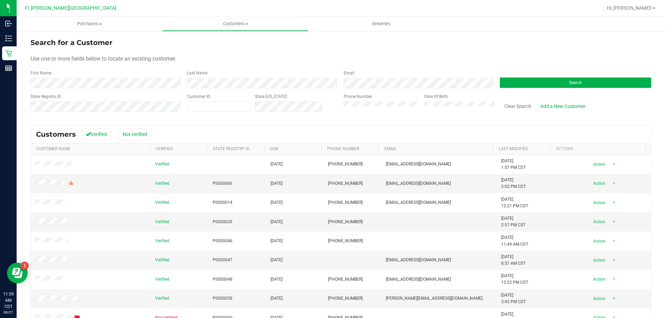
click at [121, 77] on div "First Name" at bounding box center [105, 79] width 151 height 18
click at [121, 88] on form "Search for a Customer Use one or more fields below to locate an existing custom…" at bounding box center [340, 77] width 621 height 81
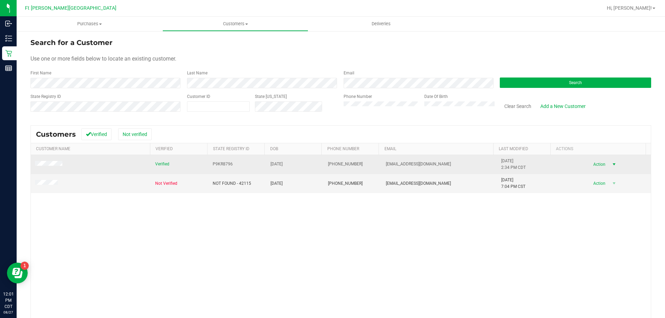
click at [611, 167] on span "select" at bounding box center [614, 165] width 6 height 6
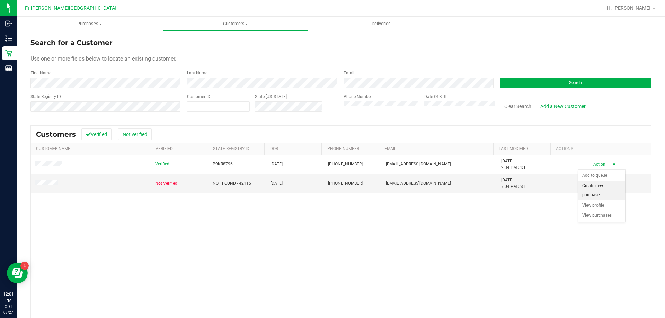
click at [598, 188] on li "Create new purchase" at bounding box center [601, 190] width 47 height 19
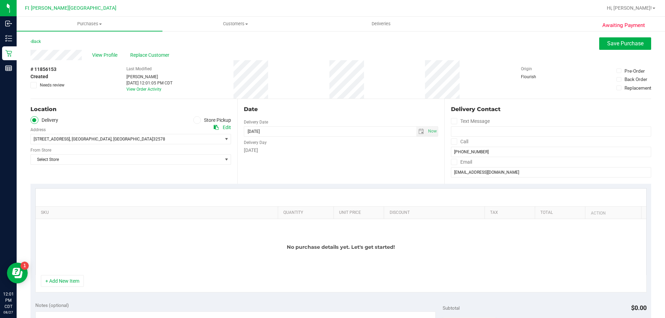
click at [198, 118] on span at bounding box center [197, 120] width 8 height 8
click at [0, 0] on input "Store Pickup" at bounding box center [0, 0] width 0 height 0
click at [116, 137] on span "Select Store" at bounding box center [126, 139] width 191 height 10
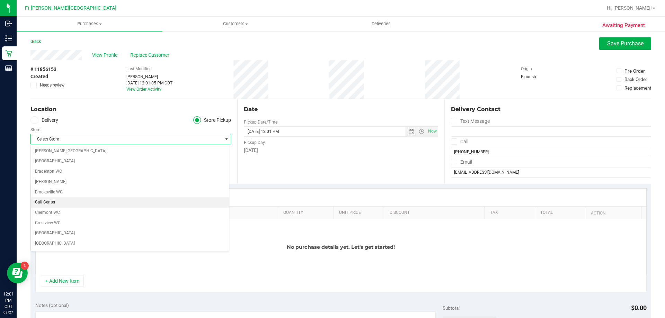
scroll to position [69, 0]
click at [62, 193] on li "Ft [PERSON_NAME][GEOGRAPHIC_DATA]" at bounding box center [130, 195] width 198 height 10
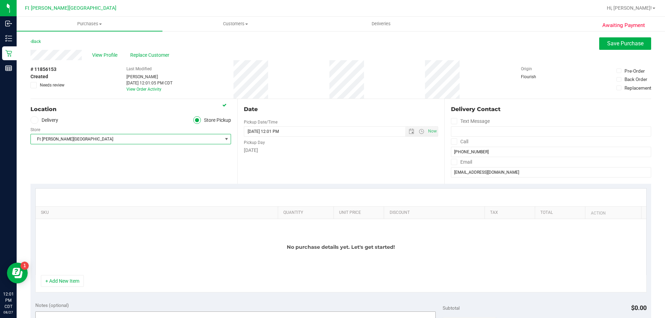
drag, startPoint x: 71, startPoint y: 285, endPoint x: 69, endPoint y: 281, distance: 4.2
click at [69, 282] on button "+ Add New Item" at bounding box center [62, 281] width 43 height 12
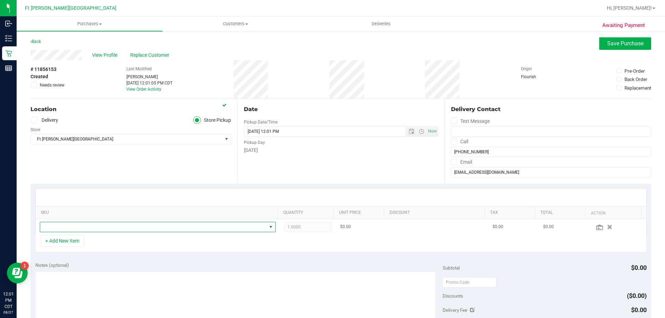
drag, startPoint x: 85, startPoint y: 227, endPoint x: 83, endPoint y: 231, distance: 4.3
click at [84, 229] on span "NO DATA FOUND" at bounding box center [153, 227] width 227 height 10
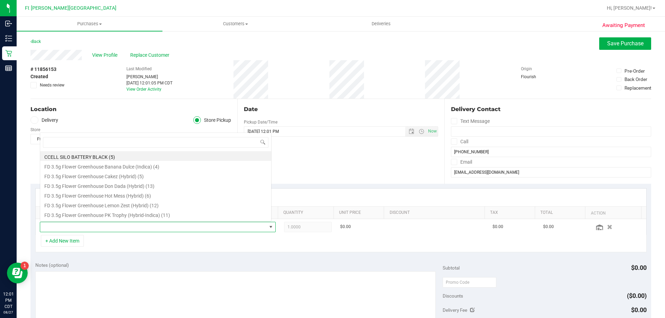
scroll to position [10, 230]
type input "arz"
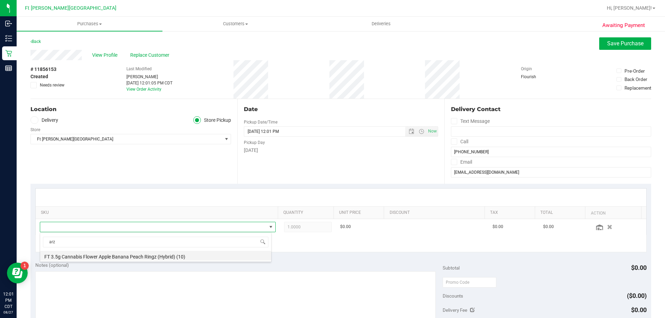
click at [147, 259] on li "FT 3.5g Cannabis Flower Apple Banana Peach Ringz (Hybrid) (10)" at bounding box center [155, 256] width 231 height 10
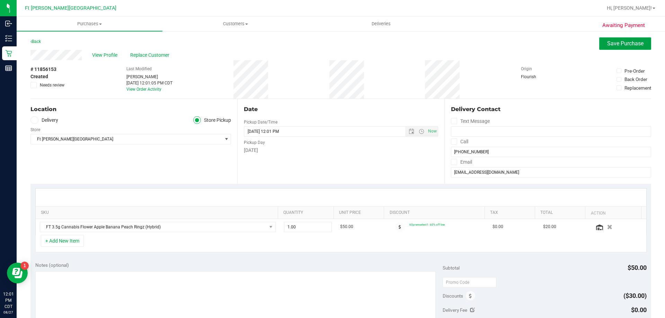
click at [637, 47] on button "Save Purchase" at bounding box center [625, 43] width 52 height 12
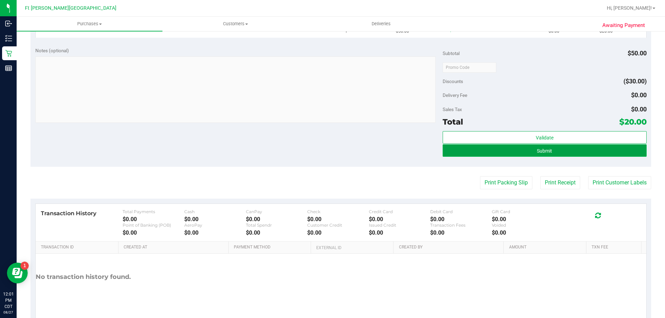
click at [530, 150] on button "Submit" at bounding box center [545, 150] width 204 height 12
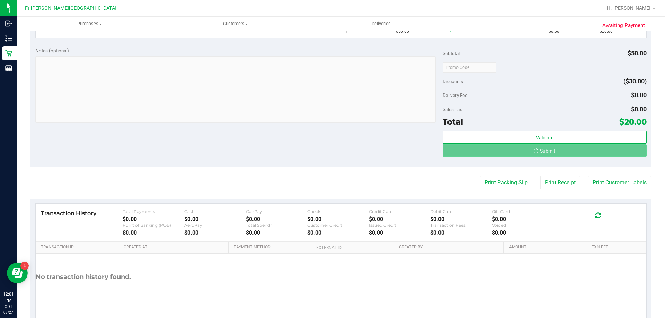
scroll to position [197, 0]
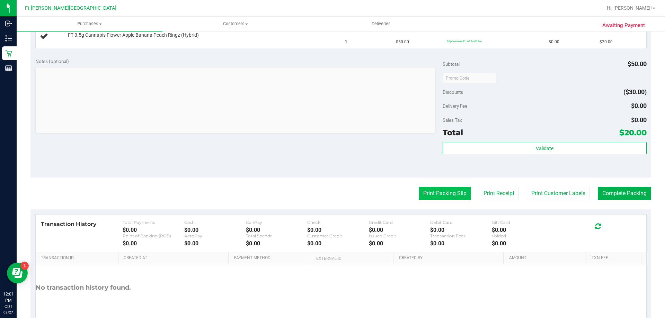
click at [452, 194] on button "Print Packing Slip" at bounding box center [445, 193] width 52 height 13
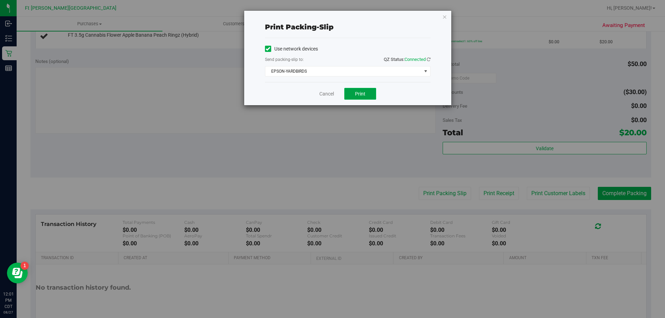
click at [353, 96] on button "Print" at bounding box center [360, 94] width 32 height 12
click at [331, 93] on link "Cancel" at bounding box center [326, 93] width 15 height 7
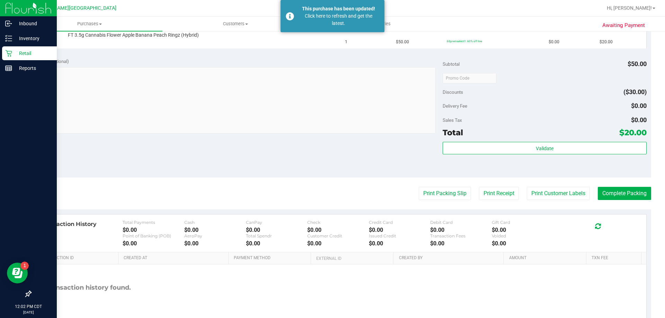
click at [21, 50] on p "Retail" at bounding box center [33, 53] width 42 height 8
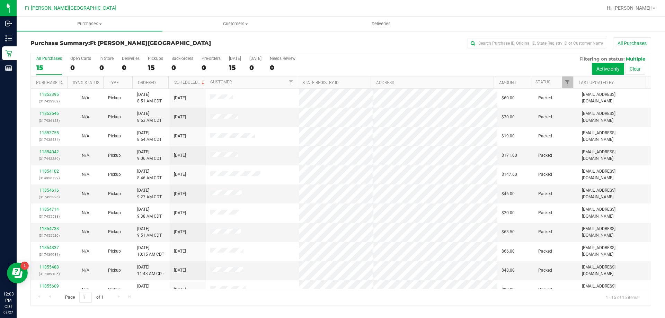
click at [194, 12] on div at bounding box center [363, 8] width 478 height 14
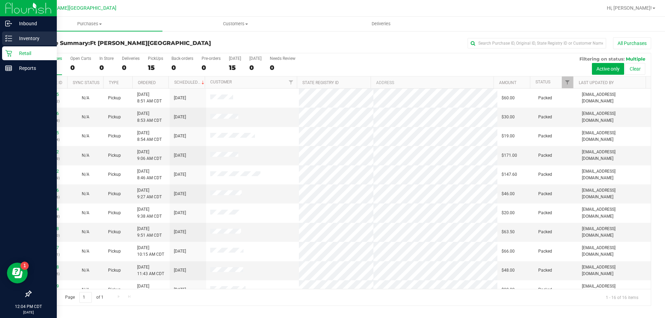
click at [15, 41] on p "Inventory" at bounding box center [33, 38] width 42 height 8
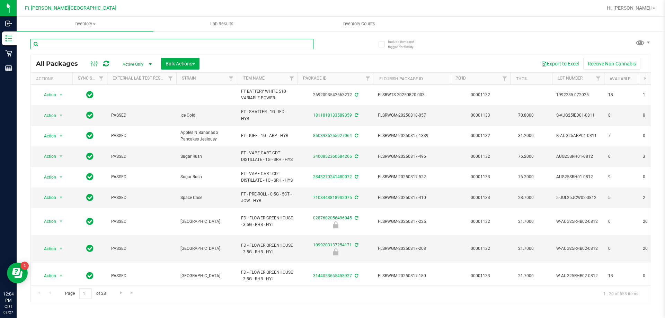
click at [95, 45] on input "text" at bounding box center [171, 44] width 283 height 10
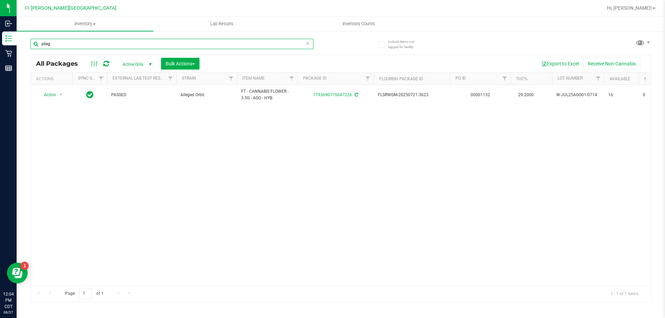
type input "alleg"
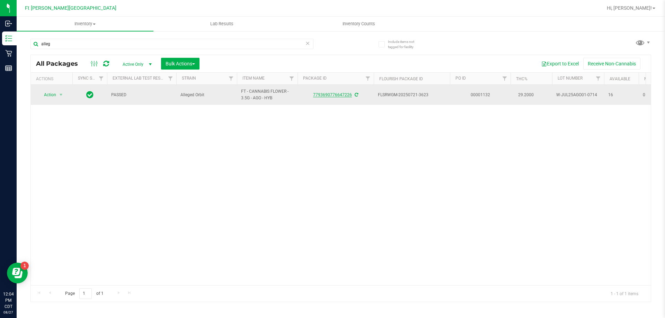
click at [336, 94] on link "7793690776647226" at bounding box center [332, 94] width 39 height 5
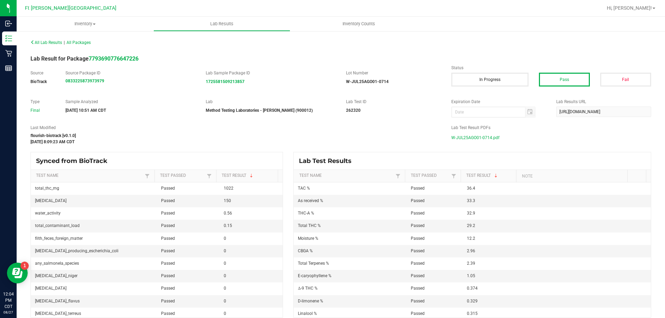
click at [474, 135] on span "W-JUL25AGO01-0714.pdf" at bounding box center [475, 138] width 48 height 10
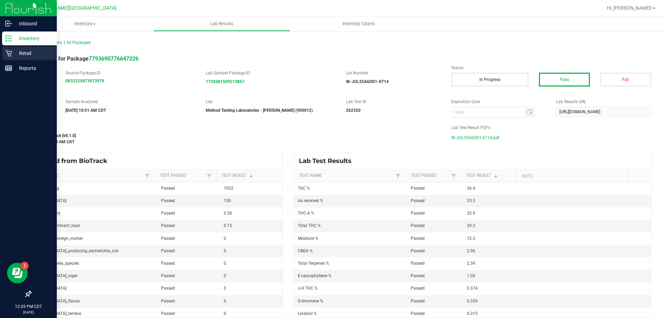
click at [14, 54] on p "Retail" at bounding box center [33, 53] width 42 height 8
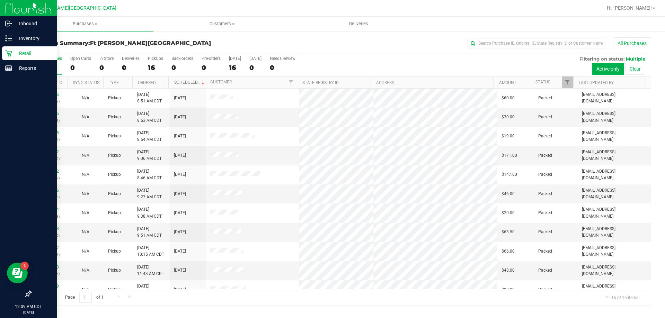
click at [184, 81] on link "Scheduled" at bounding box center [190, 82] width 32 height 5
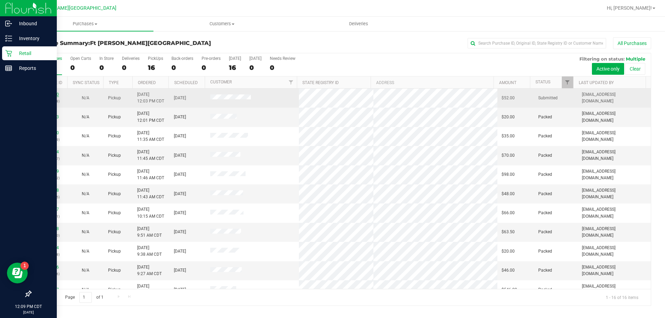
click at [45, 95] on link "11856170" at bounding box center [48, 94] width 19 height 5
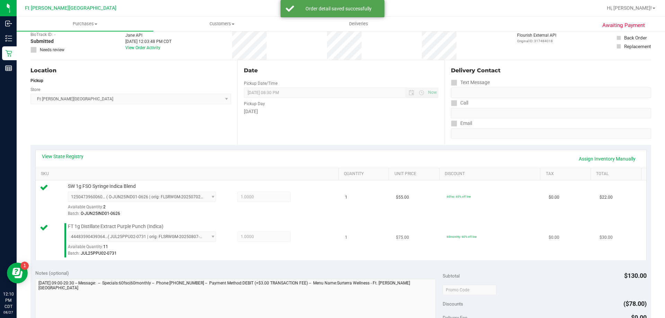
scroll to position [139, 0]
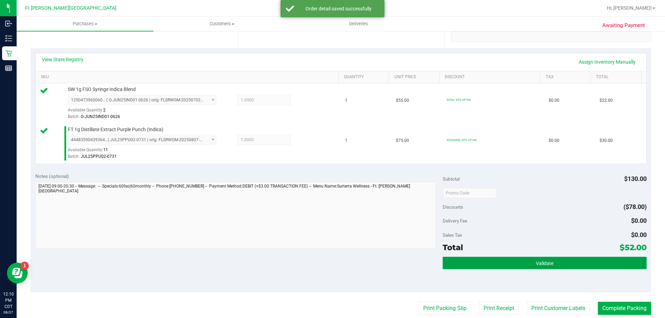
click at [508, 261] on button "Validate" at bounding box center [545, 263] width 204 height 12
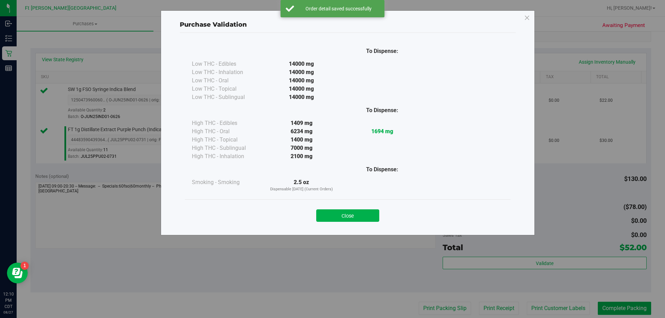
click at [364, 223] on div "Close" at bounding box center [348, 213] width 326 height 28
drag, startPoint x: 363, startPoint y: 212, endPoint x: 407, endPoint y: 235, distance: 49.6
click at [363, 211] on button "Close" at bounding box center [347, 216] width 63 height 12
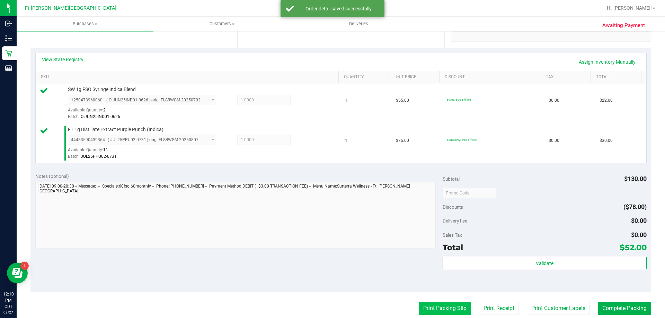
click at [449, 310] on button "Print Packing Slip" at bounding box center [445, 308] width 52 height 13
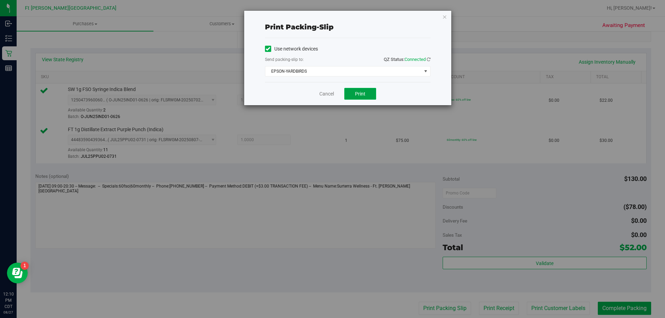
click at [359, 95] on span "Print" at bounding box center [360, 94] width 10 height 6
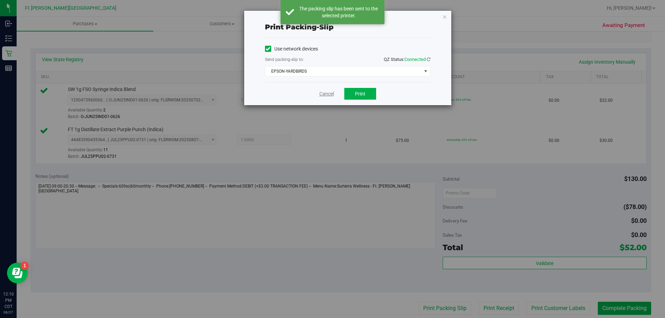
click at [329, 94] on link "Cancel" at bounding box center [326, 93] width 15 height 7
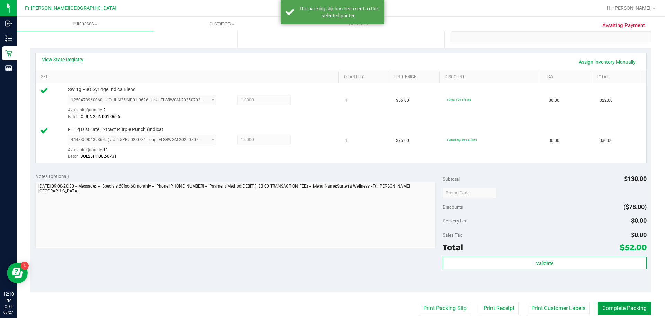
click at [639, 310] on button "Complete Packing" at bounding box center [624, 308] width 53 height 13
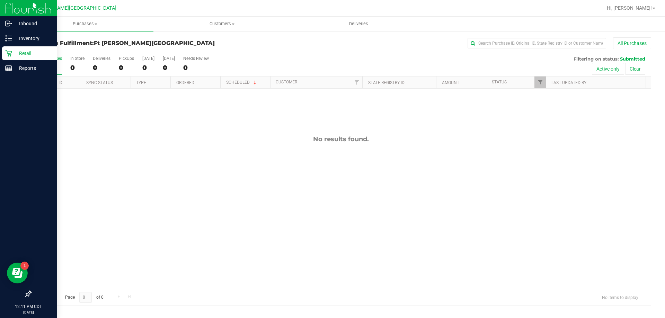
click at [14, 47] on div "Retail" at bounding box center [29, 53] width 55 height 14
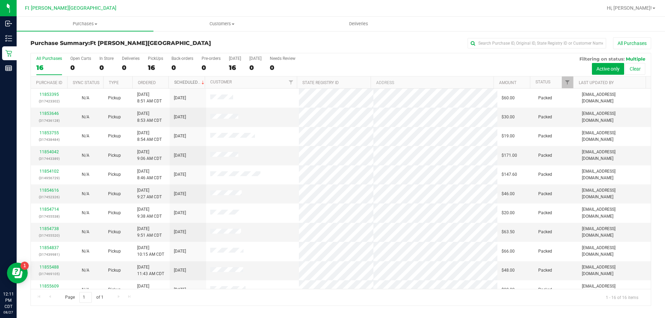
click at [177, 83] on link "Scheduled" at bounding box center [190, 82] width 32 height 5
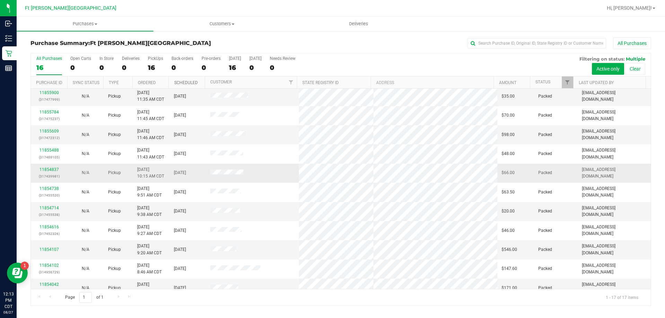
scroll to position [125, 0]
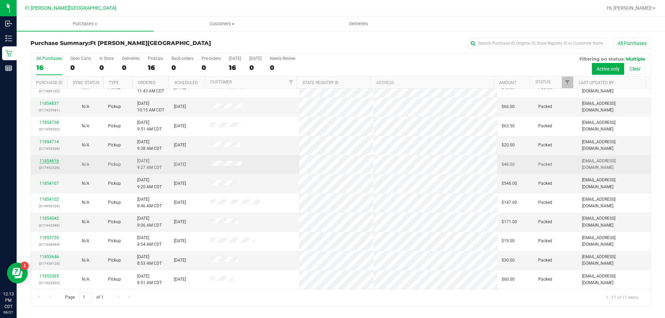
click at [50, 163] on link "11854616" at bounding box center [48, 161] width 19 height 5
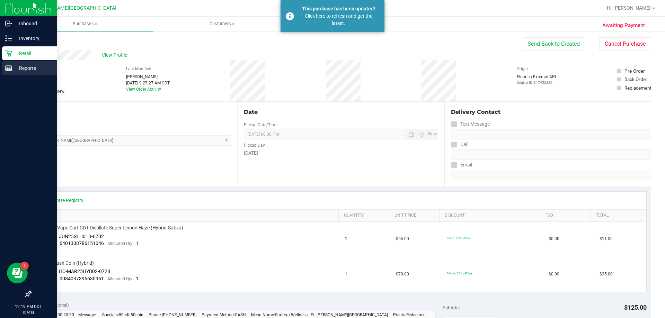
click at [20, 67] on p "Reports" at bounding box center [33, 68] width 42 height 8
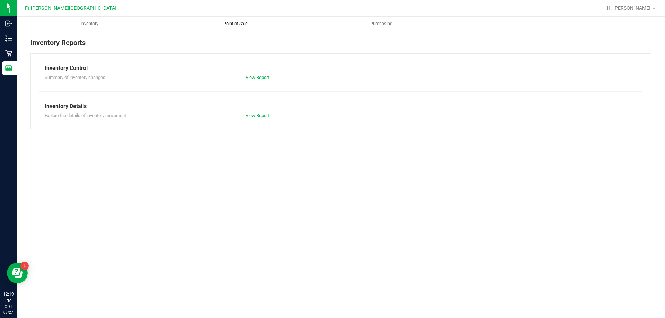
click at [234, 23] on span "Point of Sale" at bounding box center [235, 24] width 43 height 6
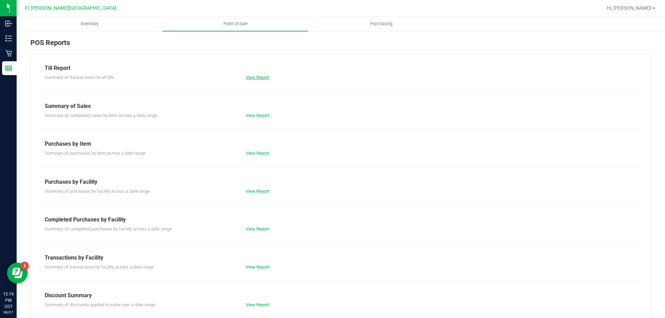
click at [264, 78] on link "View Report" at bounding box center [258, 77] width 24 height 5
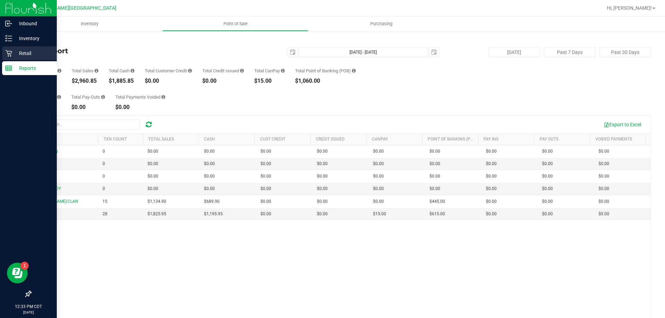
click at [28, 52] on p "Retail" at bounding box center [33, 53] width 42 height 8
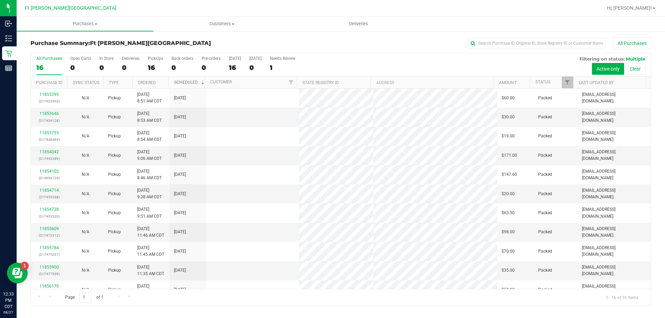
click at [192, 85] on link "Scheduled" at bounding box center [190, 82] width 32 height 5
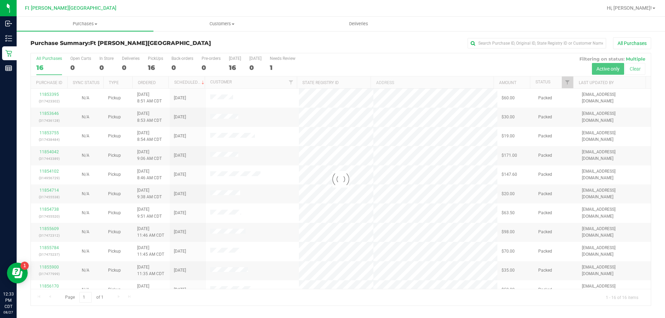
click at [189, 82] on div at bounding box center [341, 179] width 620 height 252
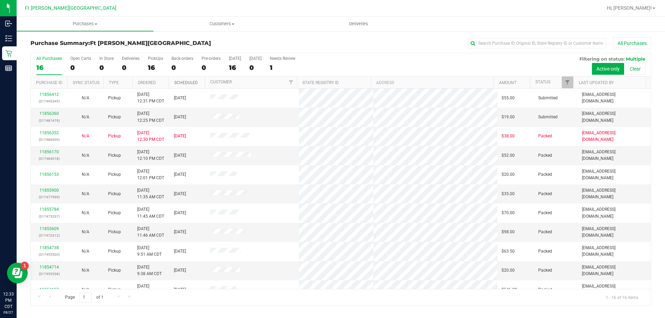
click at [193, 80] on link "Scheduled" at bounding box center [186, 82] width 24 height 5
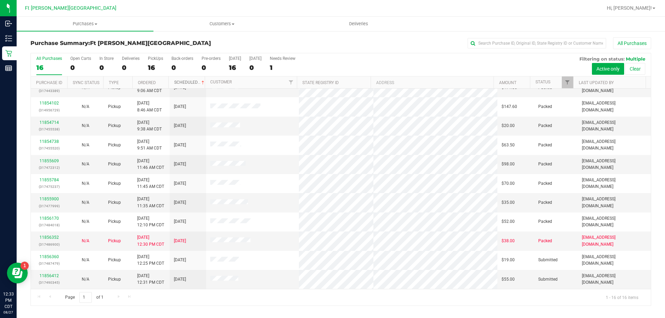
click at [194, 80] on link "Scheduled" at bounding box center [190, 82] width 32 height 5
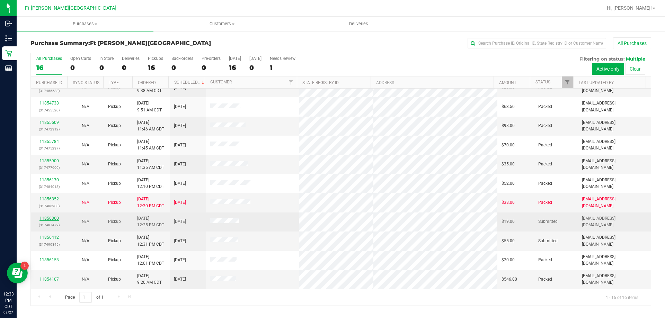
click at [54, 217] on link "11856360" at bounding box center [48, 218] width 19 height 5
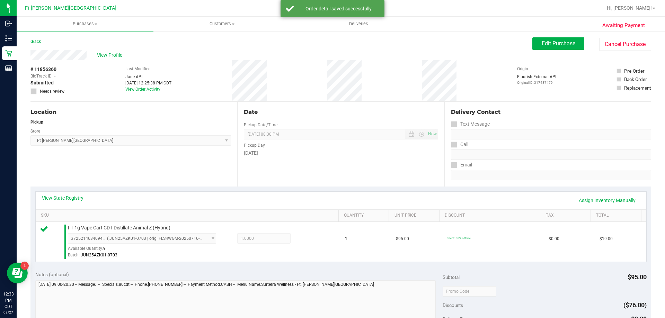
scroll to position [173, 0]
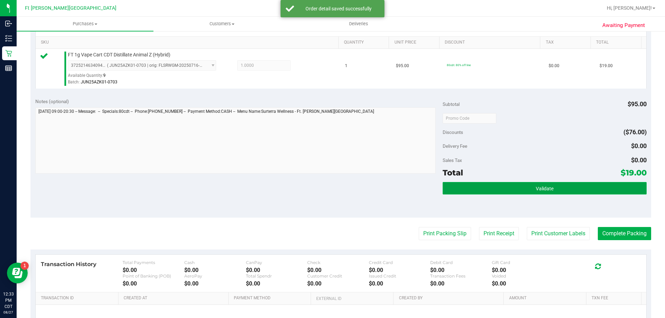
click at [502, 189] on button "Validate" at bounding box center [545, 188] width 204 height 12
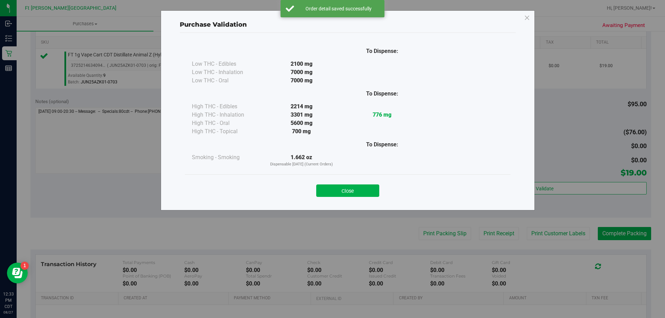
click at [354, 195] on button "Close" at bounding box center [347, 191] width 63 height 12
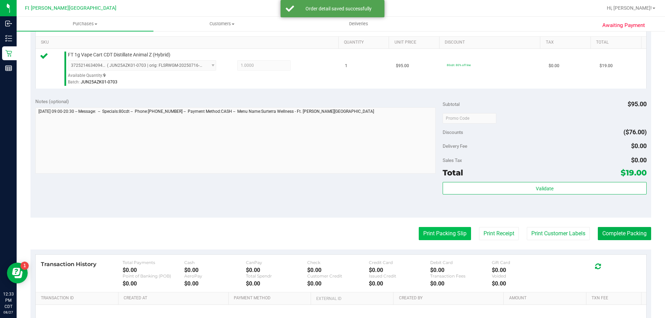
click at [441, 239] on button "Print Packing Slip" at bounding box center [445, 233] width 52 height 13
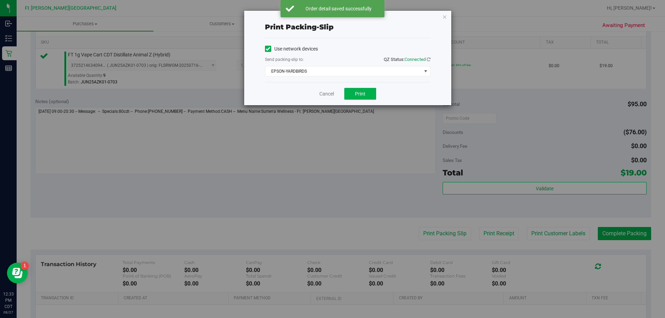
click at [367, 100] on div "Cancel Print" at bounding box center [348, 93] width 166 height 23
click at [358, 91] on span "Print" at bounding box center [360, 94] width 10 height 6
click at [330, 92] on link "Cancel" at bounding box center [326, 93] width 15 height 7
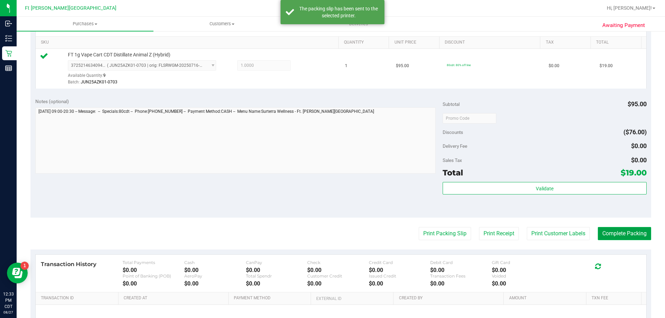
click at [633, 233] on button "Complete Packing" at bounding box center [624, 233] width 53 height 13
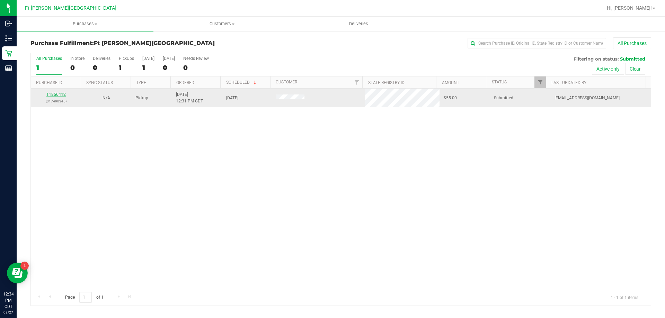
click at [59, 94] on link "11856412" at bounding box center [55, 94] width 19 height 5
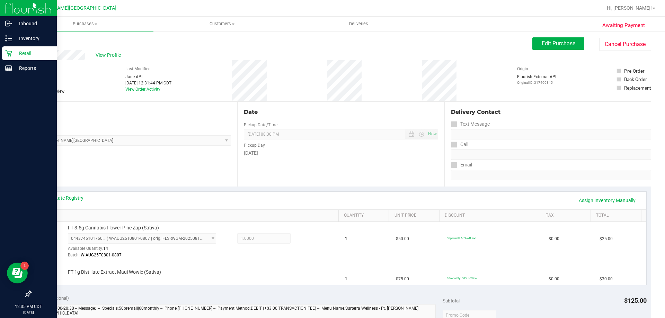
click at [13, 59] on div "Retail" at bounding box center [29, 53] width 55 height 14
